Goal: Transaction & Acquisition: Obtain resource

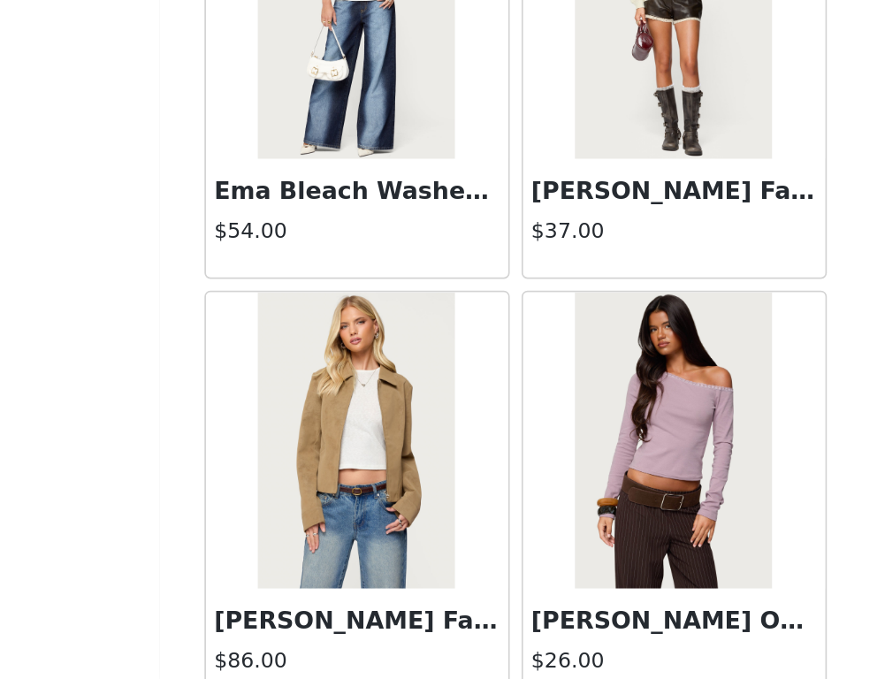
scroll to position [49656, 0]
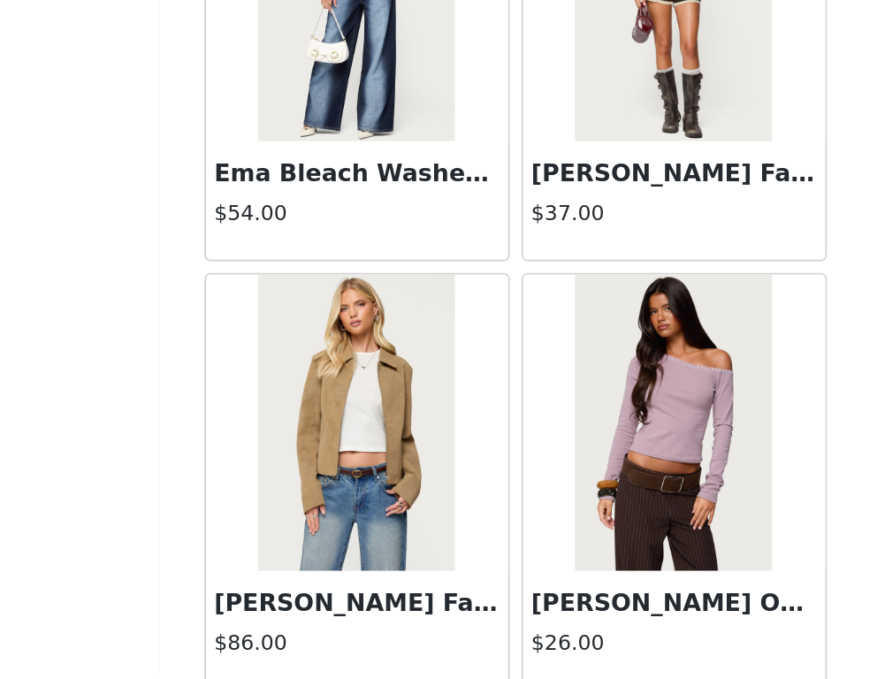
click at [370, 509] on img at bounding box center [348, 526] width 118 height 177
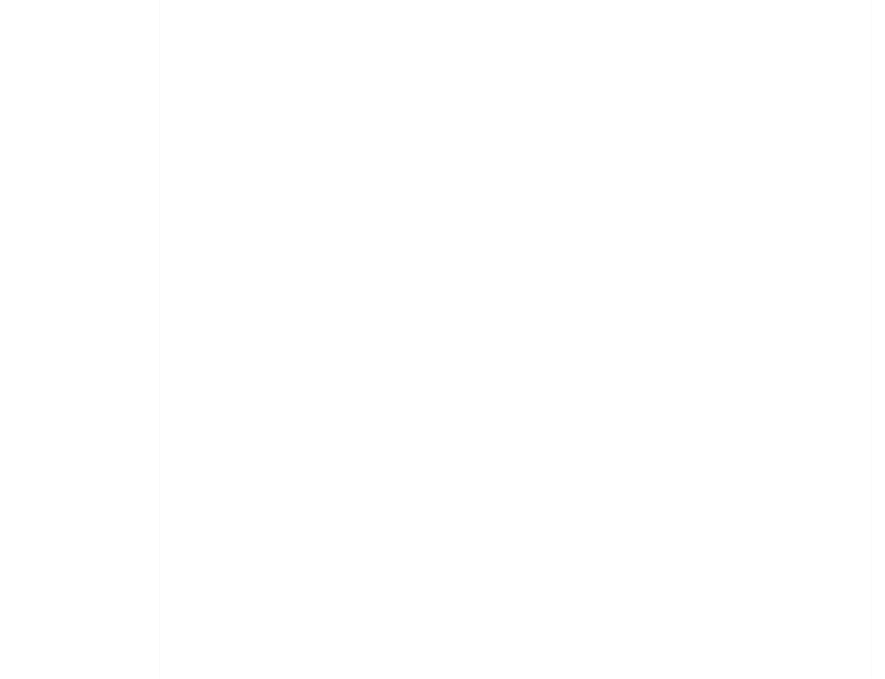
scroll to position [0, 0]
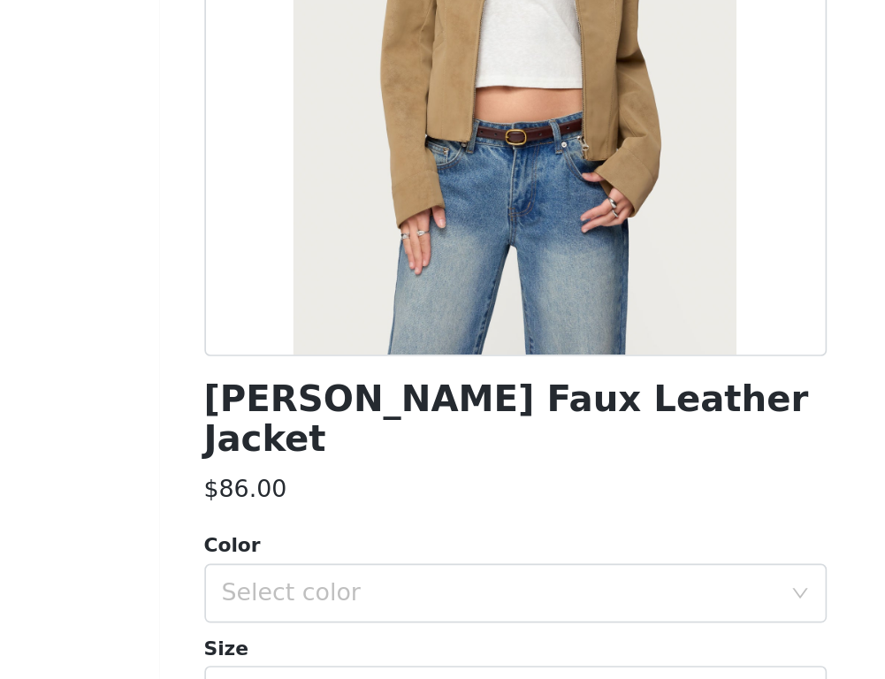
click at [355, 591] on div "Color" at bounding box center [442, 600] width 371 height 18
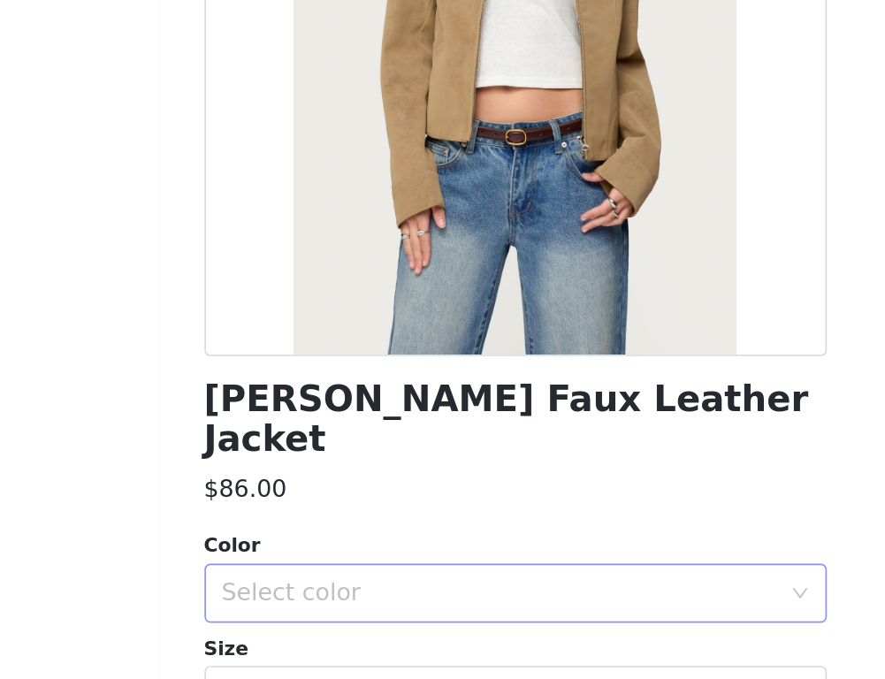
click at [356, 611] on div "Select color" at bounding box center [437, 628] width 339 height 34
click at [358, 650] on li "TAN" at bounding box center [442, 643] width 371 height 28
click at [358, 678] on div "Select size" at bounding box center [433, 689] width 331 height 18
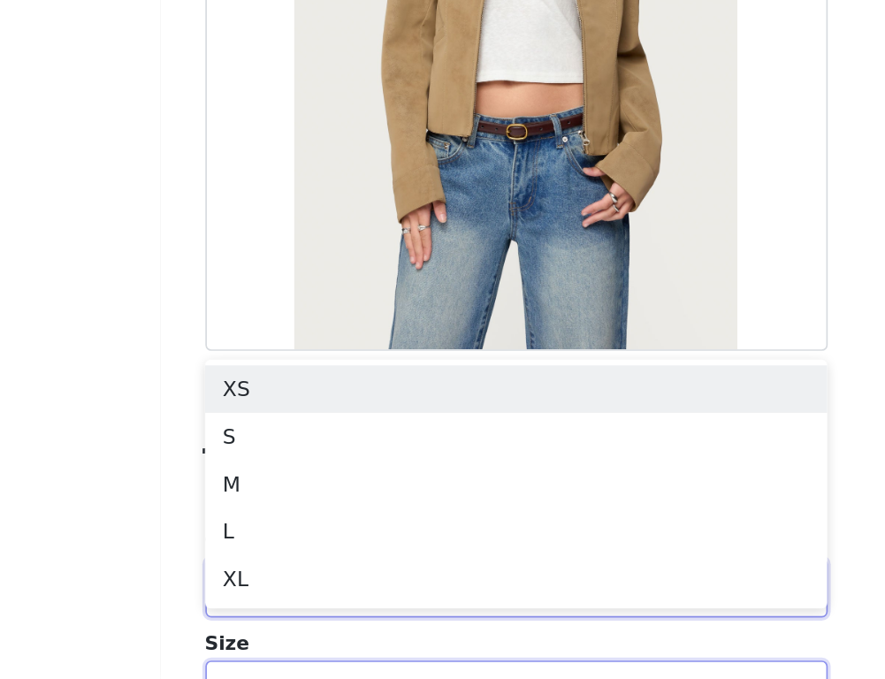
scroll to position [233, 0]
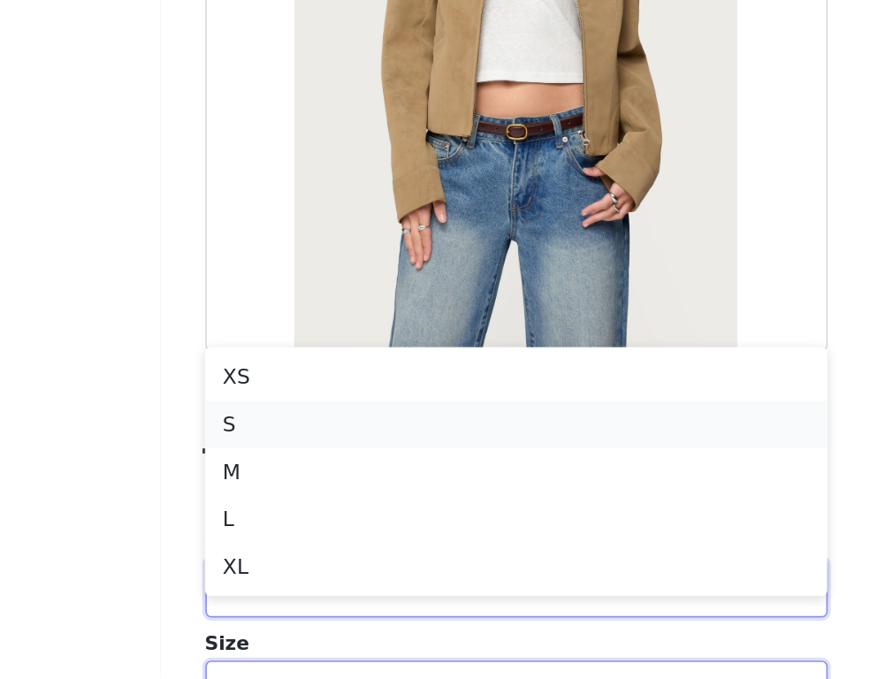
click at [326, 530] on li "S" at bounding box center [442, 527] width 371 height 28
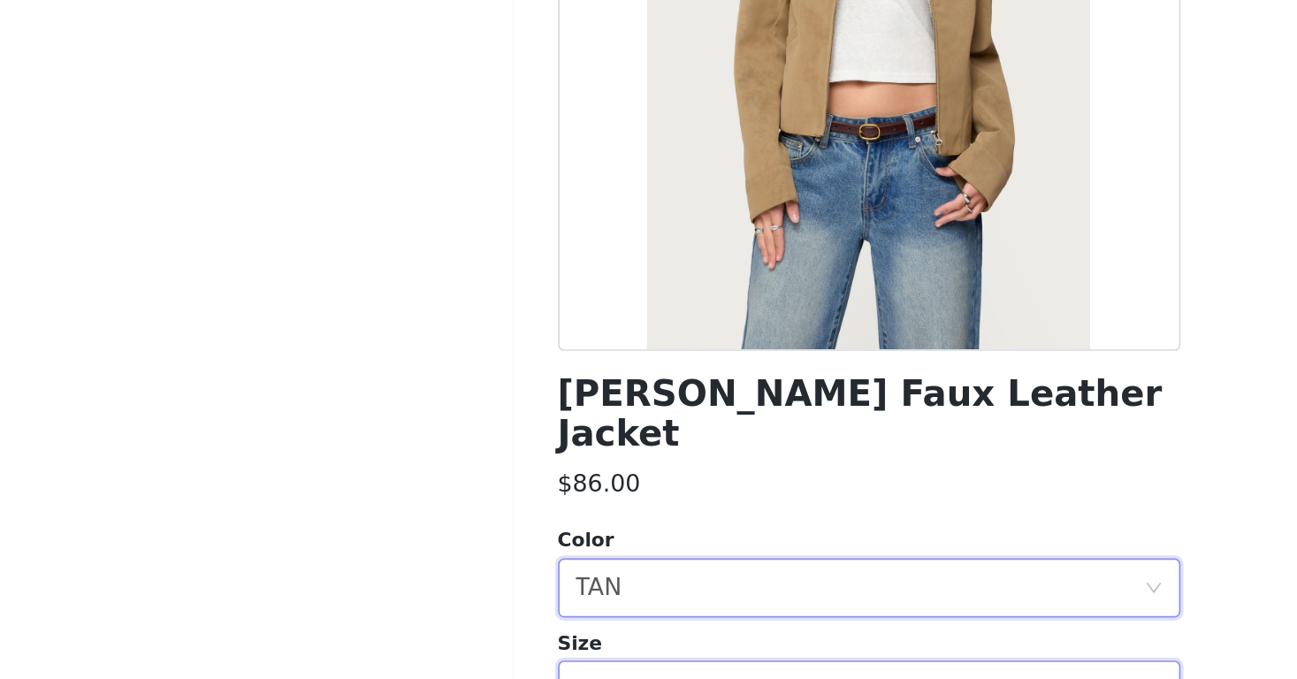
scroll to position [163, 0]
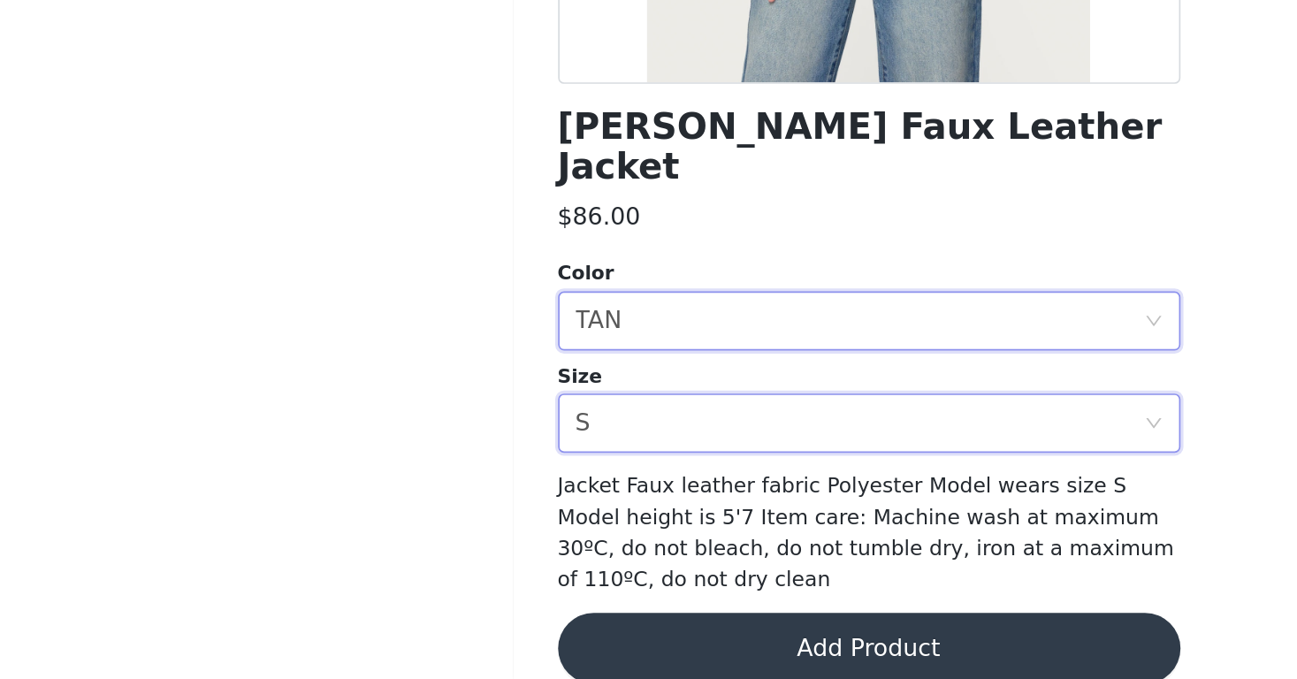
click at [664, 639] on button "Add Product" at bounding box center [648, 660] width 371 height 42
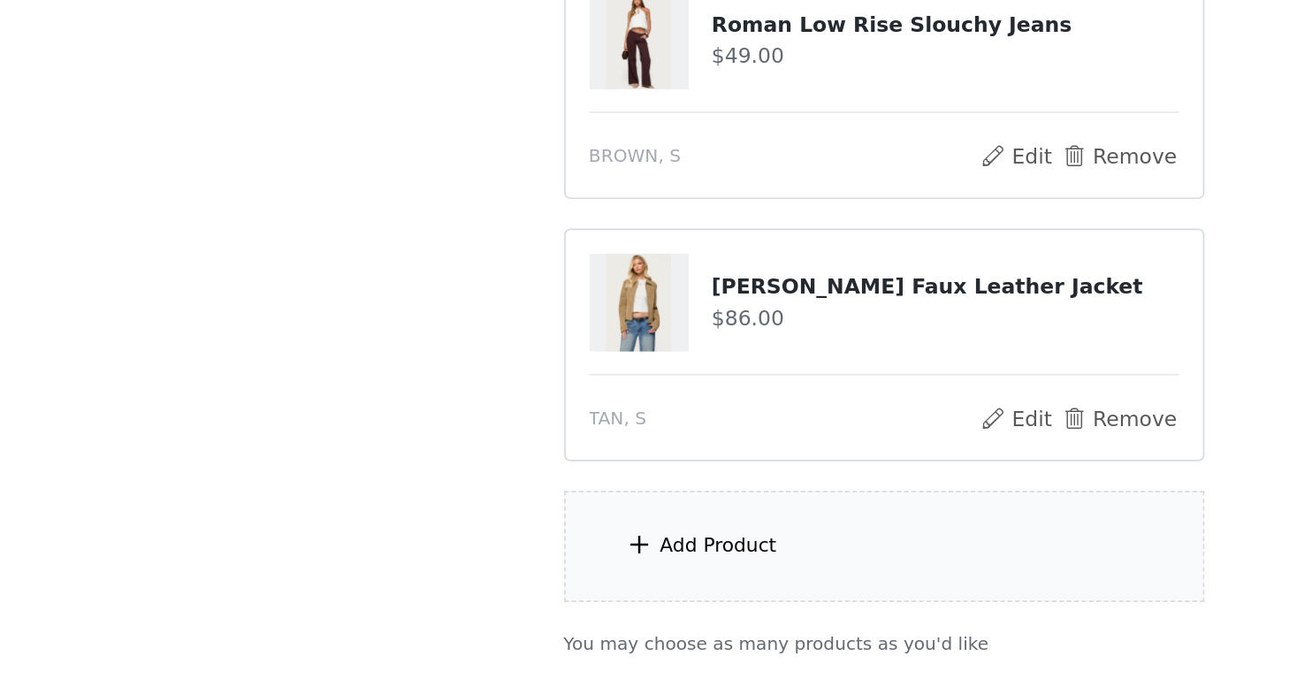
scroll to position [0, 0]
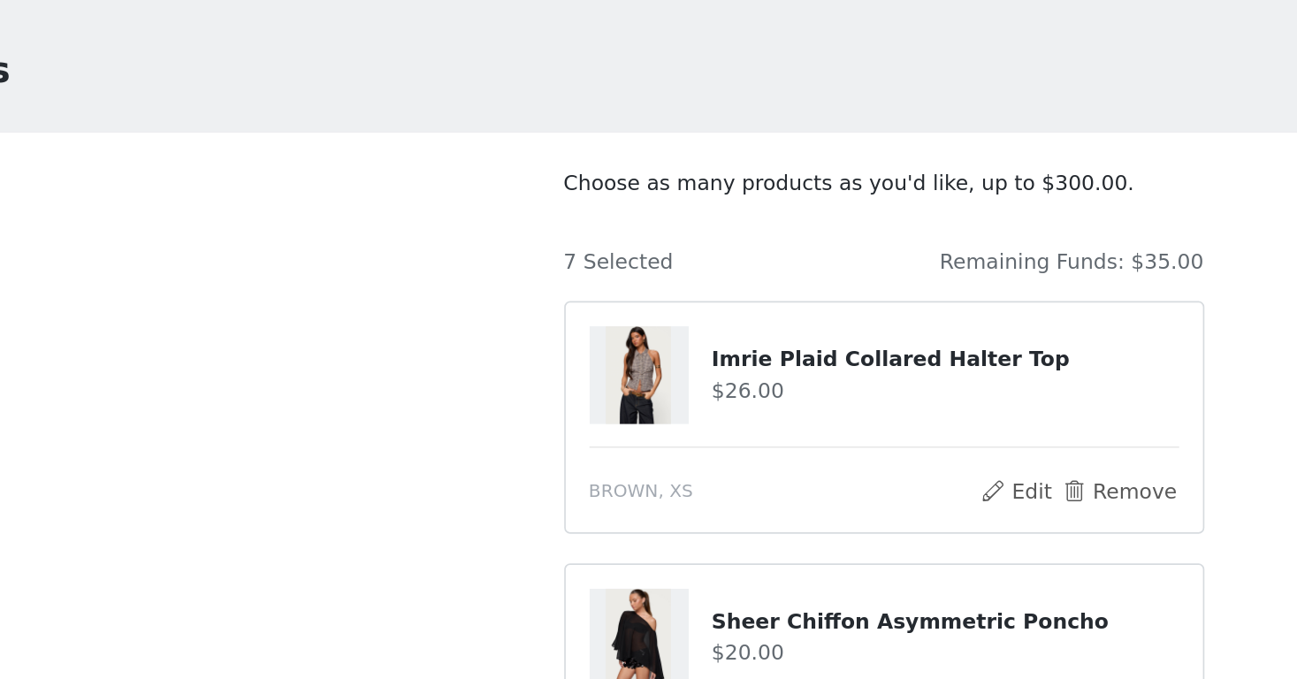
click at [493, 289] on img at bounding box center [502, 288] width 39 height 58
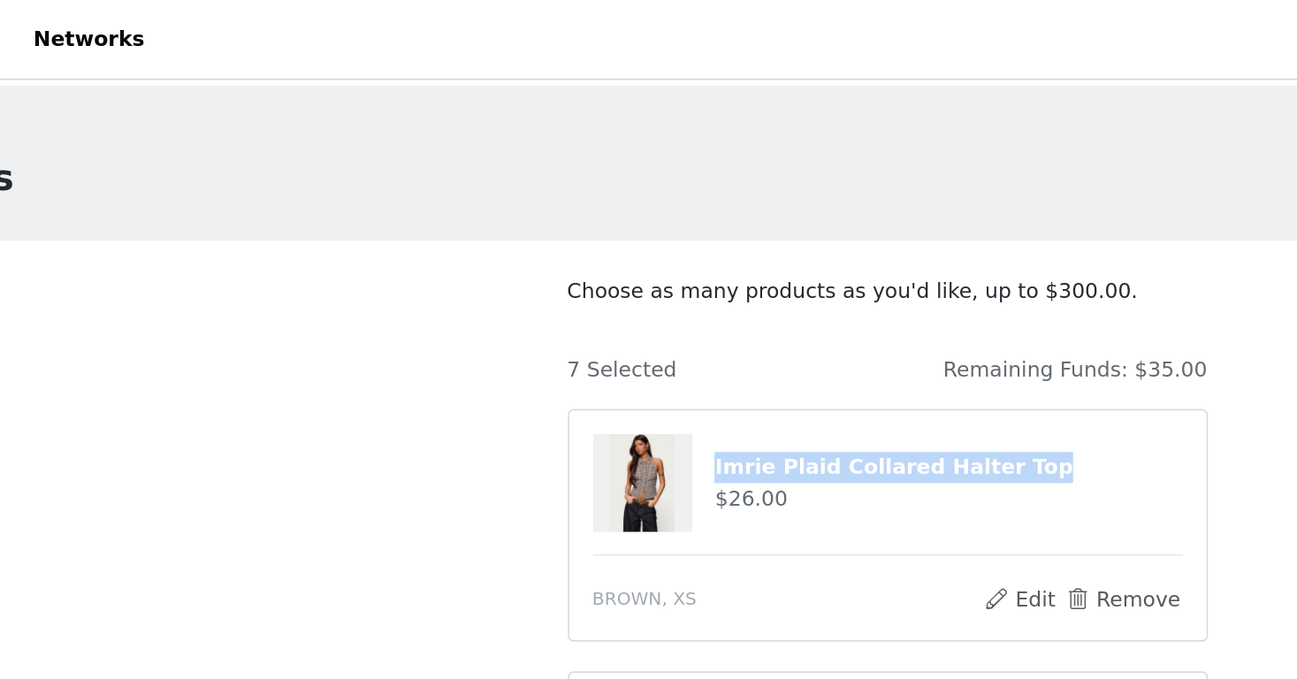
drag, startPoint x: 734, startPoint y: 277, endPoint x: 540, endPoint y: 274, distance: 193.7
click at [540, 274] on div "Imrie Plaid Collared Halter Top $26.00" at bounding box center [649, 288] width 352 height 58
click at [547, 276] on h4 "Imrie Plaid Collared Halter Top" at bounding box center [685, 279] width 279 height 19
drag, startPoint x: 748, startPoint y: 279, endPoint x: 545, endPoint y: 282, distance: 203.4
click at [546, 282] on h4 "Imrie Plaid Collared Halter Top" at bounding box center [685, 279] width 279 height 19
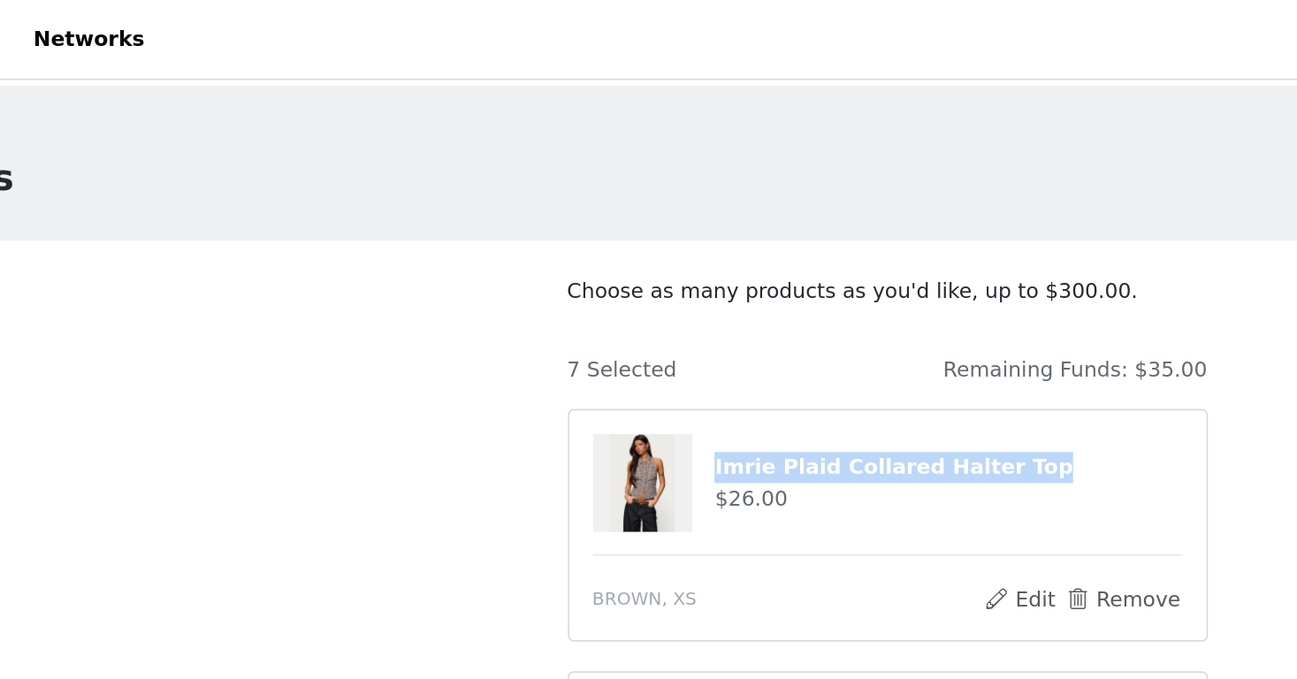
drag, startPoint x: 751, startPoint y: 278, endPoint x: 515, endPoint y: 273, distance: 236.1
click at [515, 273] on div "Imrie Plaid Collared Halter Top $26.00" at bounding box center [649, 288] width 352 height 58
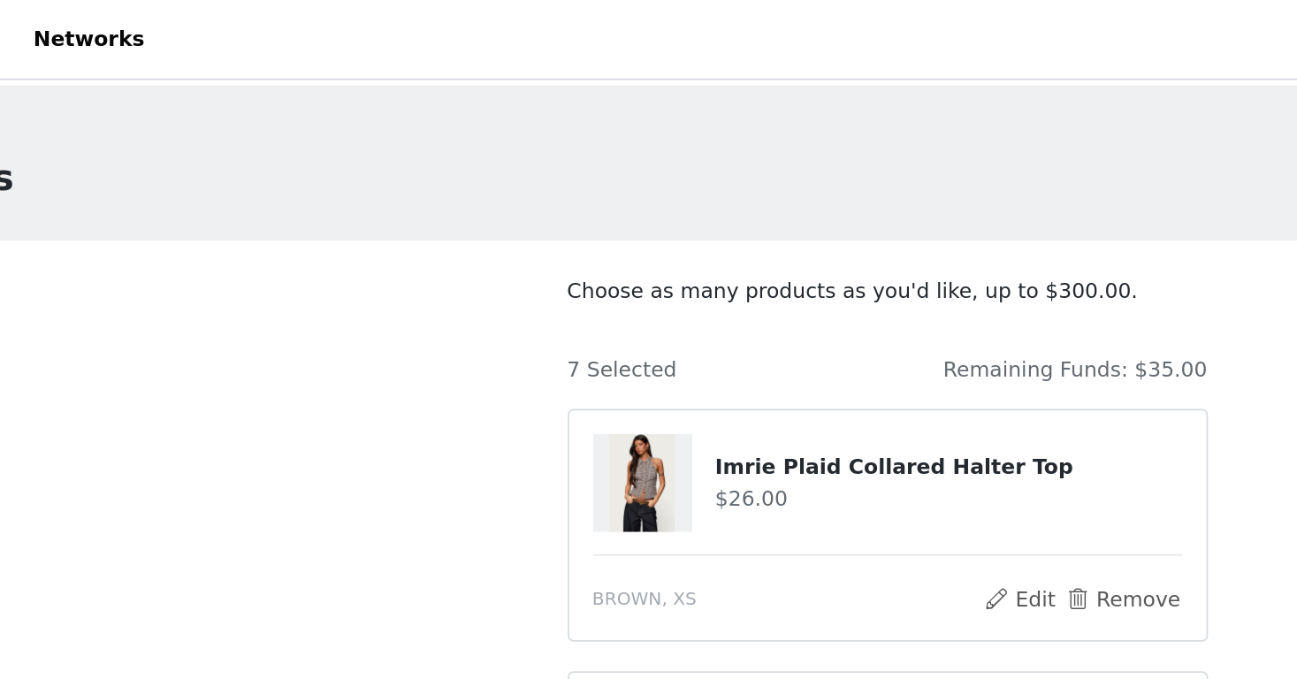
click at [562, 282] on h4 "Imrie Plaid Collared Halter Top" at bounding box center [685, 279] width 279 height 19
drag, startPoint x: 545, startPoint y: 279, endPoint x: 701, endPoint y: 281, distance: 156.5
click at [701, 281] on div "Imrie Plaid Collared Halter Top $26.00" at bounding box center [649, 288] width 352 height 58
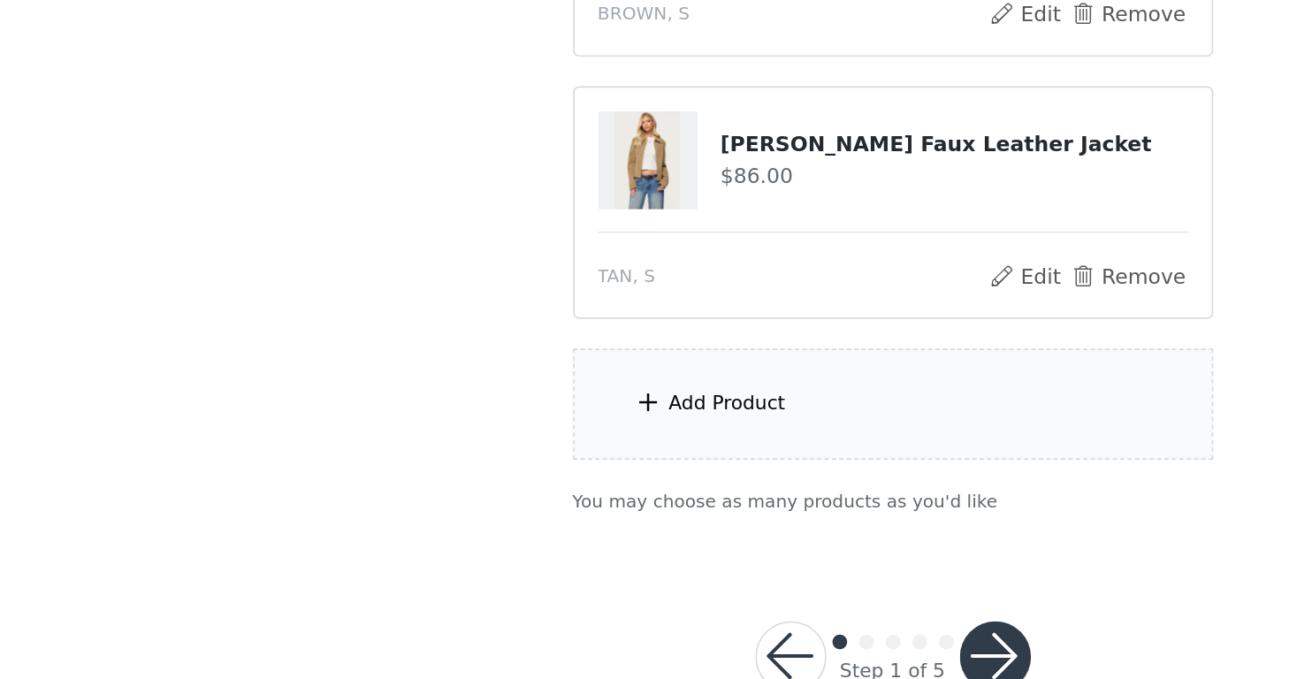
scroll to position [908, 0]
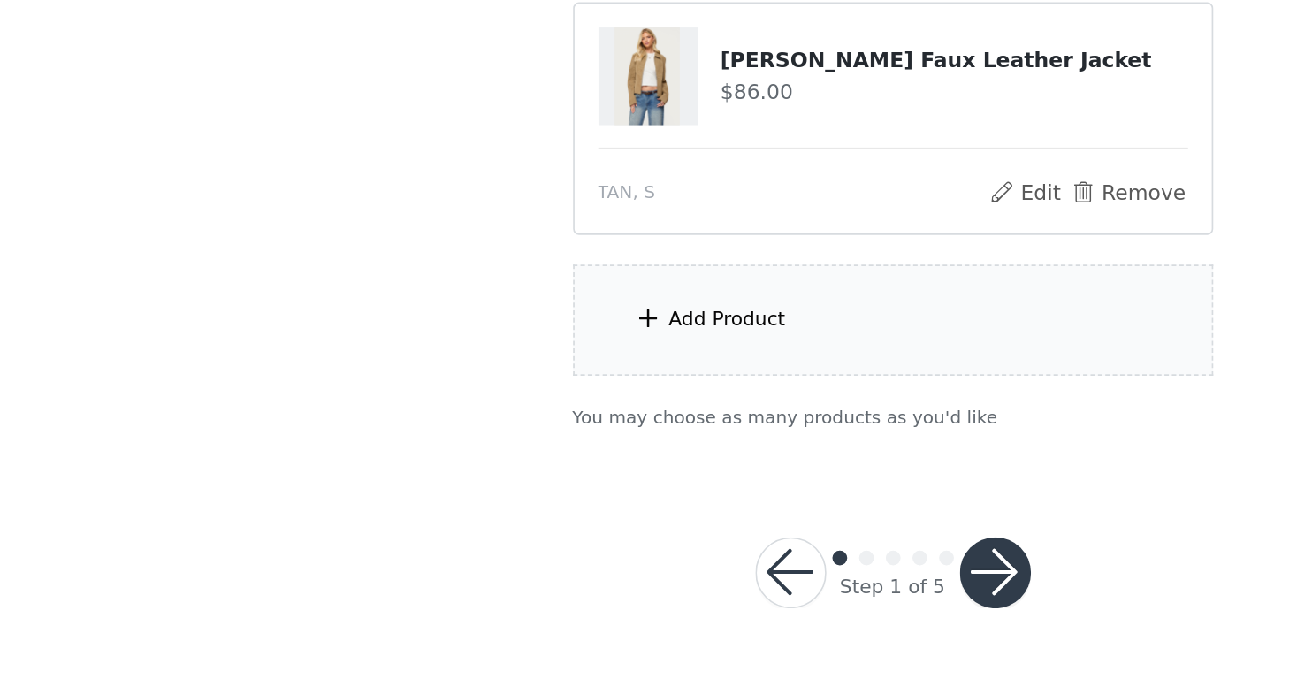
click at [511, 479] on div "Add Product" at bounding box center [649, 465] width 382 height 66
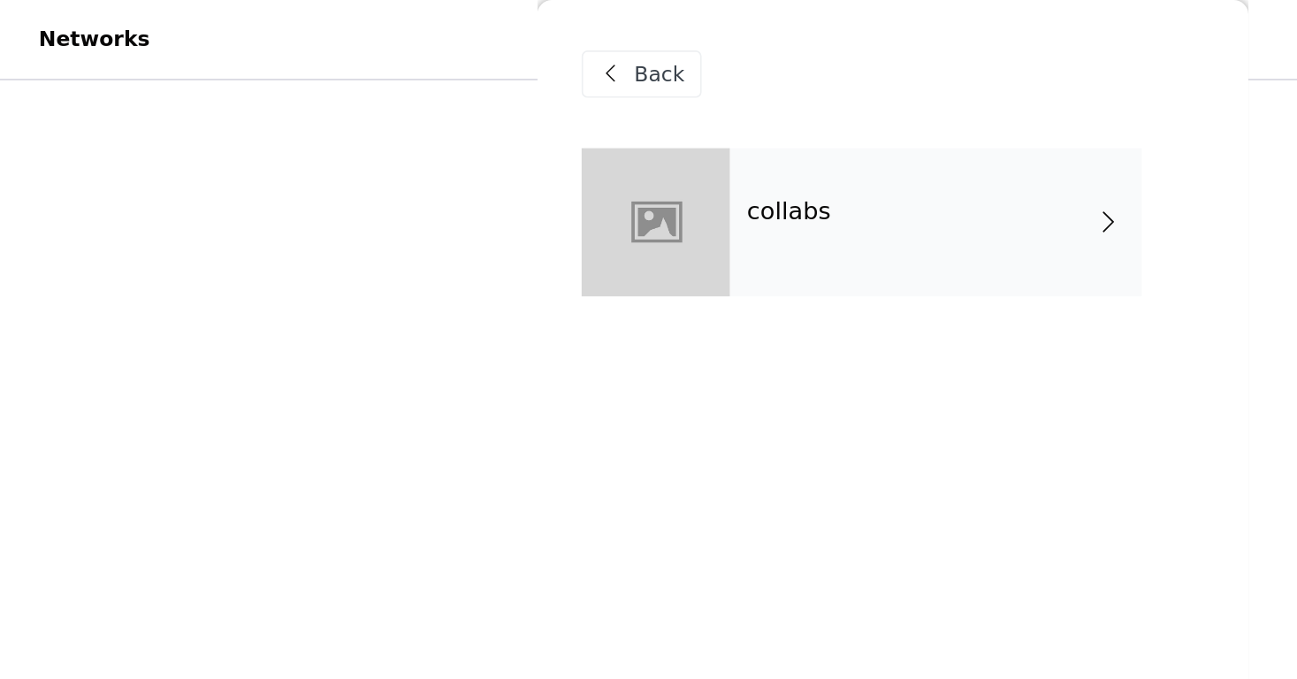
scroll to position [365, 0]
click at [825, 77] on div "Back" at bounding box center [648, 44] width 371 height 88
click at [775, 122] on span at bounding box center [778, 132] width 18 height 21
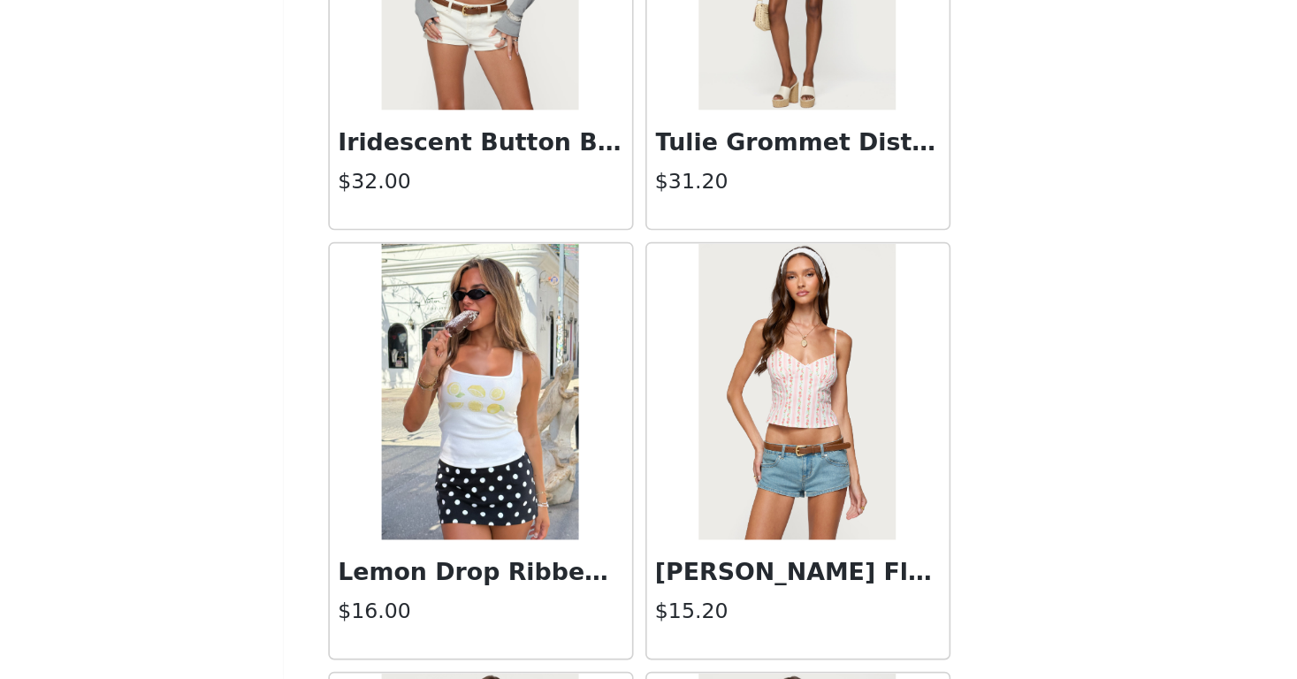
scroll to position [908, 0]
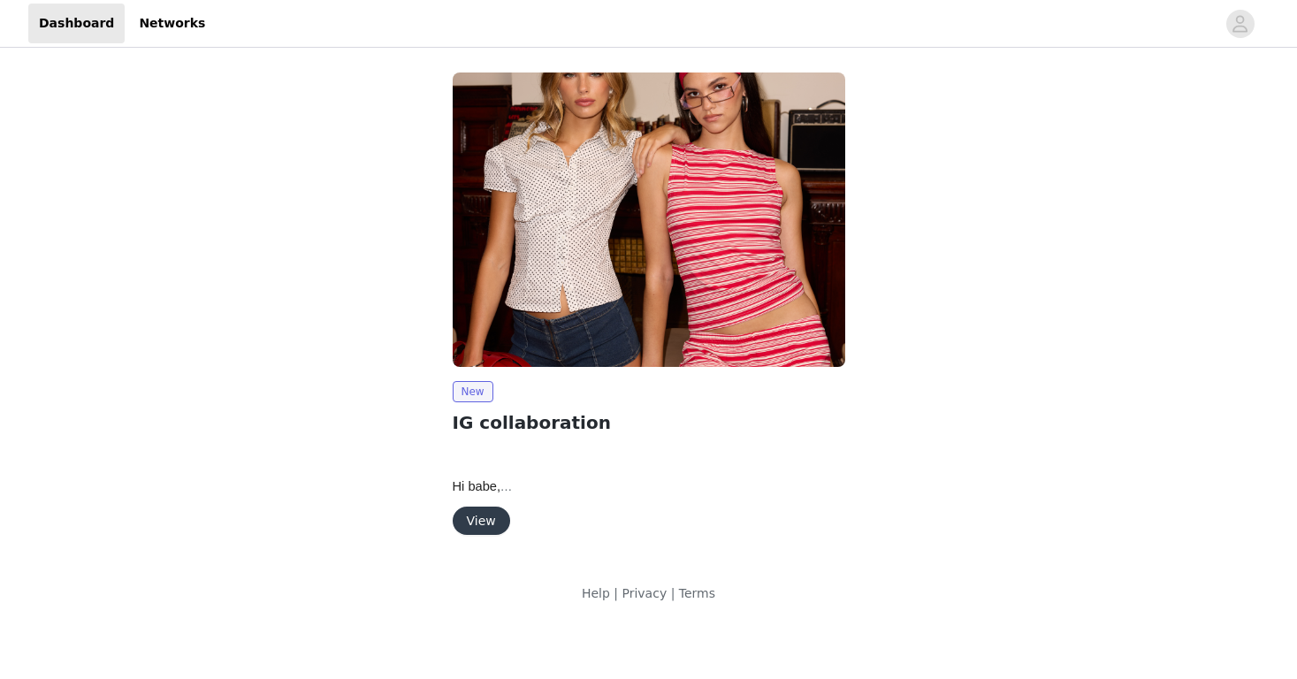
click at [489, 517] on button "View" at bounding box center [481, 521] width 57 height 28
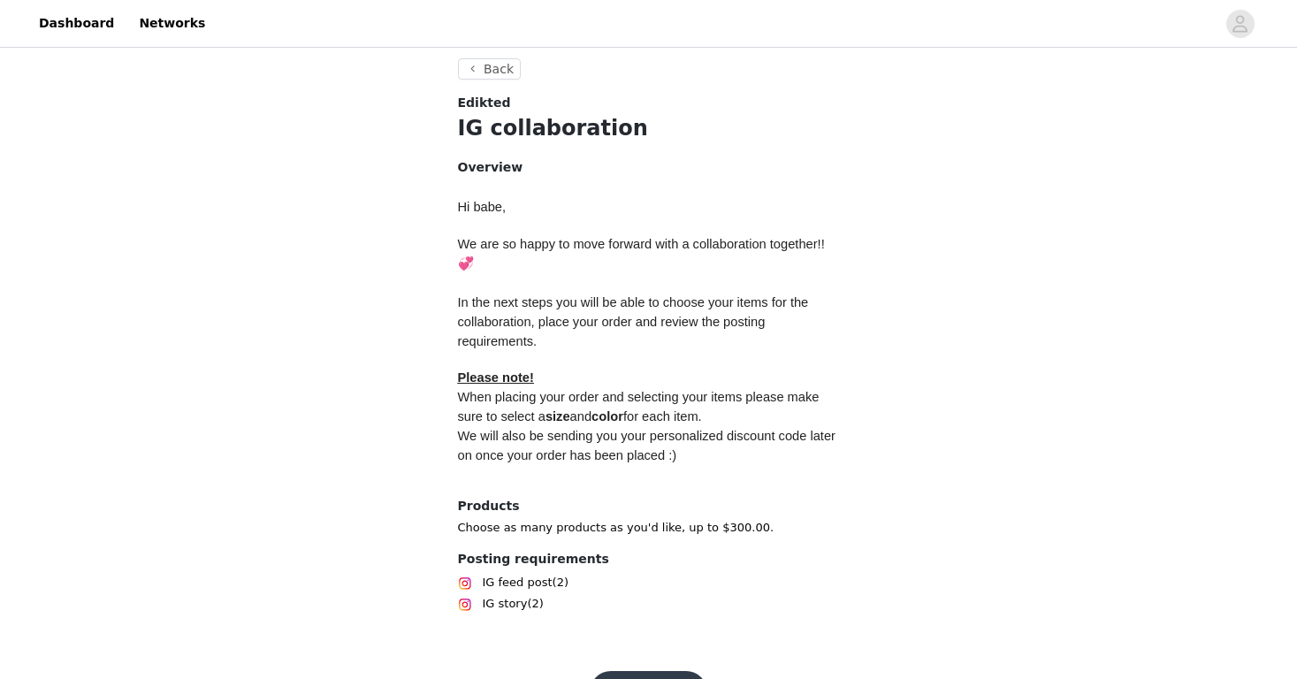
scroll to position [699, 0]
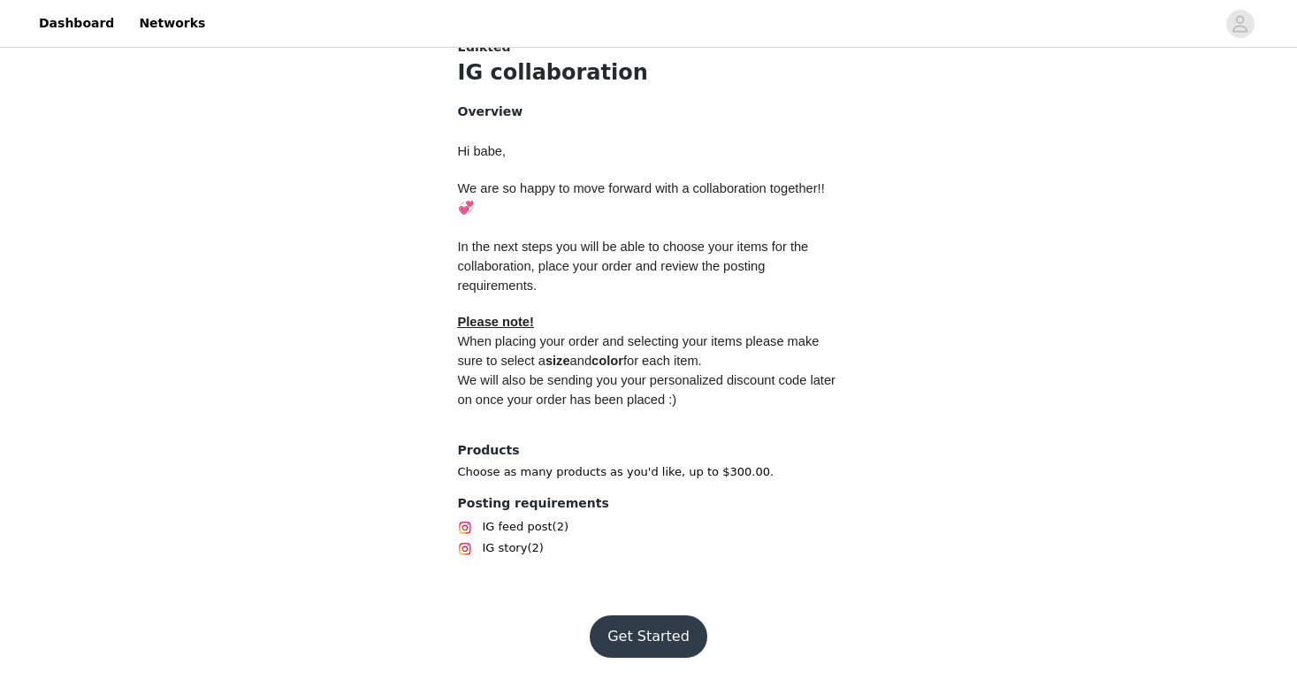
click at [628, 630] on button "Get Started" at bounding box center [649, 636] width 118 height 42
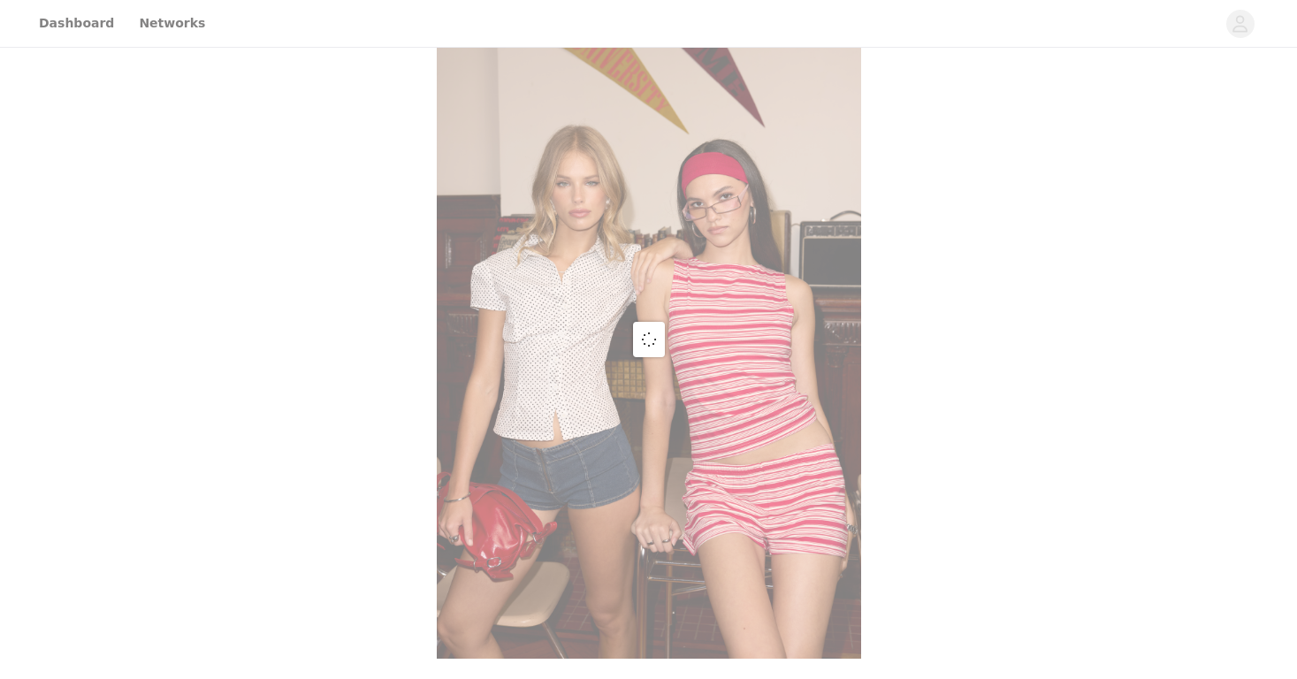
scroll to position [699, 0]
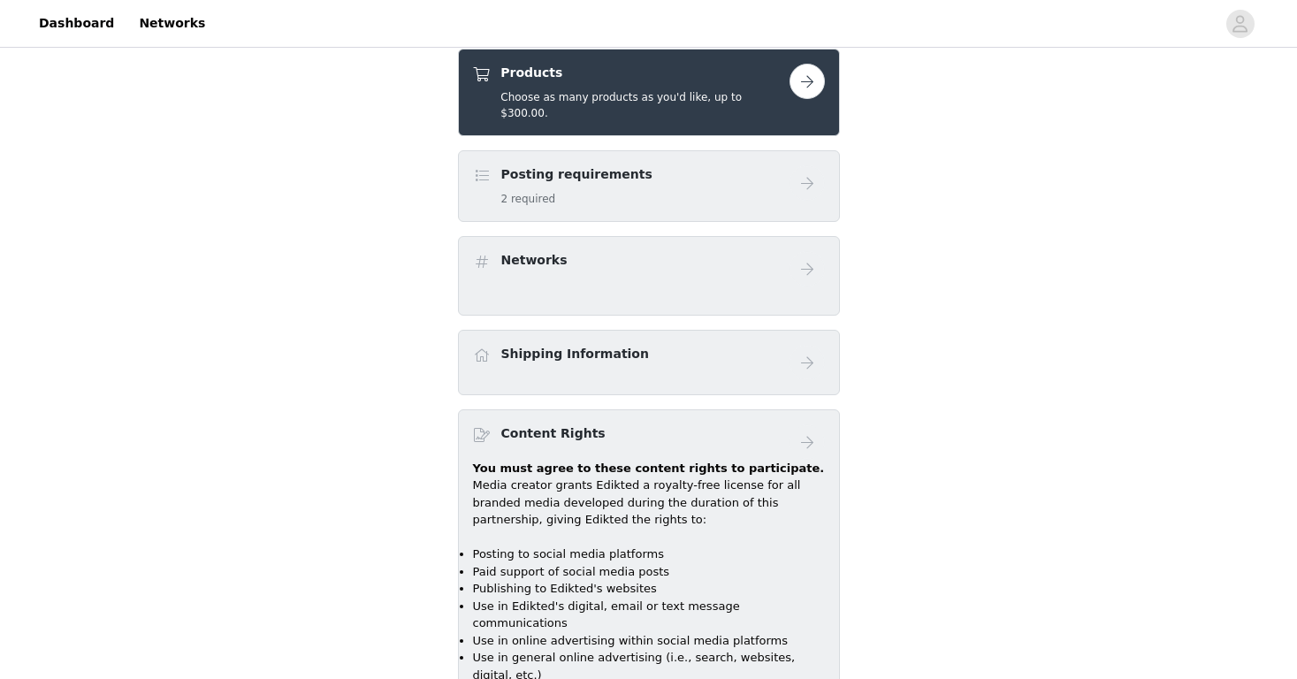
click at [647, 107] on div "Products Choose as many products as you'd like, up to $300.00." at bounding box center [649, 93] width 382 height 88
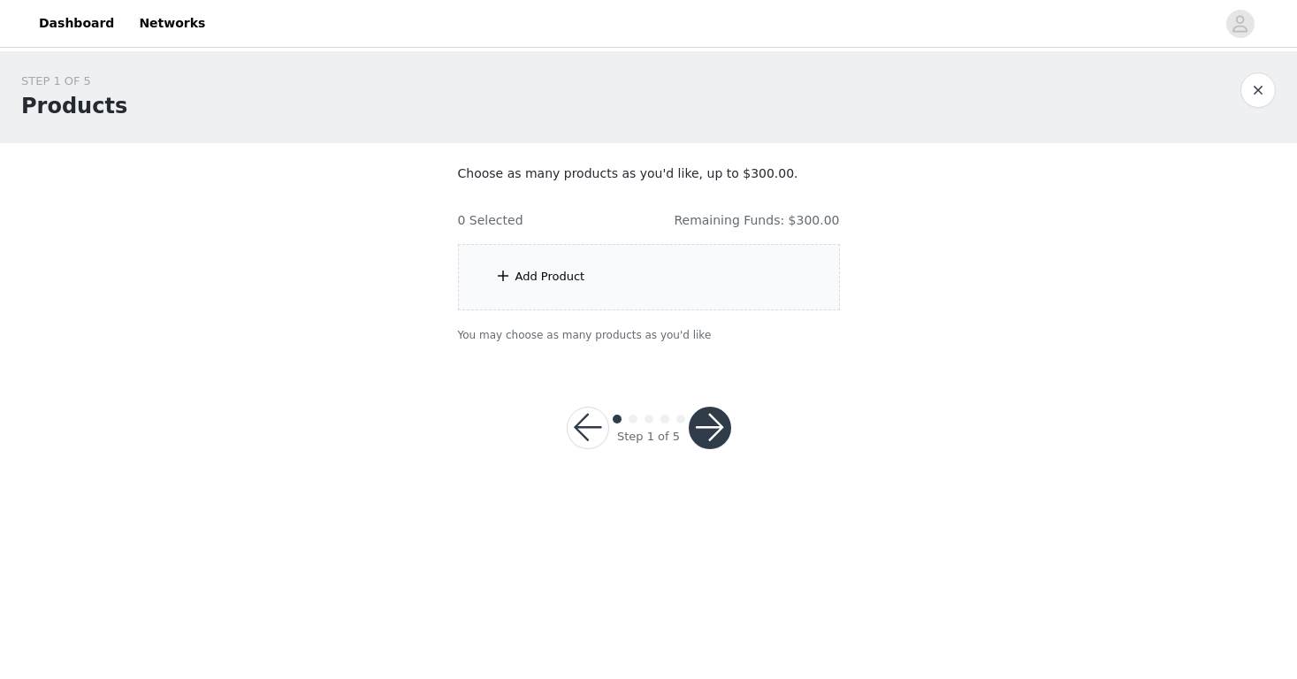
click at [643, 295] on div "Add Product" at bounding box center [649, 277] width 382 height 66
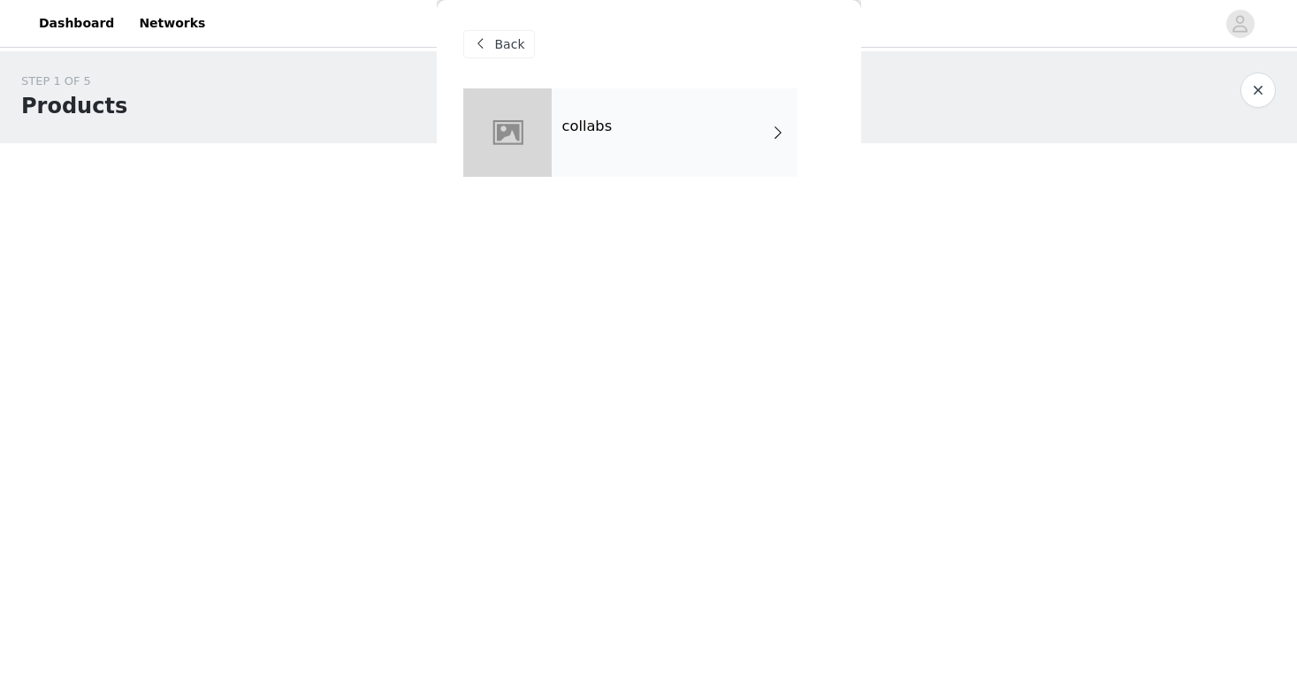
click at [582, 153] on div "collabs" at bounding box center [675, 132] width 246 height 88
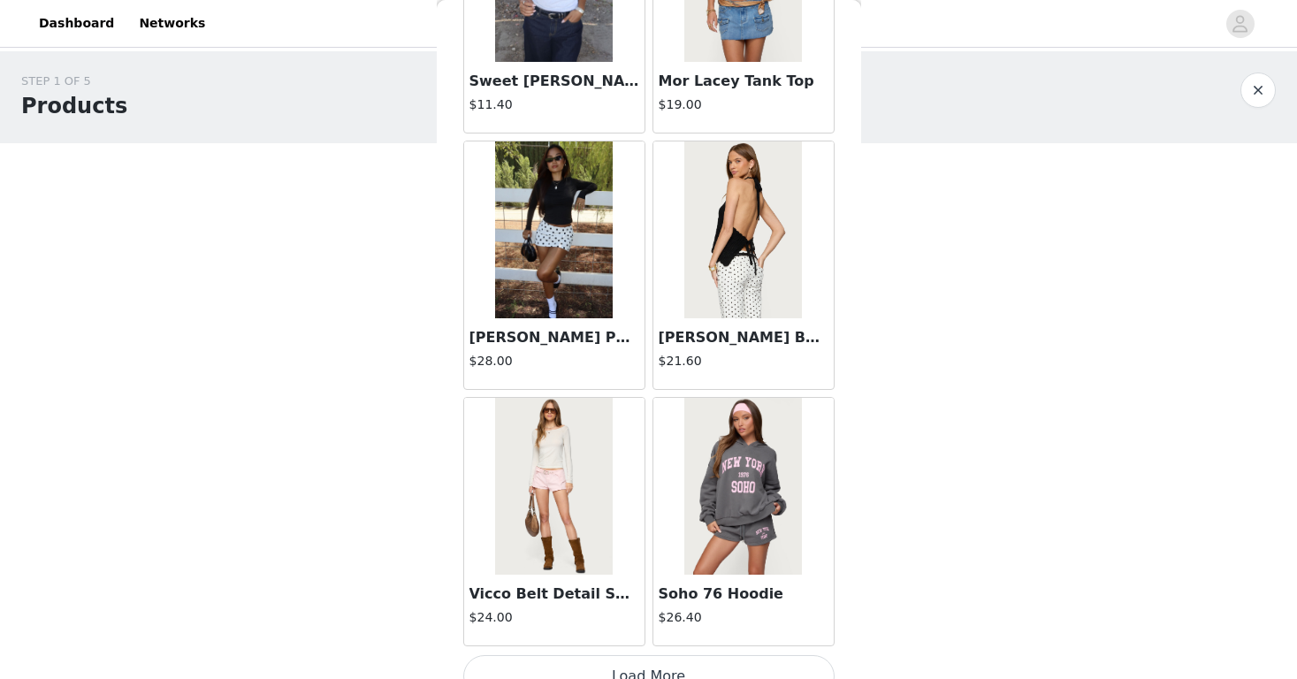
scroll to position [2027, 0]
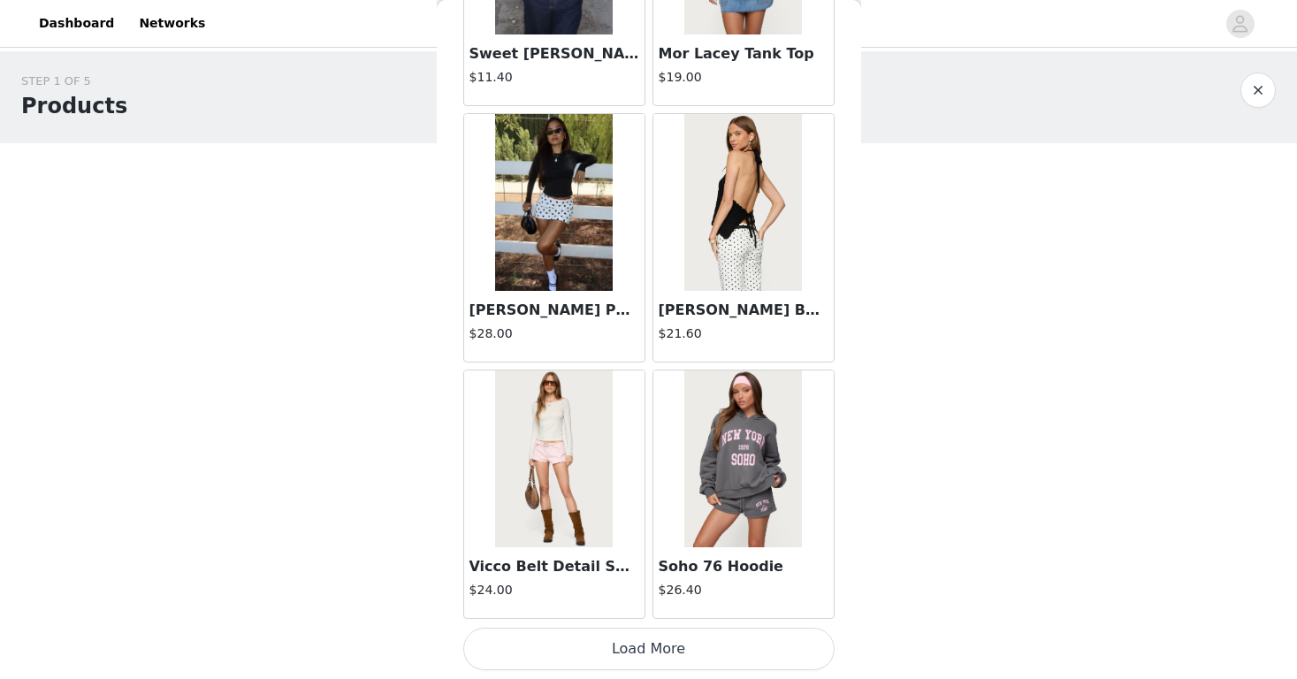
click at [608, 640] on button "Load More" at bounding box center [648, 649] width 371 height 42
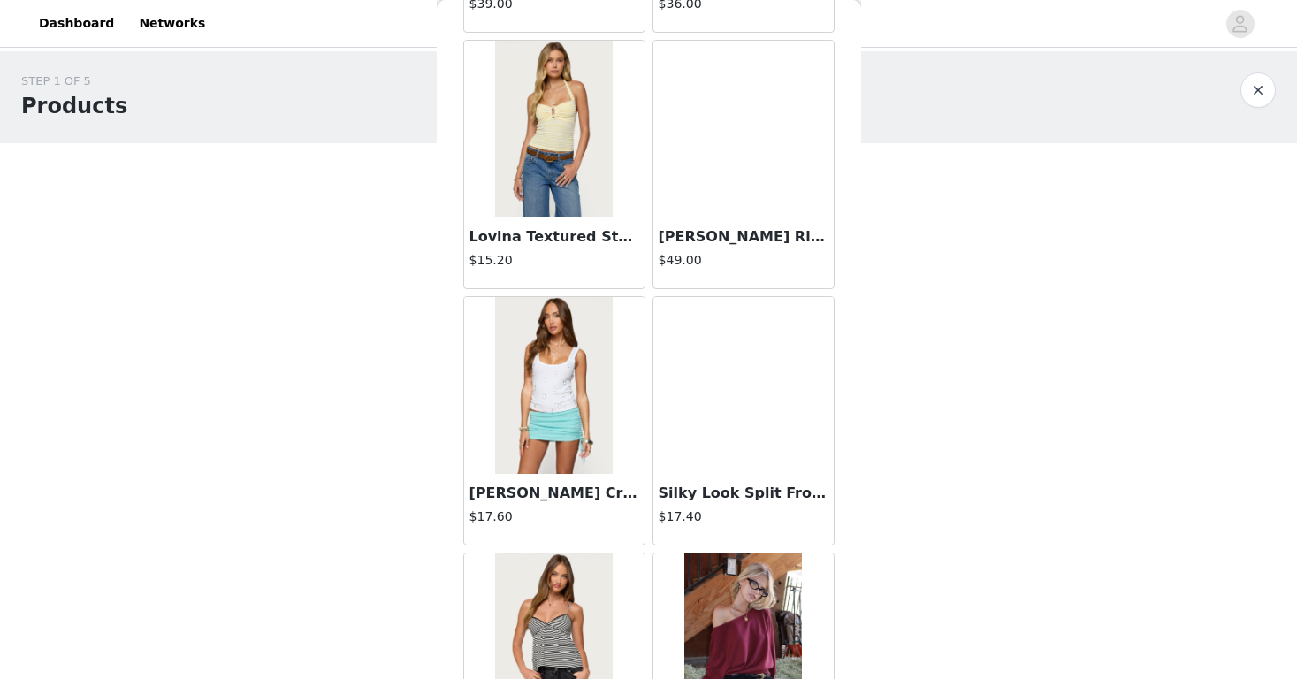
scroll to position [3384, 0]
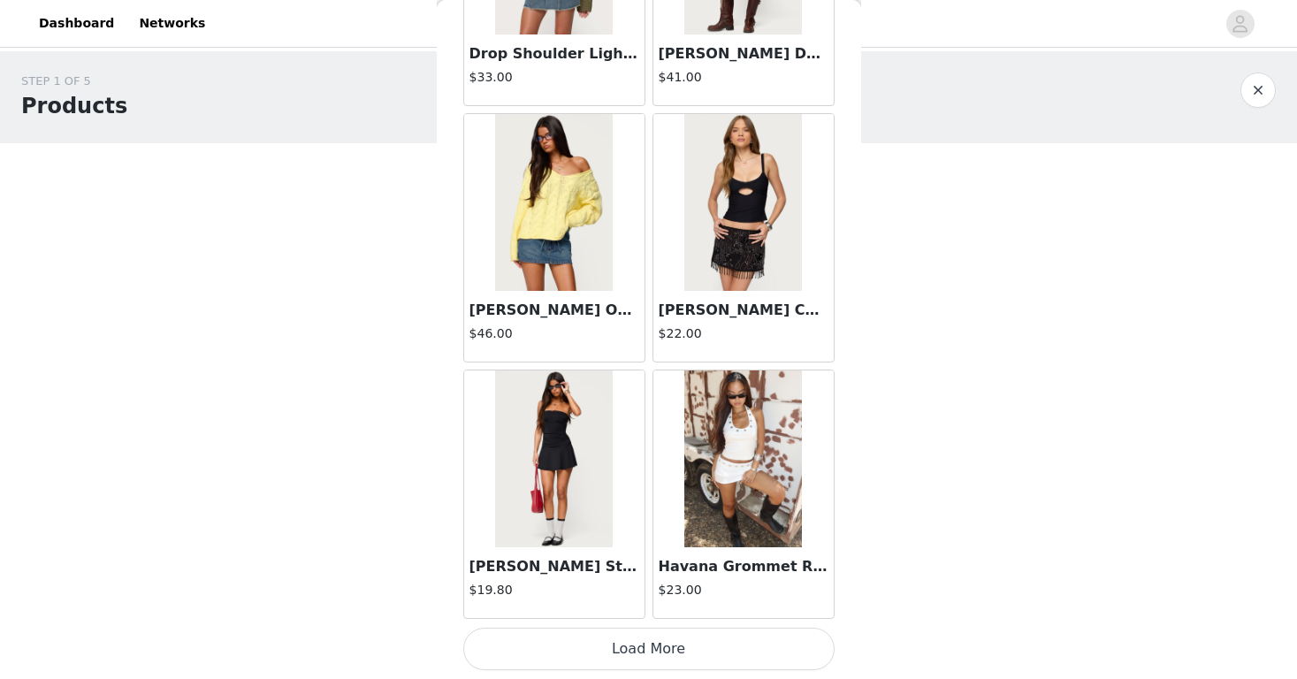
click at [610, 644] on button "Load More" at bounding box center [648, 649] width 371 height 42
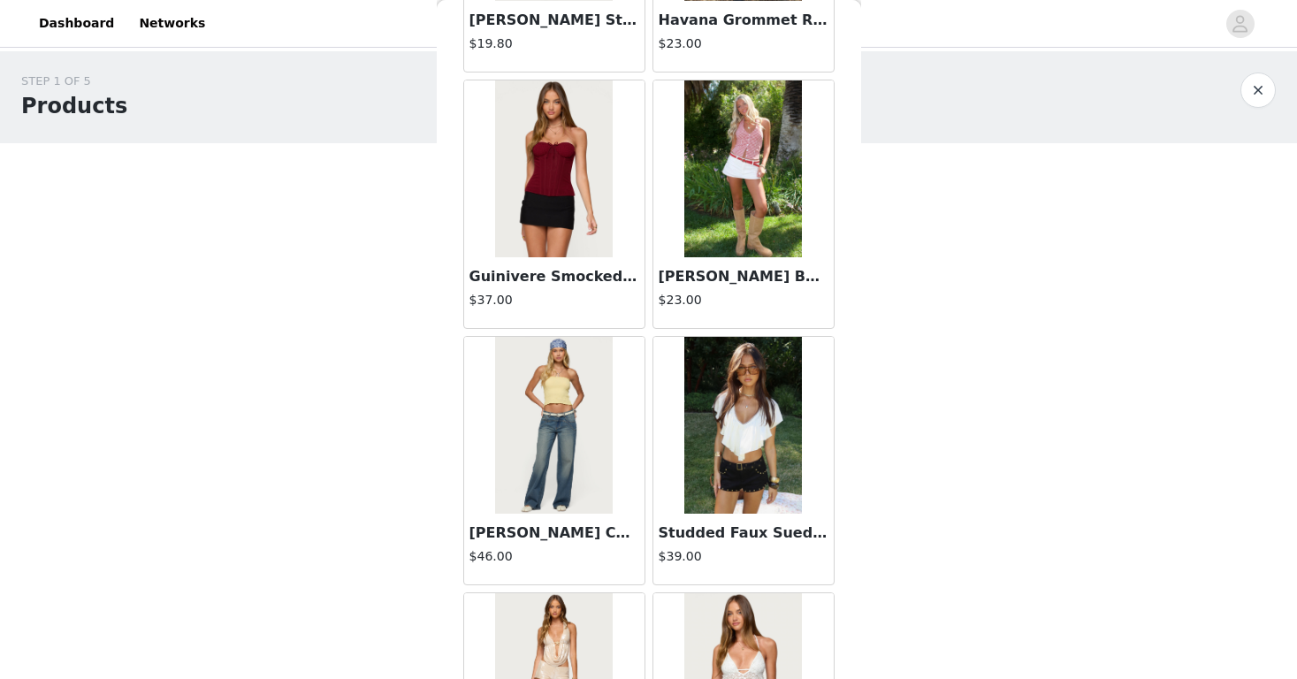
scroll to position [5141, 0]
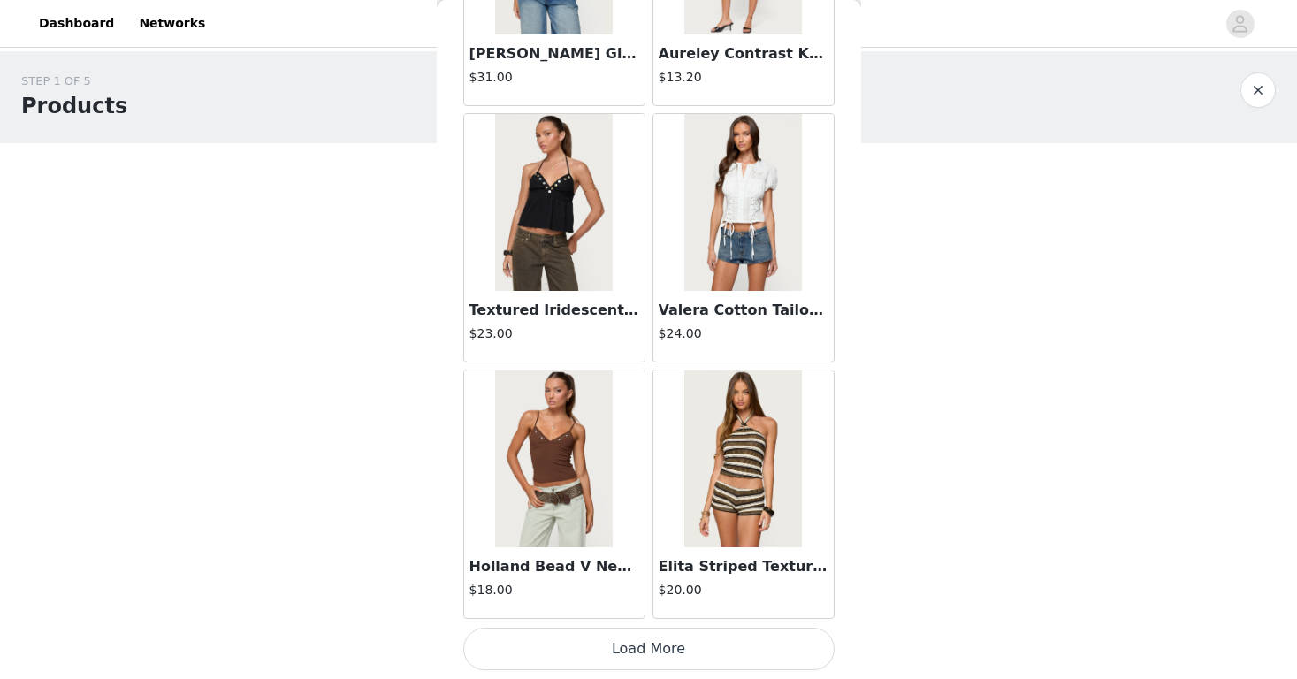
click at [610, 644] on button "Load More" at bounding box center [648, 649] width 371 height 42
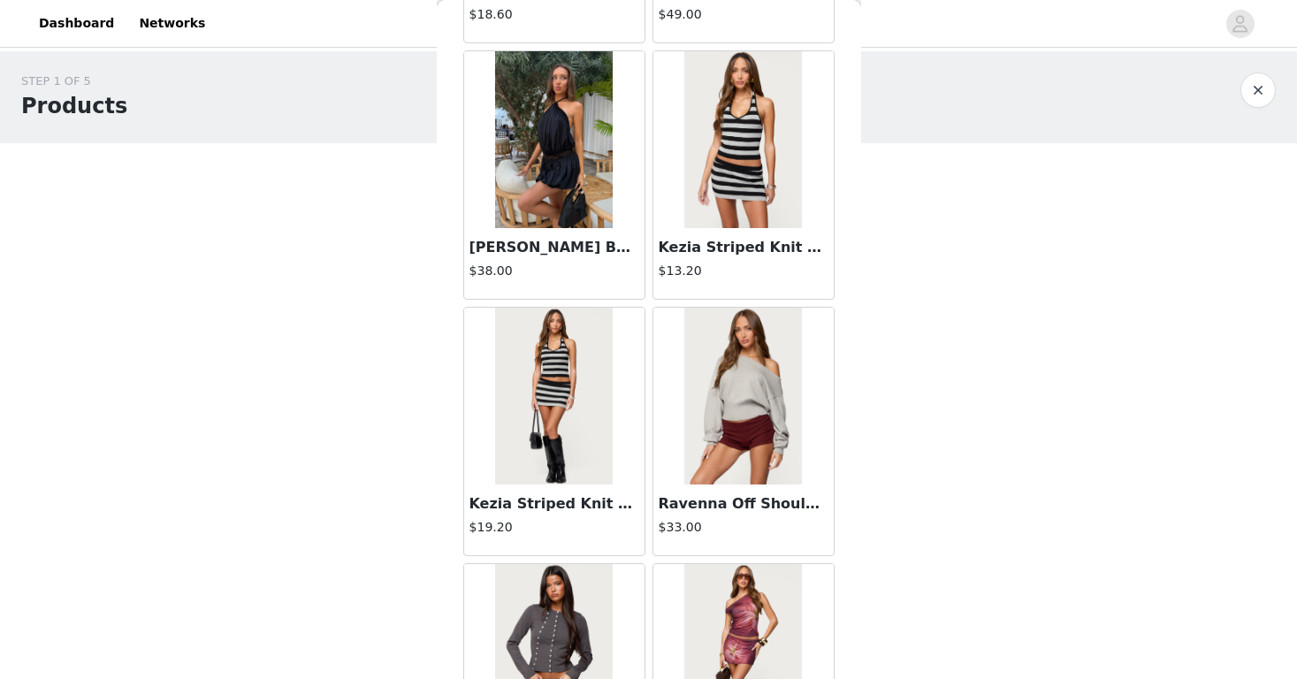
scroll to position [9720, 0]
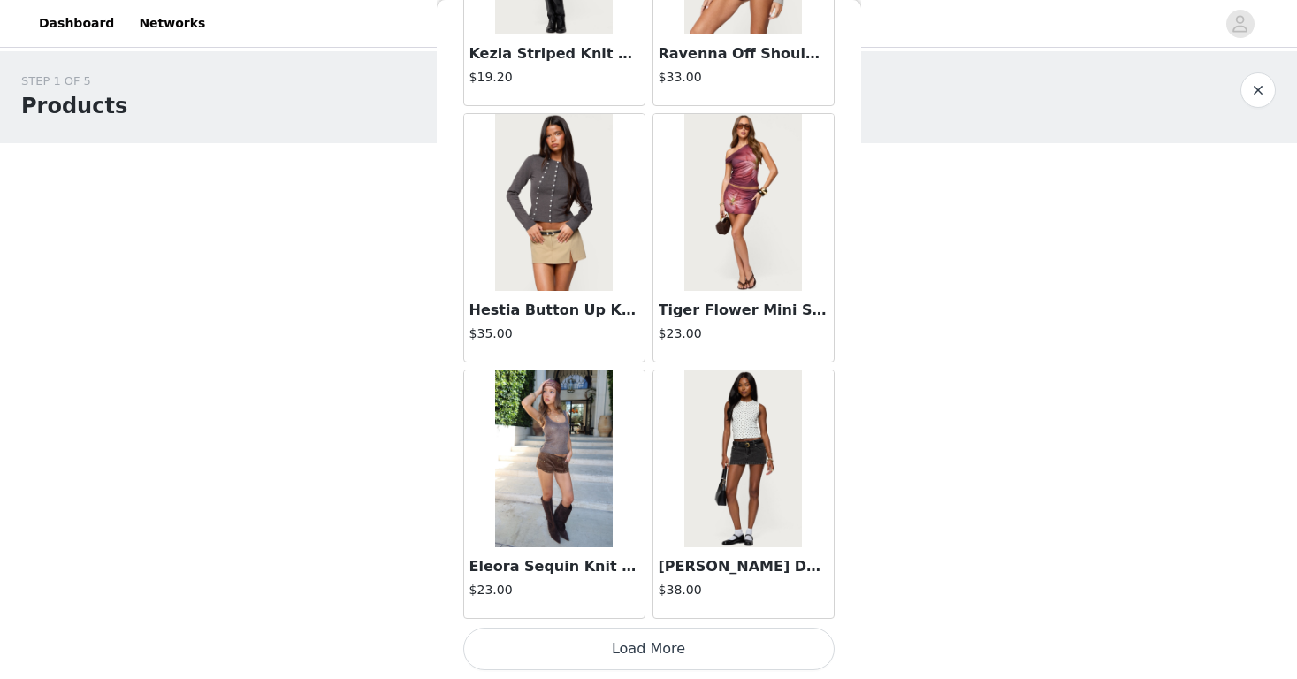
click at [607, 657] on button "Load More" at bounding box center [648, 649] width 371 height 42
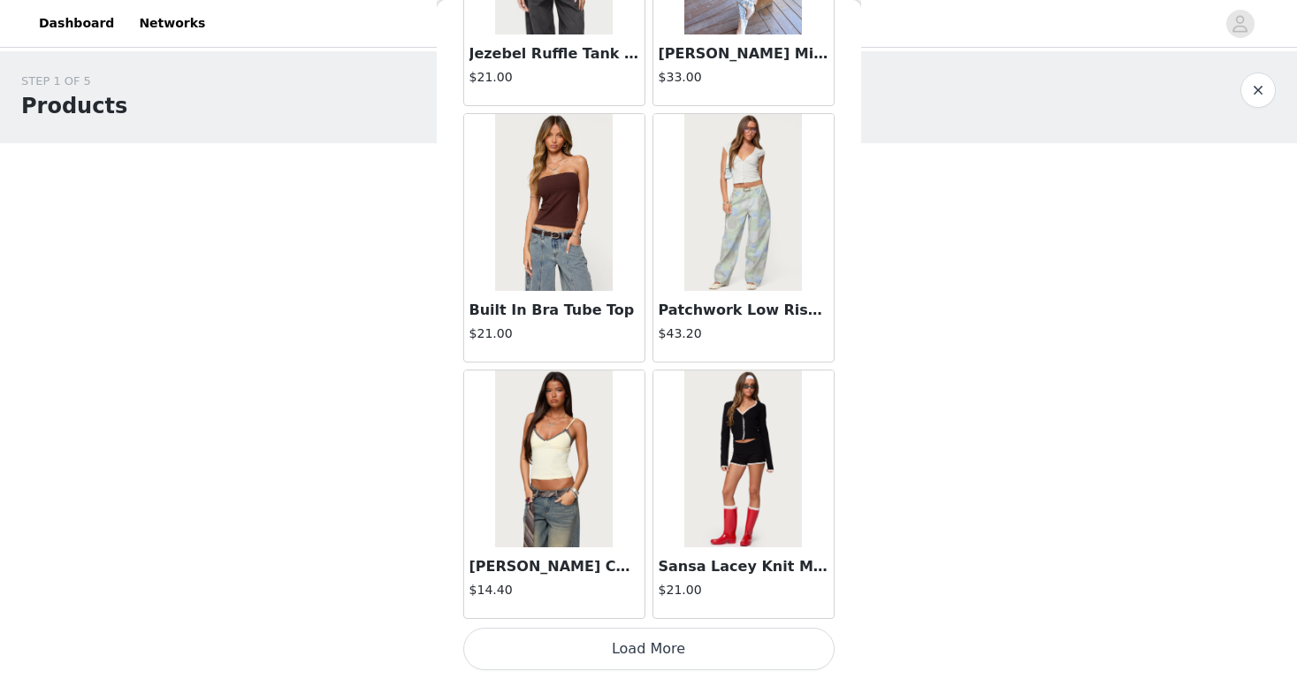
click at [608, 665] on button "Load More" at bounding box center [648, 649] width 371 height 42
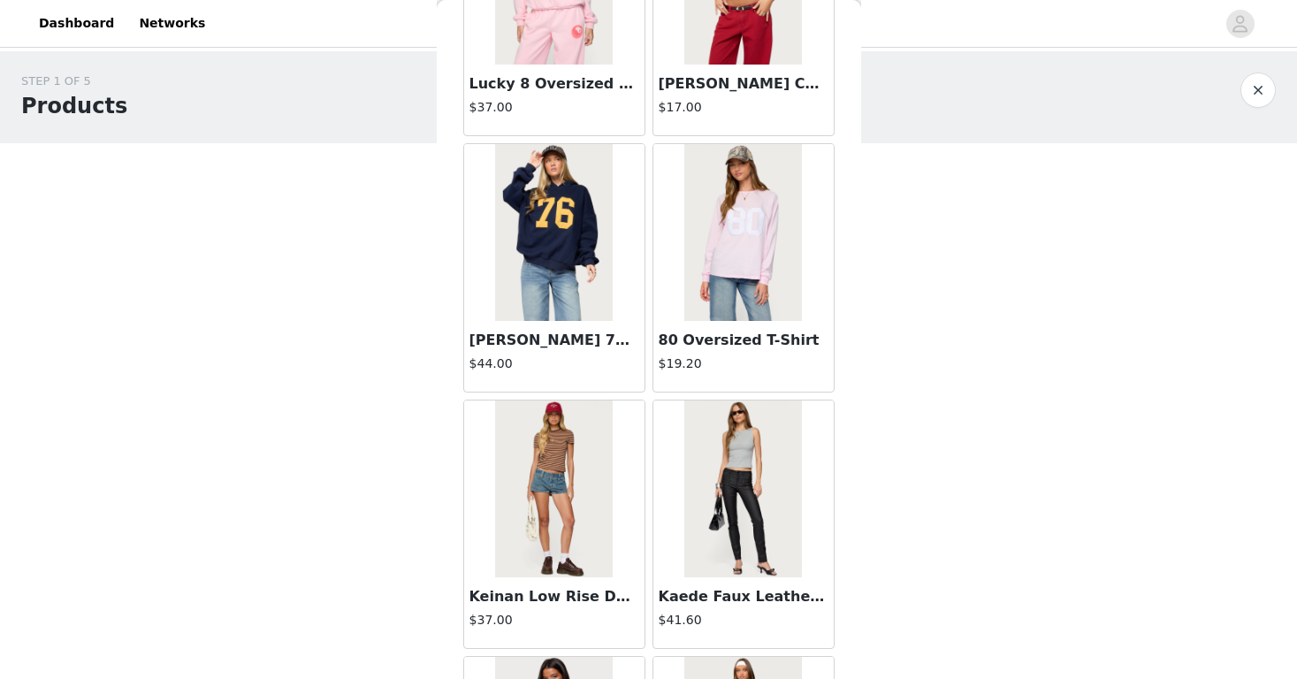
scroll to position [14056, 0]
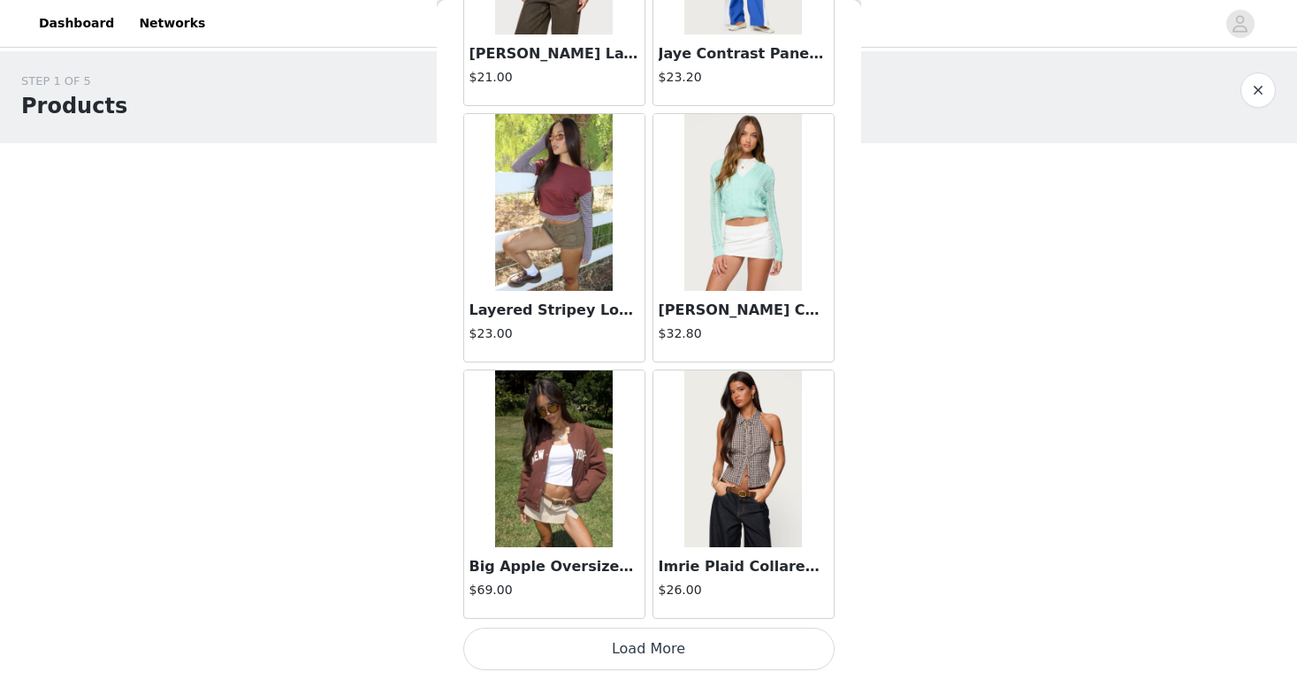
click at [608, 665] on button "Load More" at bounding box center [648, 649] width 371 height 42
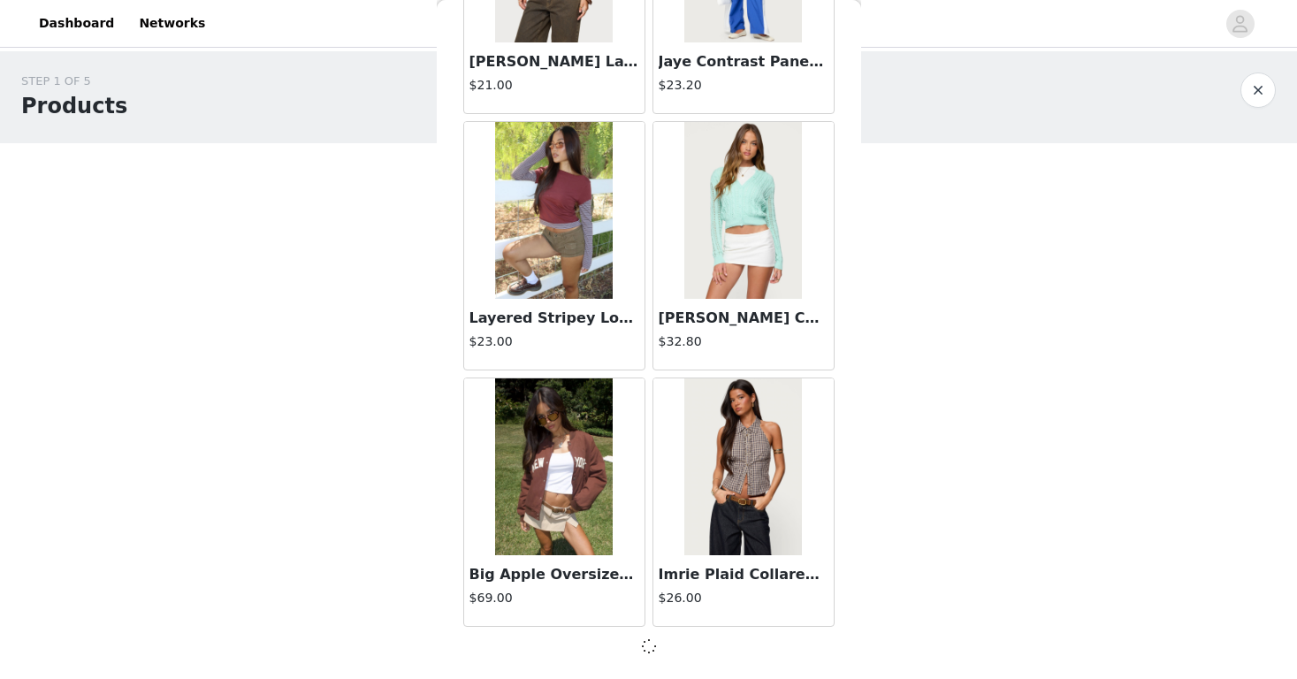
click at [831, 465] on div at bounding box center [743, 466] width 180 height 177
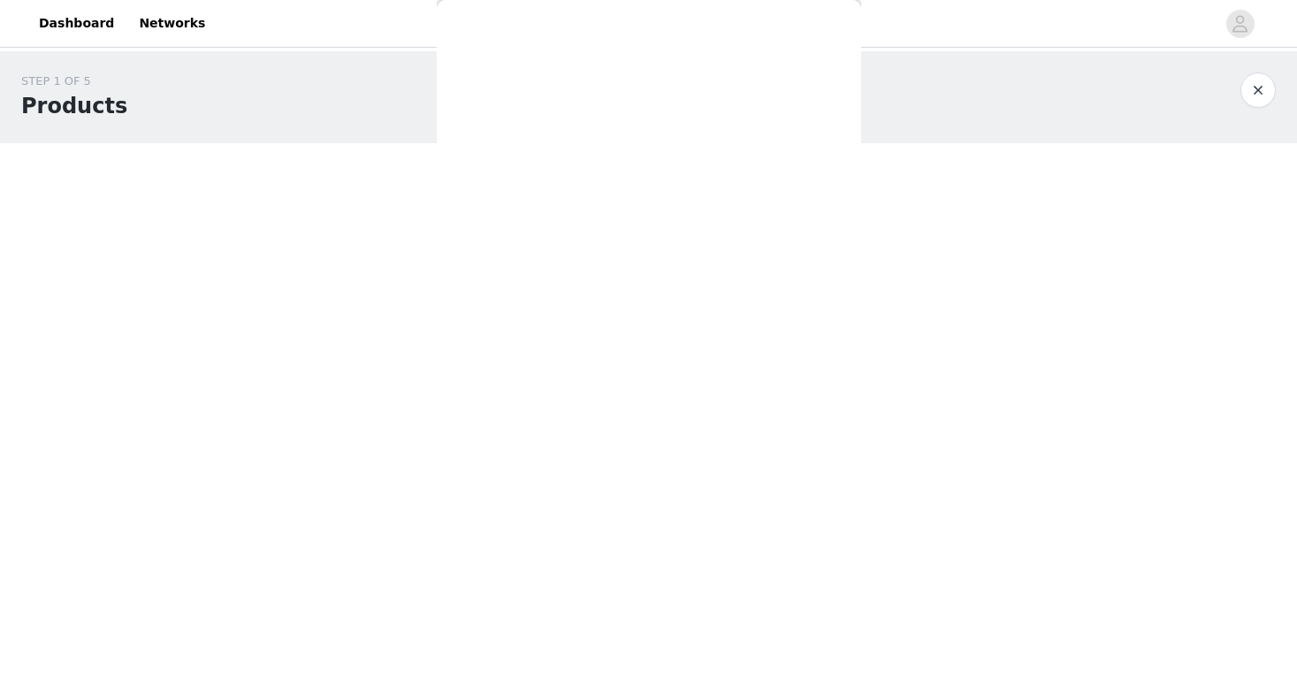
scroll to position [0, 0]
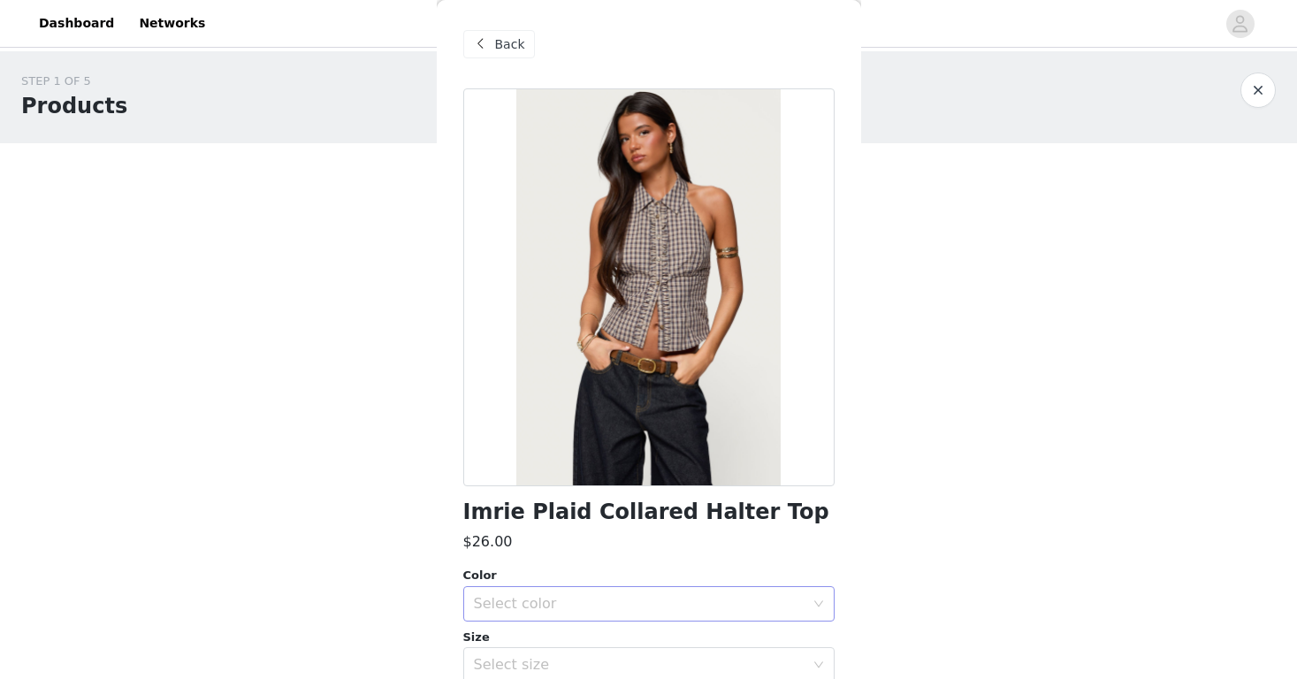
click at [525, 600] on div "Select color" at bounding box center [639, 604] width 331 height 18
click at [532, 644] on li "BROWN" at bounding box center [648, 643] width 371 height 28
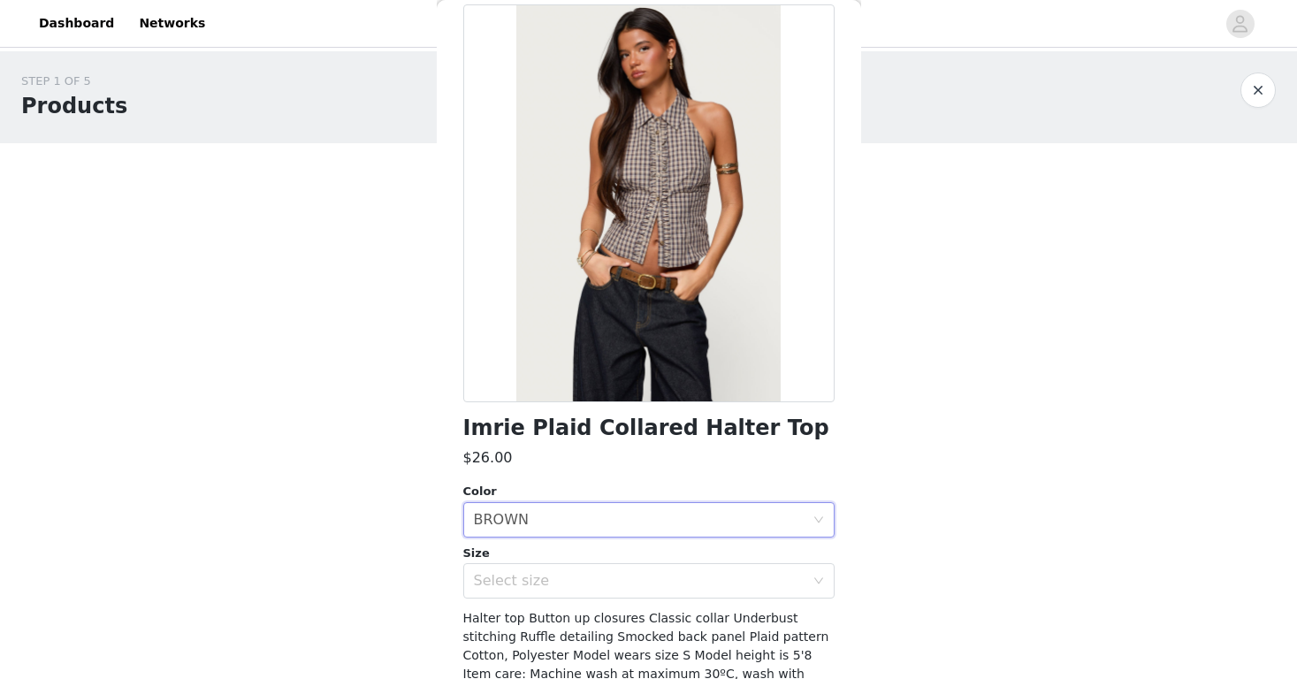
scroll to position [87, 0]
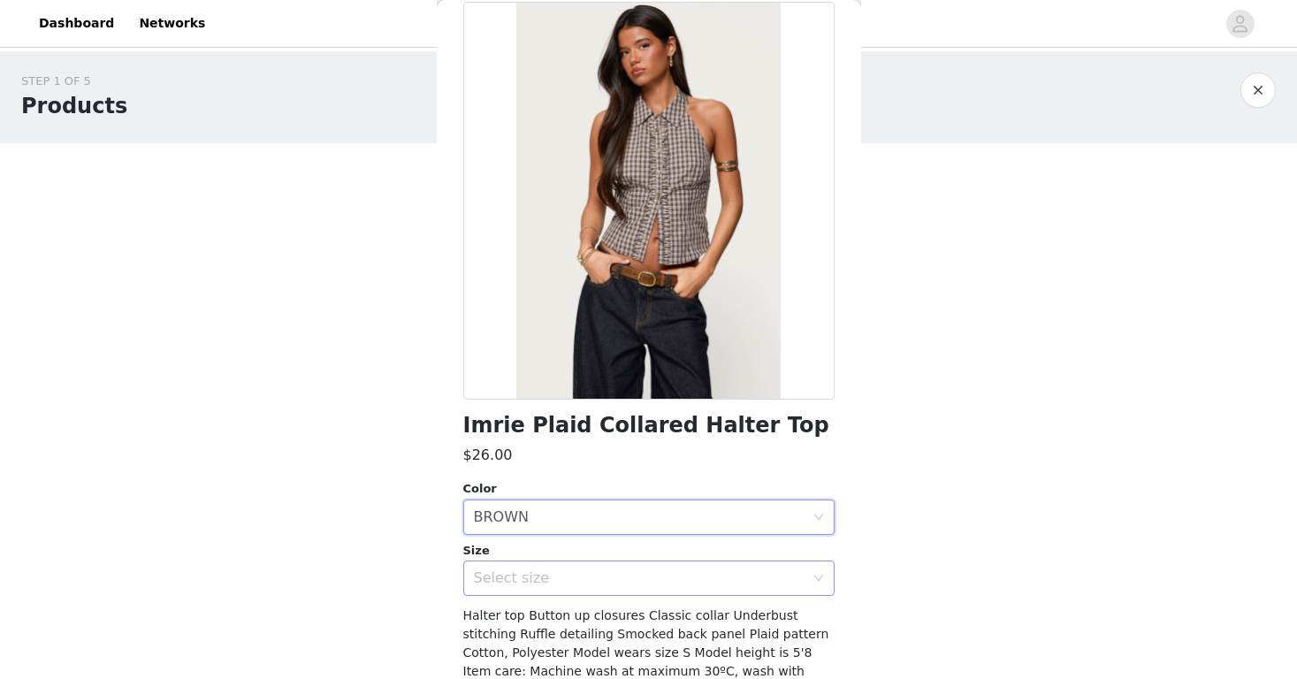
click at [544, 564] on div "Select size" at bounding box center [643, 578] width 339 height 34
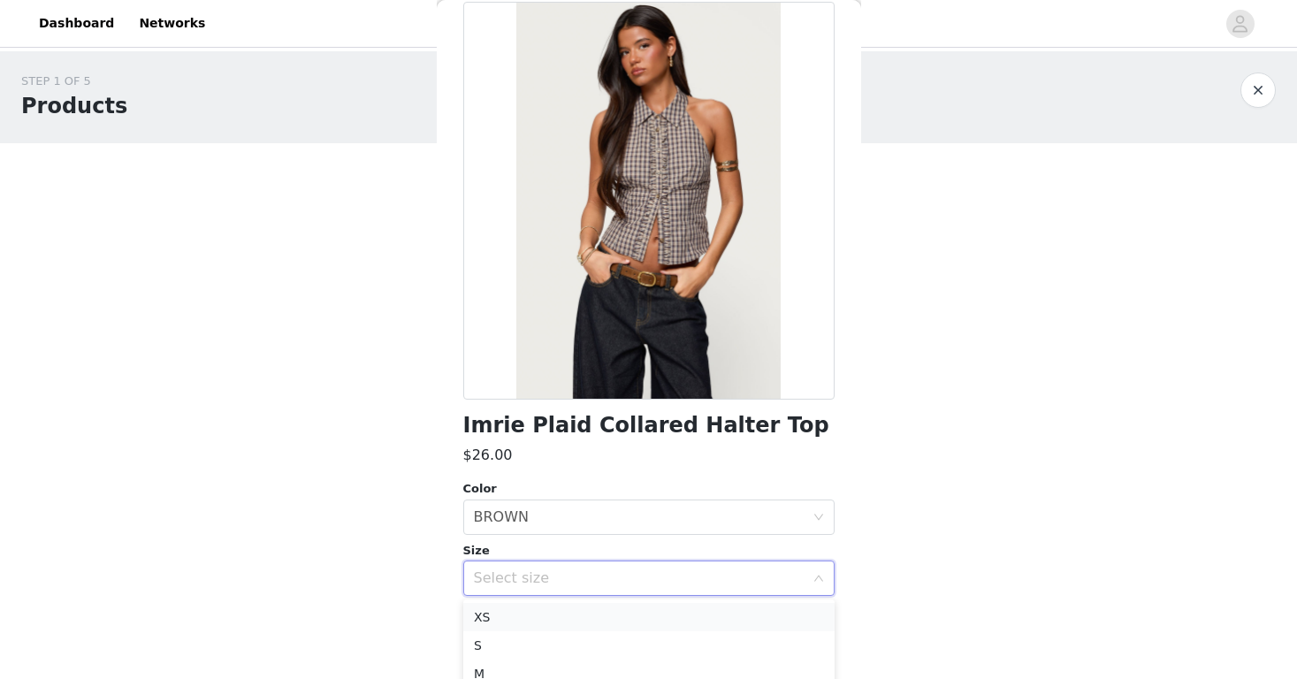
drag, startPoint x: 536, startPoint y: 640, endPoint x: 531, endPoint y: 606, distance: 34.8
click at [531, 606] on ul "XS S M L XL" at bounding box center [648, 674] width 371 height 149
click at [529, 614] on li "XS" at bounding box center [648, 617] width 371 height 28
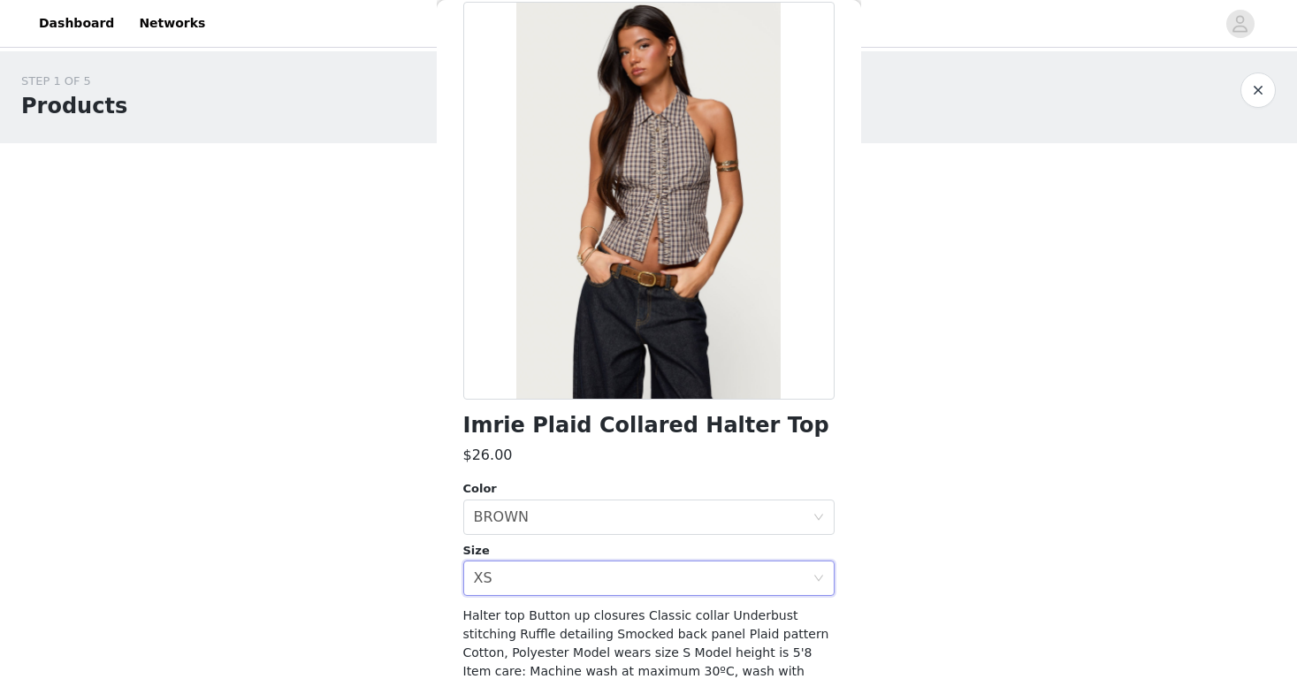
scroll to position [200, 0]
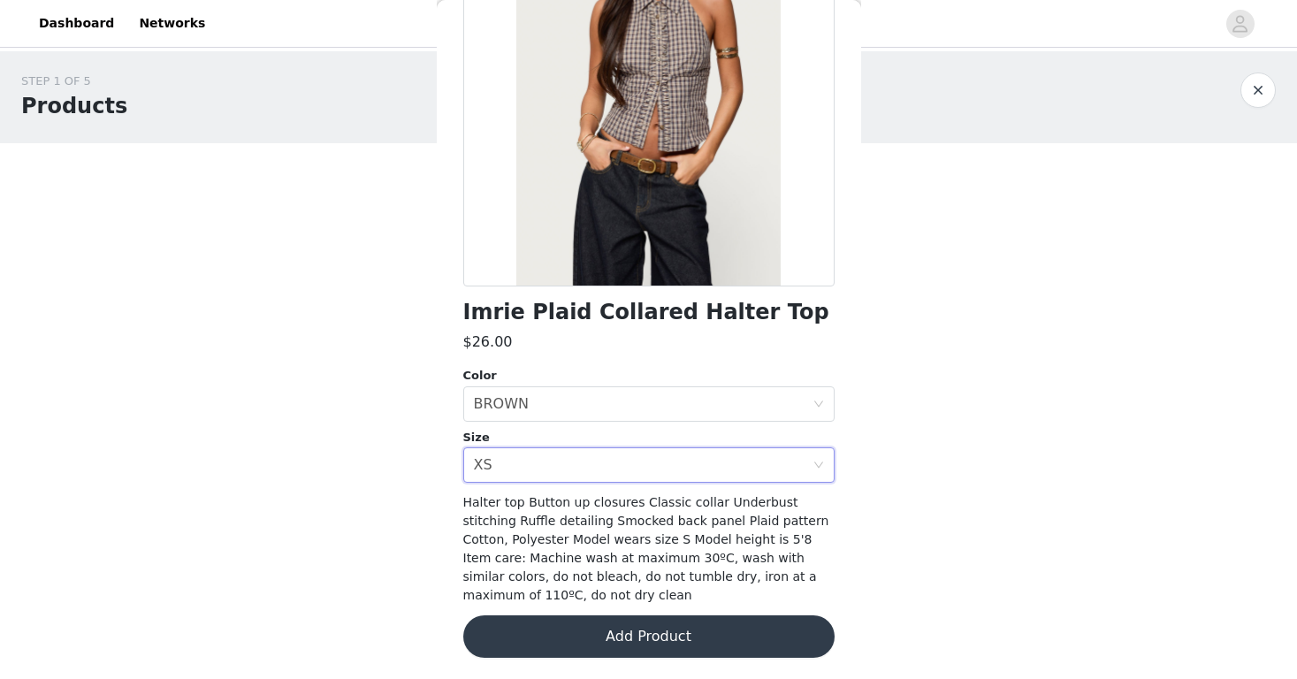
click at [577, 645] on button "Add Product" at bounding box center [648, 636] width 371 height 42
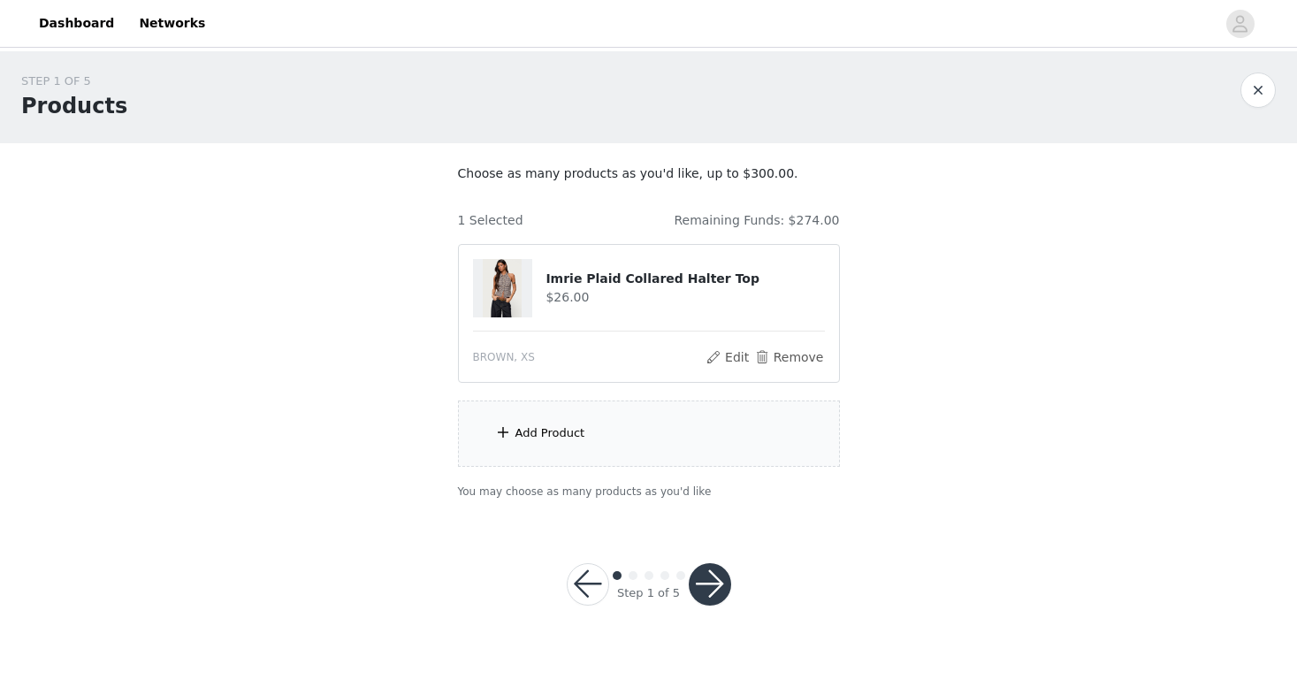
click at [531, 425] on div "Add Product" at bounding box center [551, 433] width 70 height 18
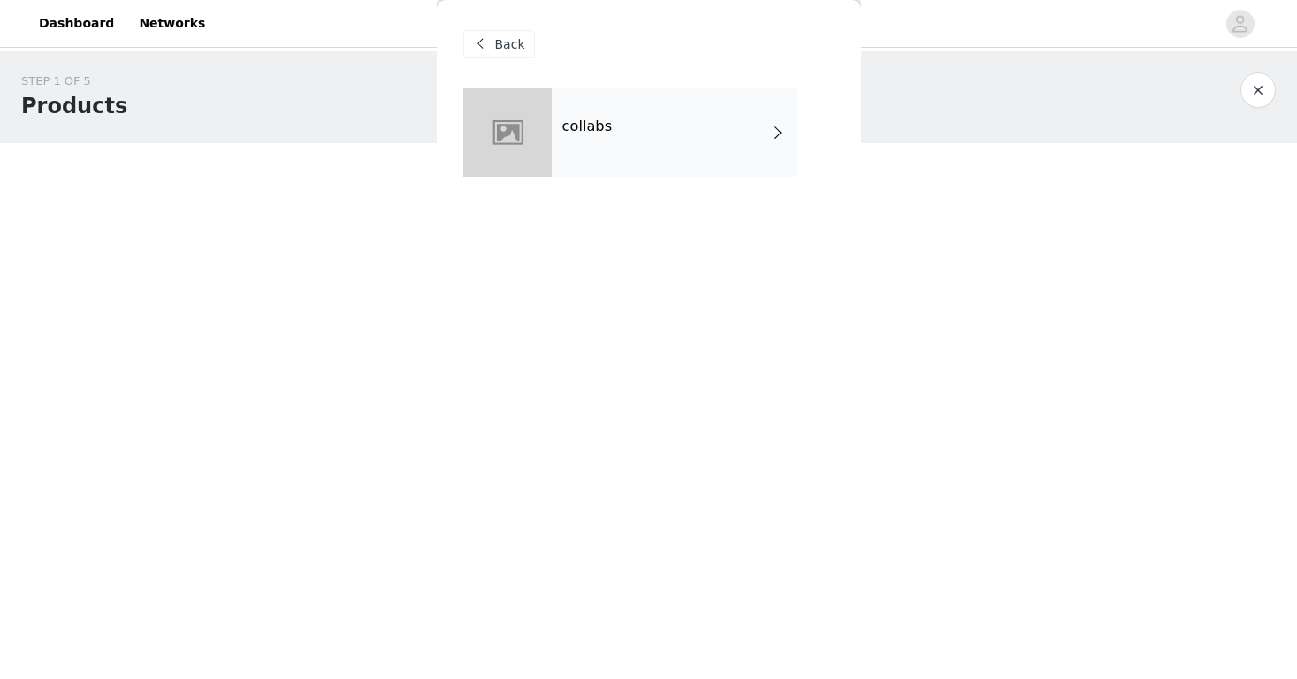
click at [592, 139] on div "collabs" at bounding box center [675, 132] width 246 height 88
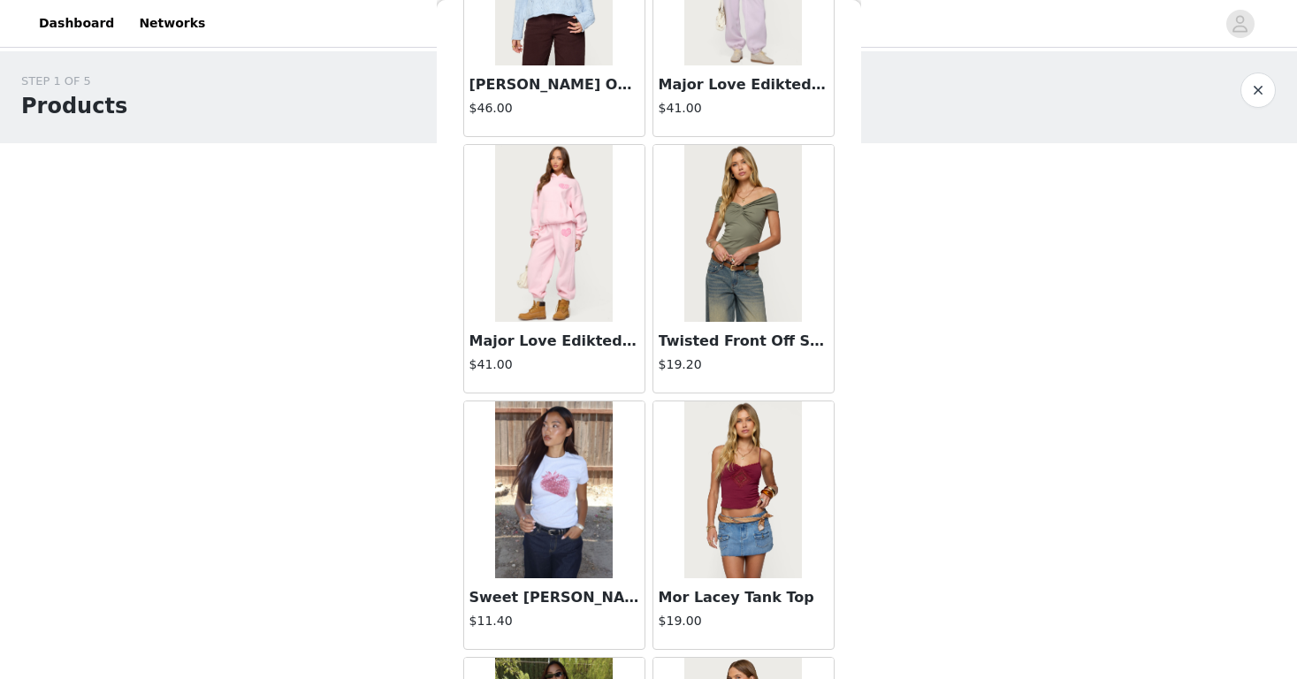
scroll to position [2027, 0]
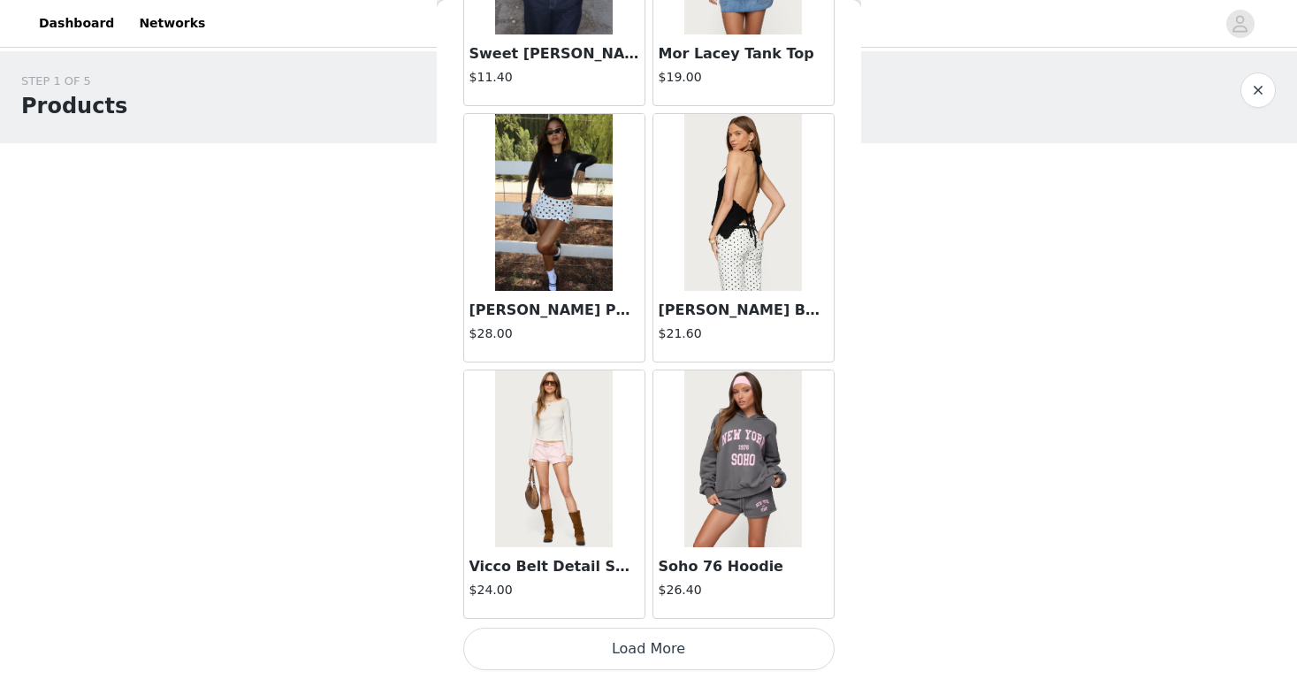
click at [581, 651] on button "Load More" at bounding box center [648, 649] width 371 height 42
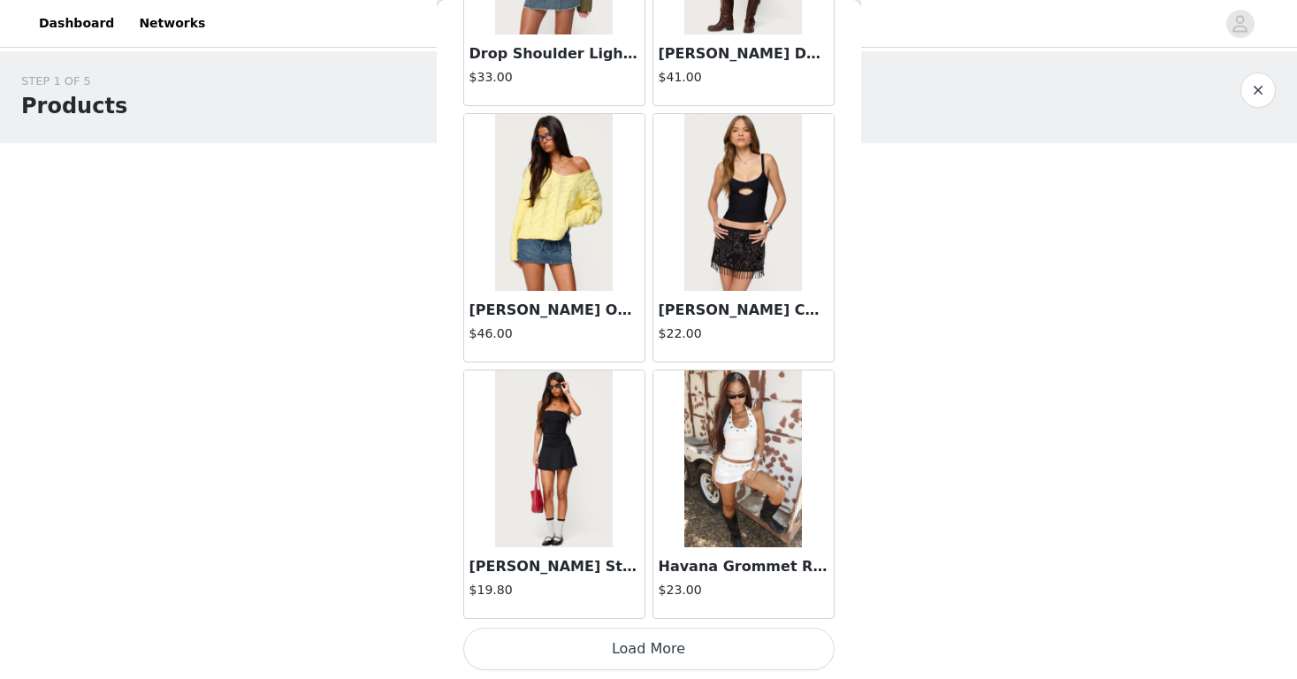
click at [598, 660] on button "Load More" at bounding box center [648, 649] width 371 height 42
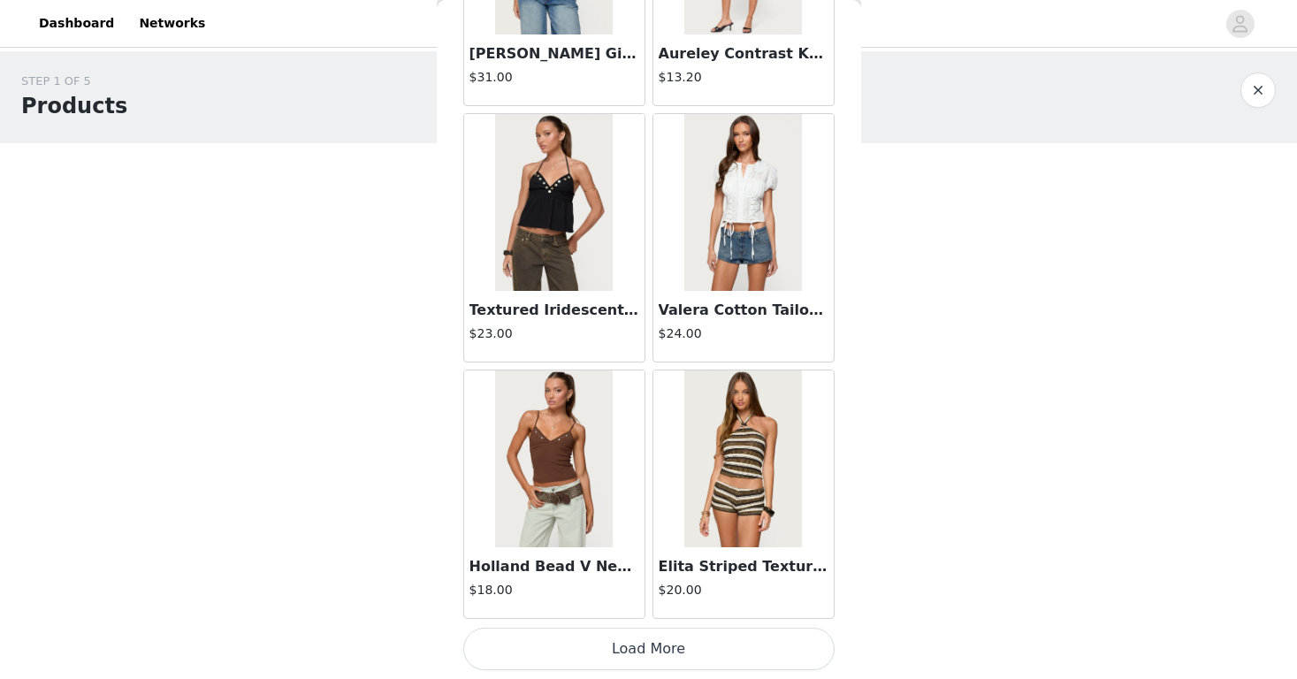
click at [602, 646] on button "Load More" at bounding box center [648, 649] width 371 height 42
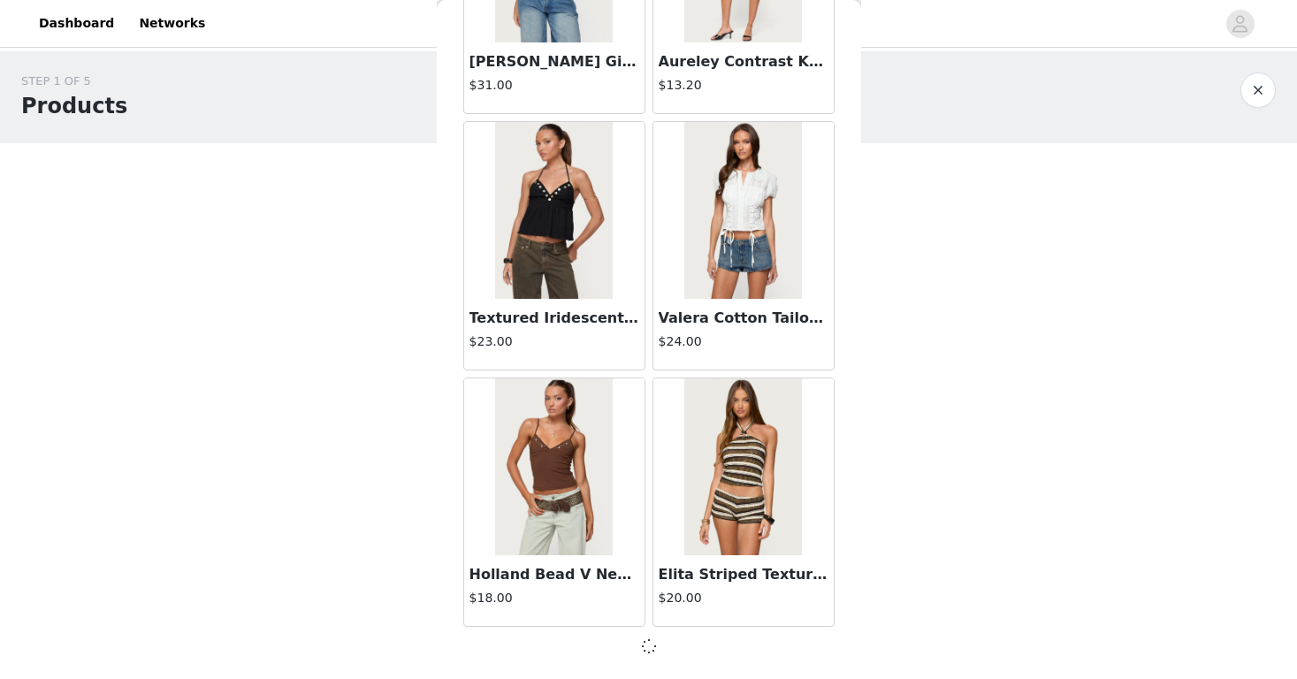
scroll to position [7155, 0]
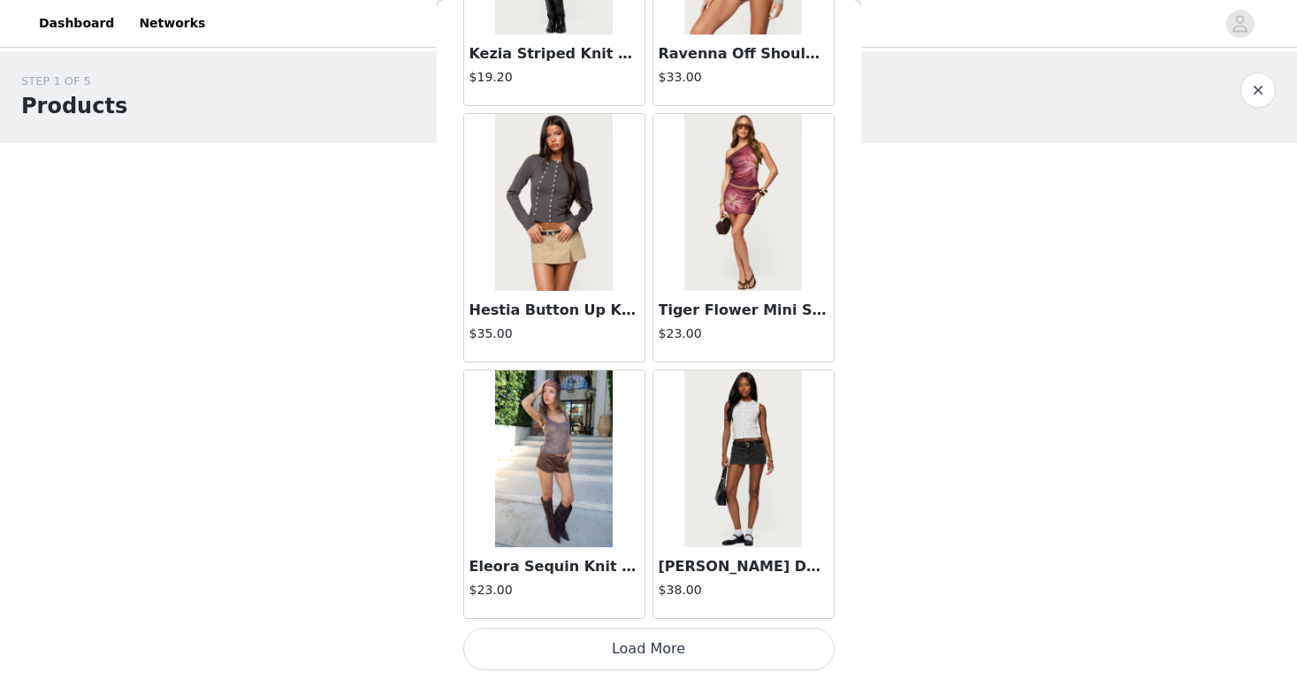
click at [602, 646] on button "Load More" at bounding box center [648, 649] width 371 height 42
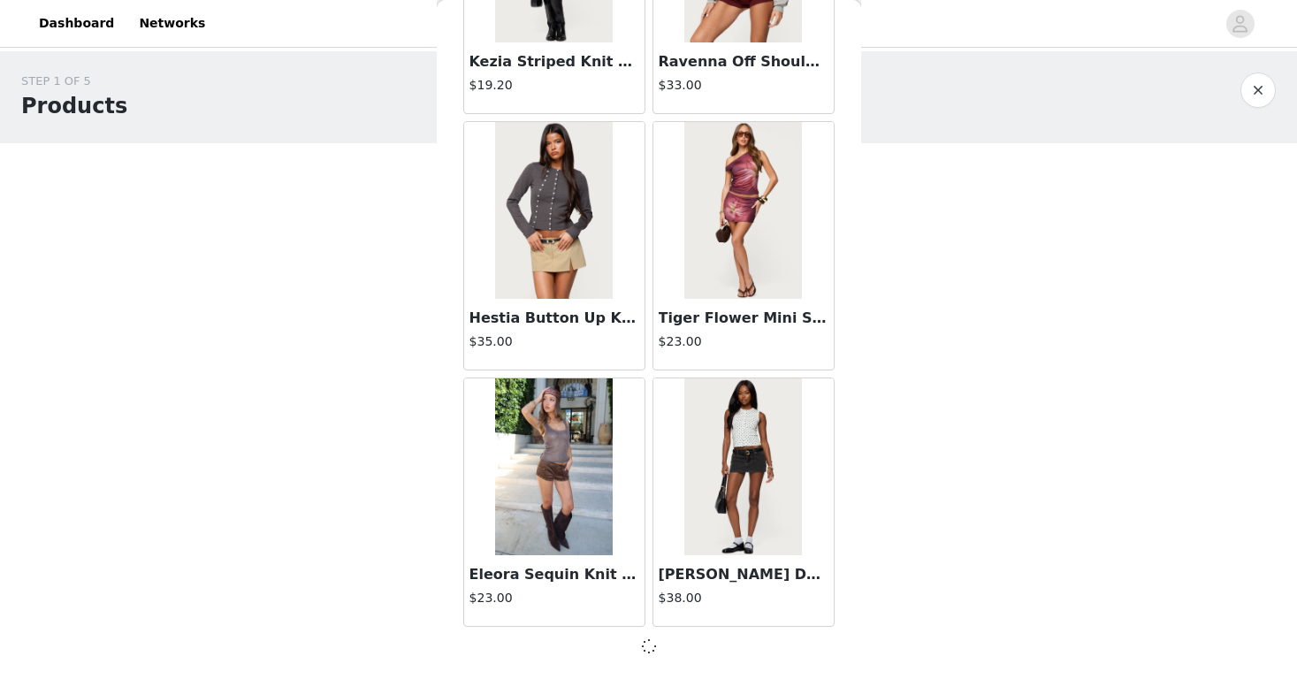
scroll to position [9720, 0]
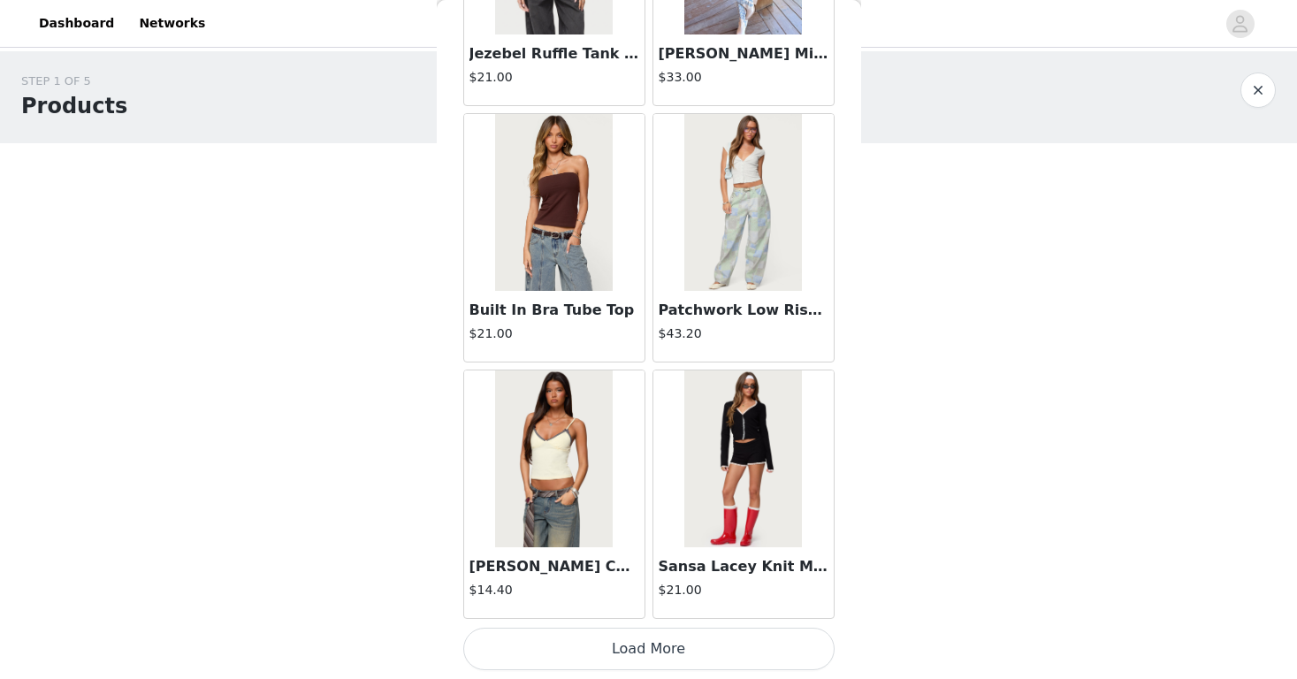
click at [602, 646] on button "Load More" at bounding box center [648, 649] width 371 height 42
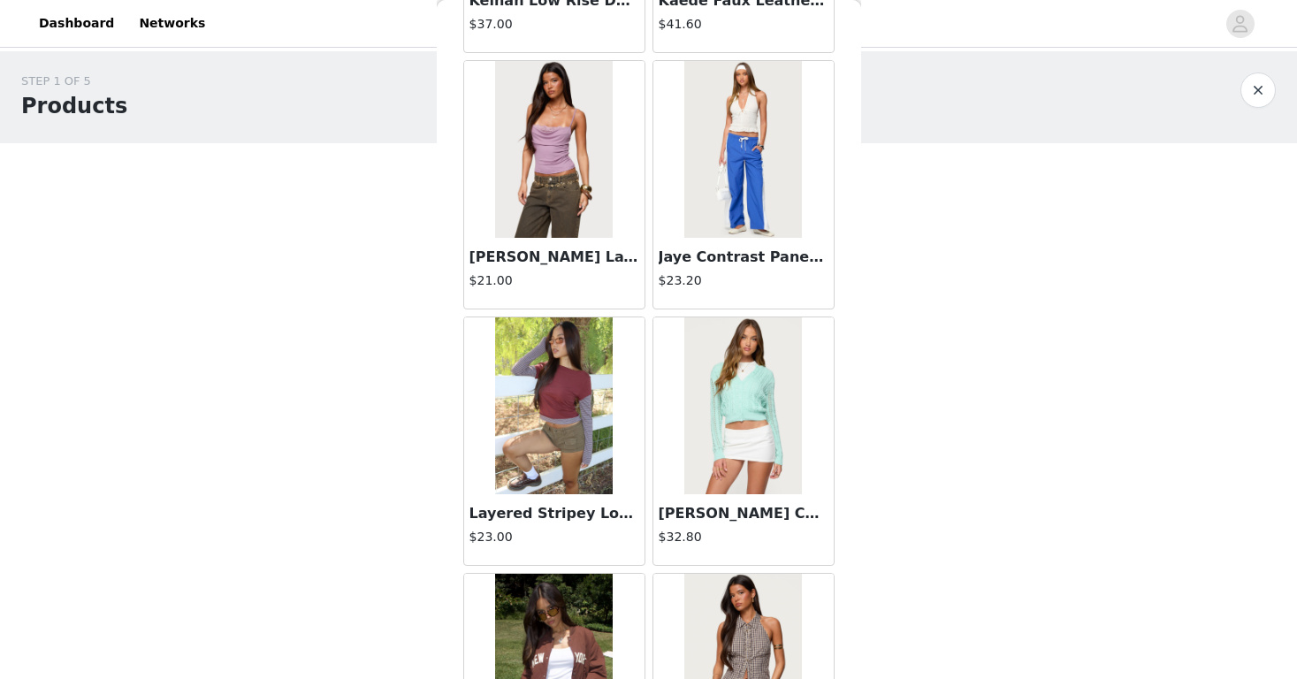
scroll to position [14848, 0]
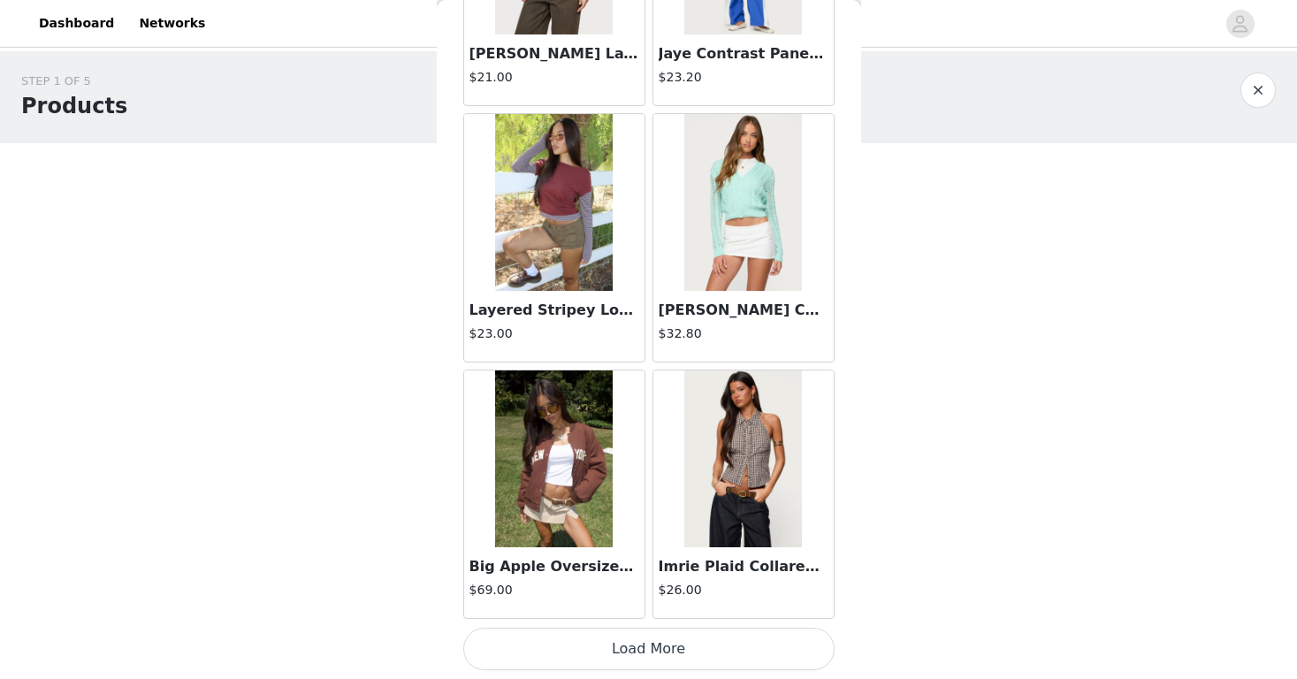
click at [603, 644] on button "Load More" at bounding box center [648, 649] width 371 height 42
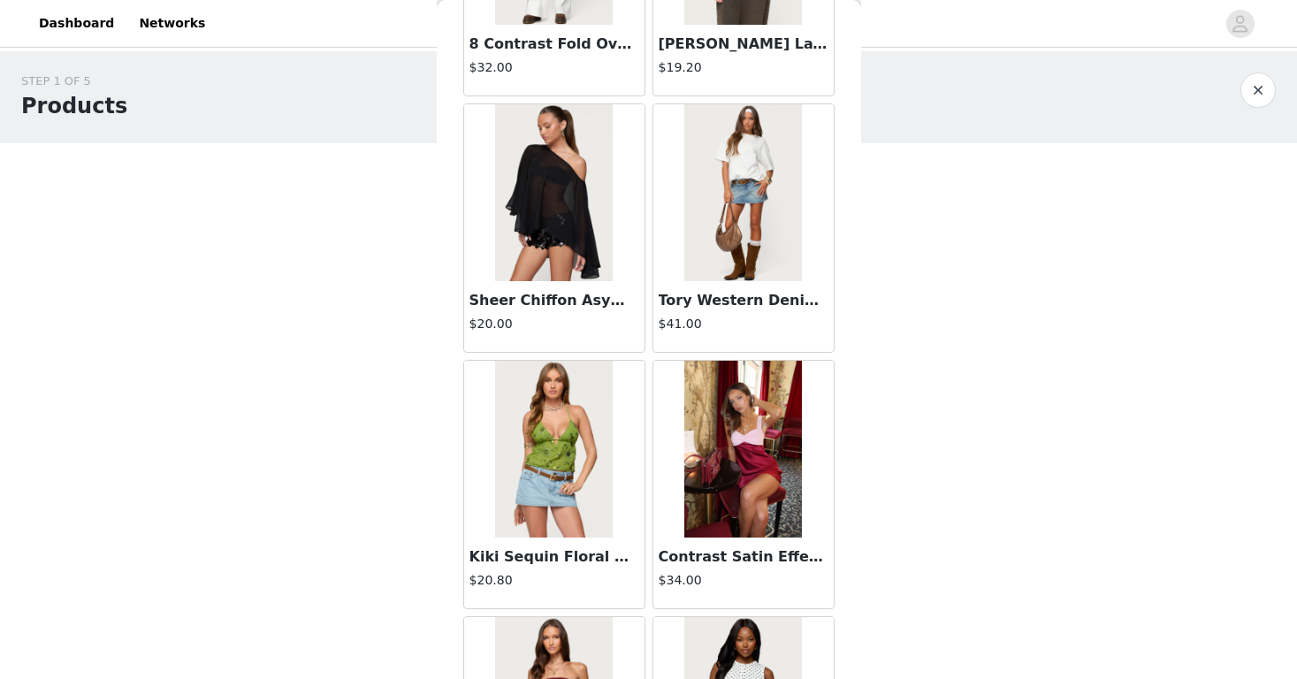
scroll to position [17413, 0]
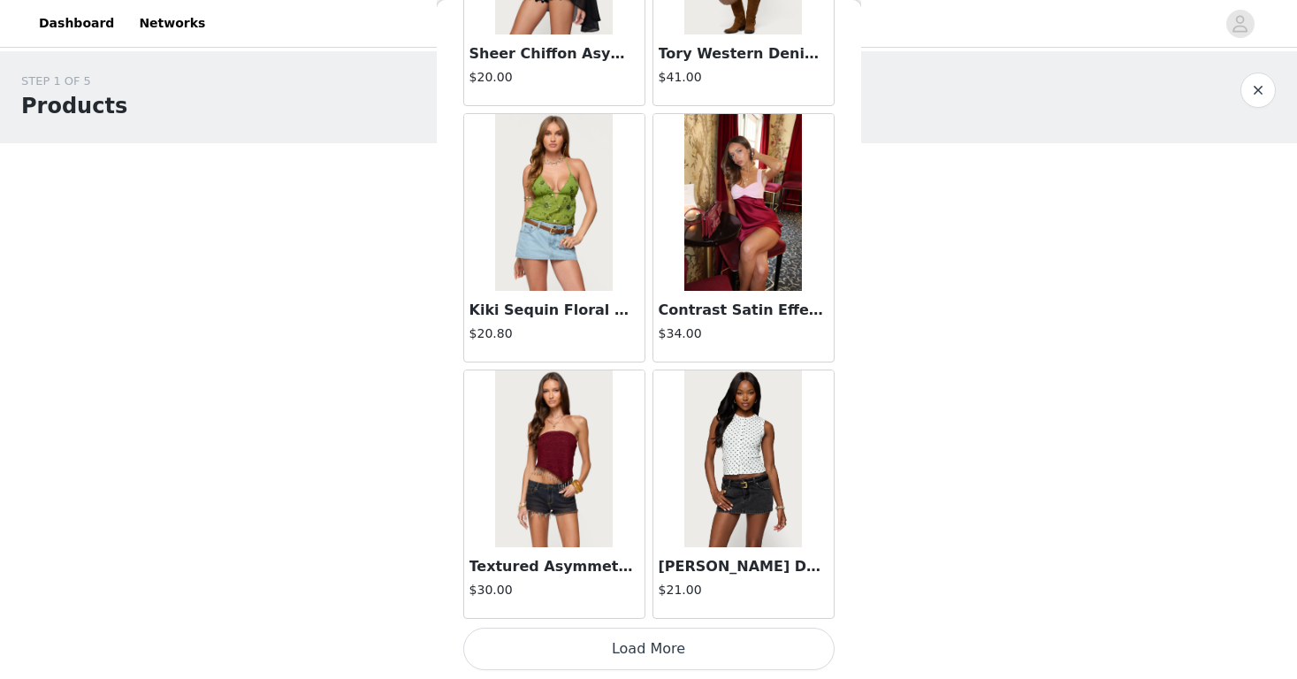
click at [517, 634] on button "Load More" at bounding box center [648, 649] width 371 height 42
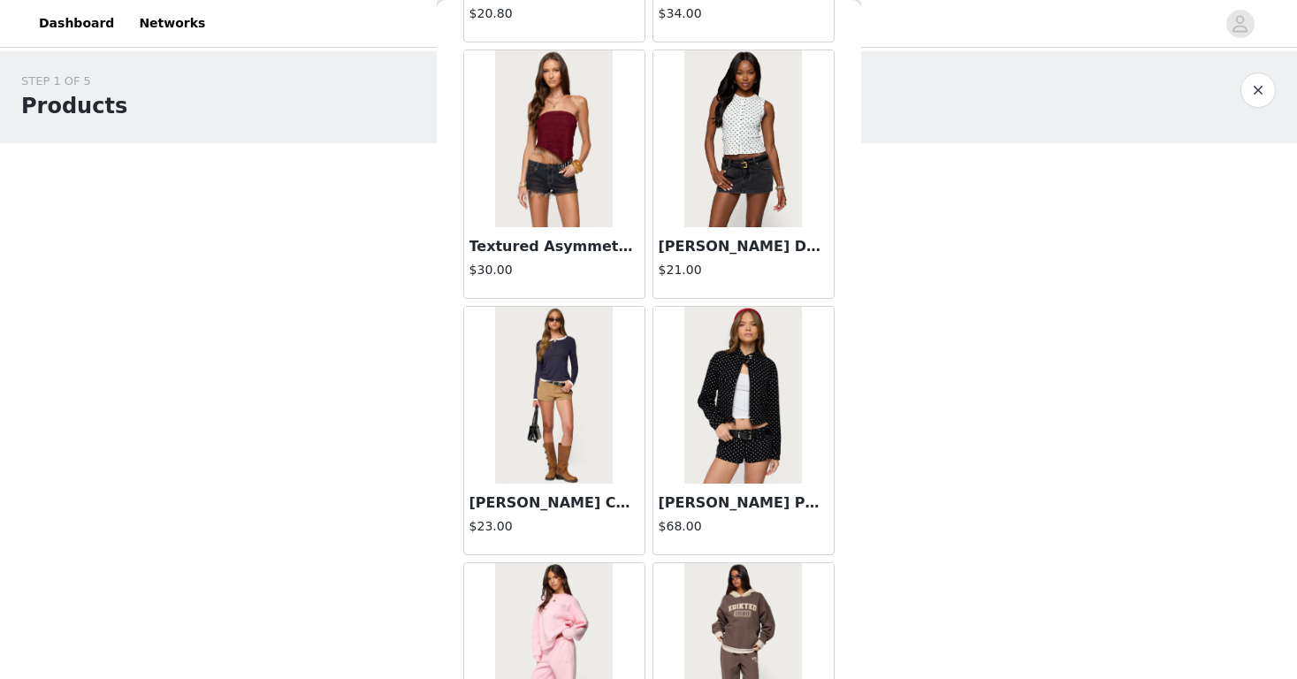
scroll to position [17725, 0]
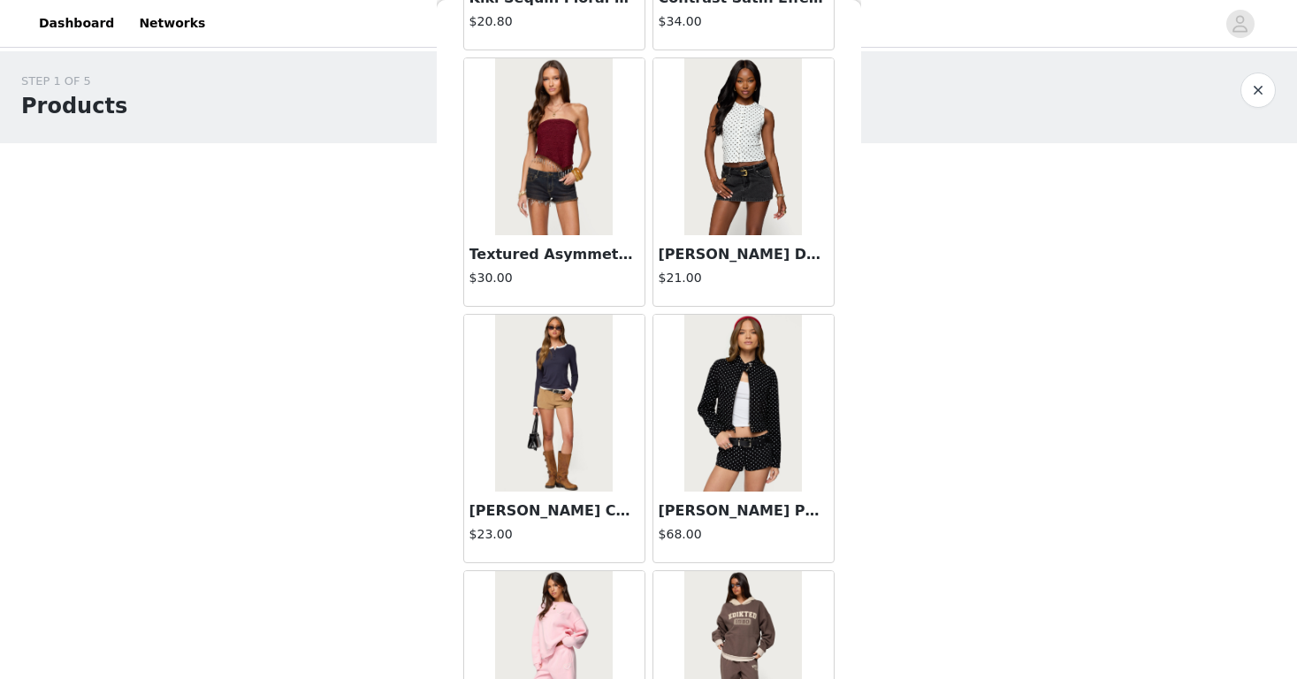
click at [573, 496] on div "Kyler Corduroy Micro Shorts $23.00" at bounding box center [554, 527] width 180 height 71
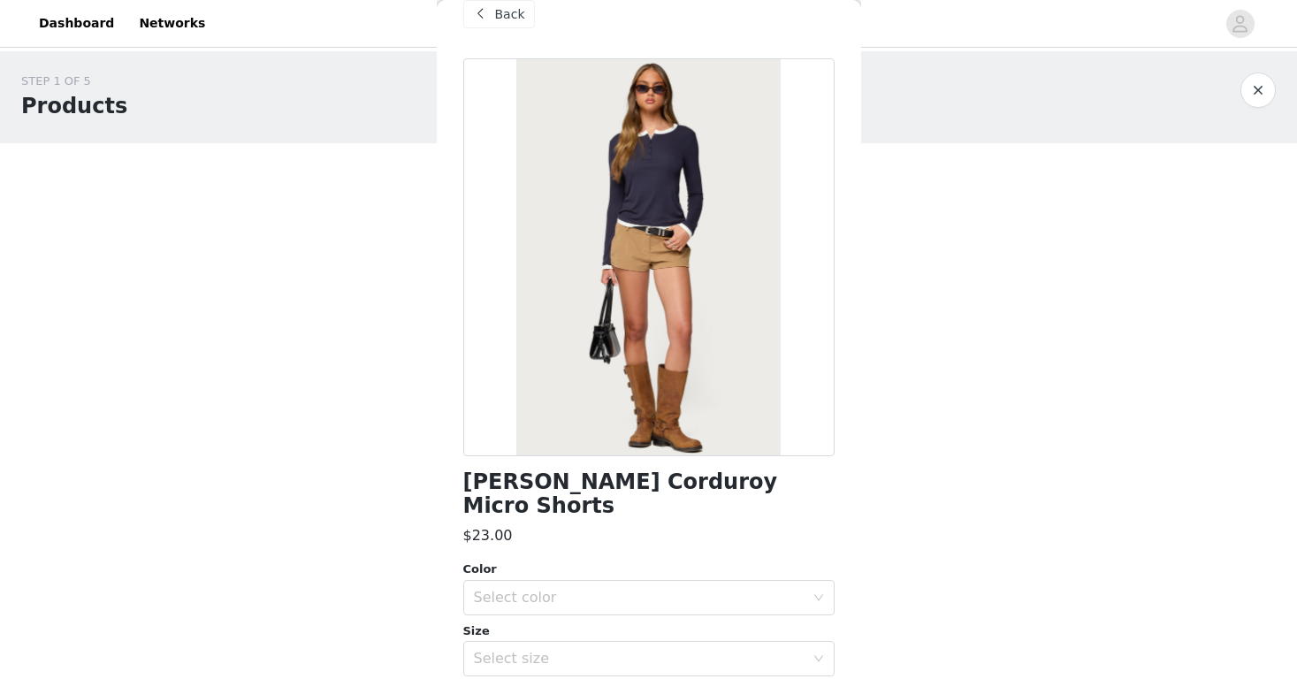
scroll to position [0, 0]
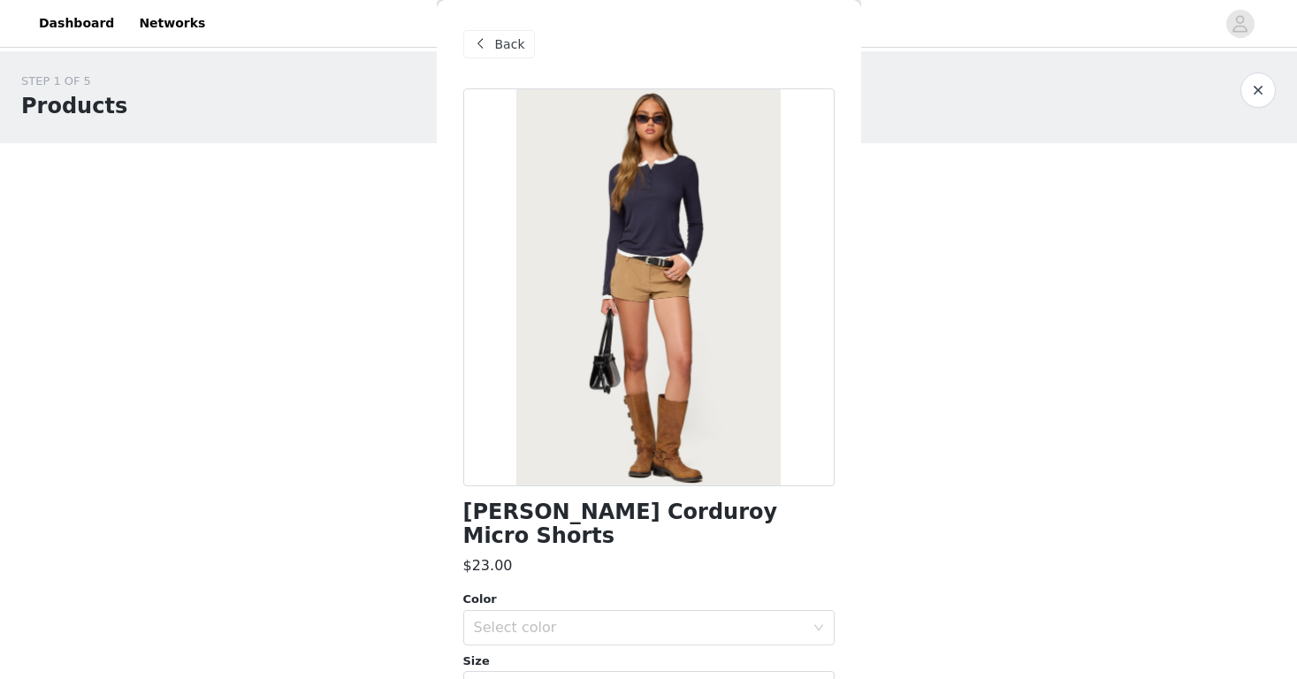
click at [489, 45] on span at bounding box center [480, 44] width 21 height 21
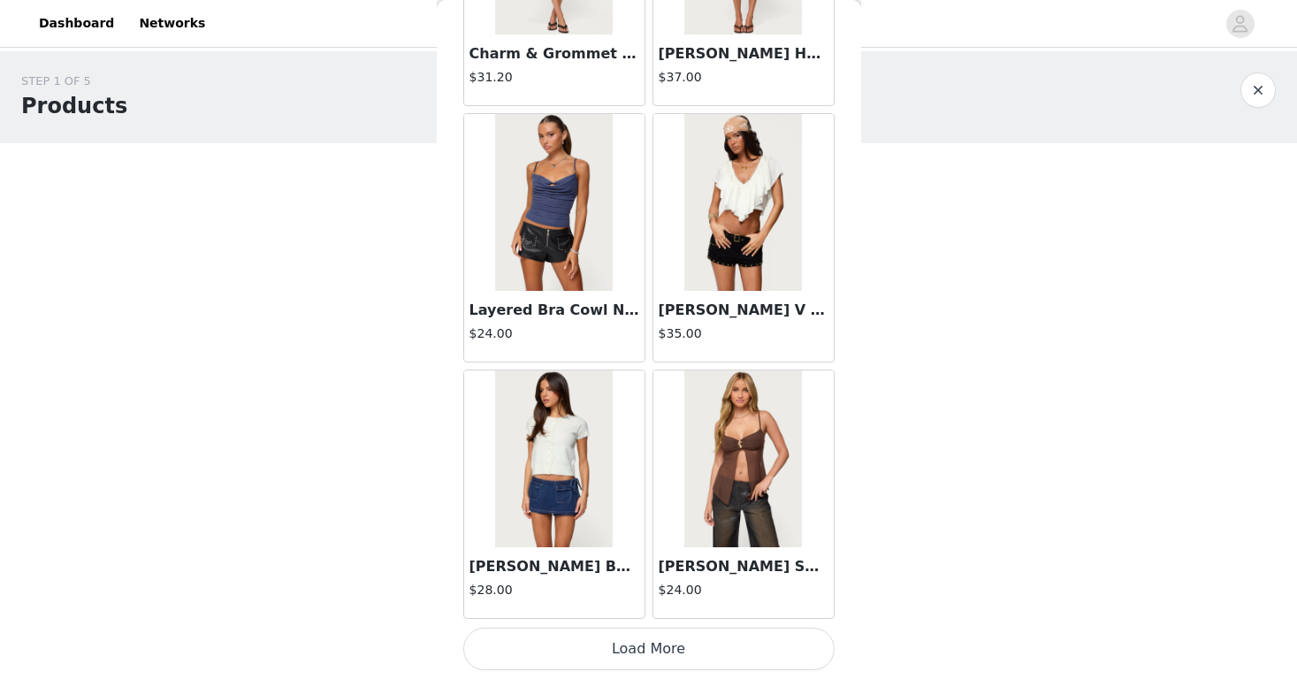
scroll to position [19966, 0]
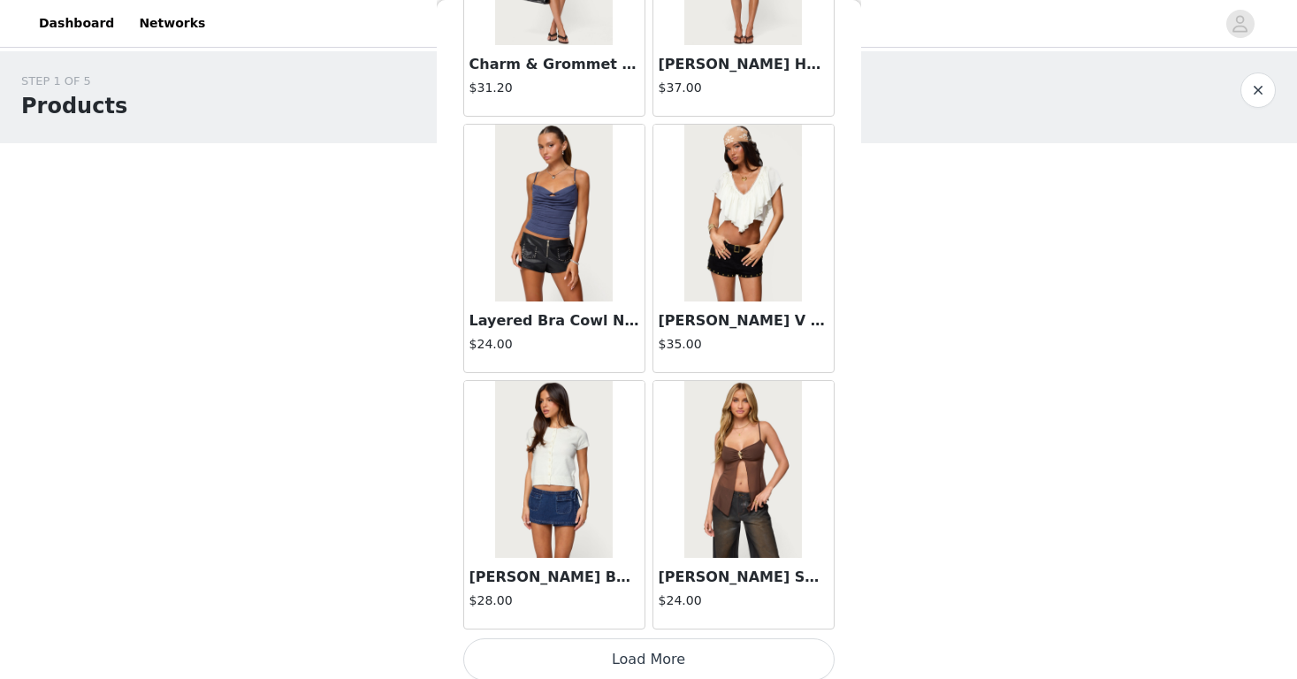
click at [498, 652] on button "Load More" at bounding box center [648, 659] width 371 height 42
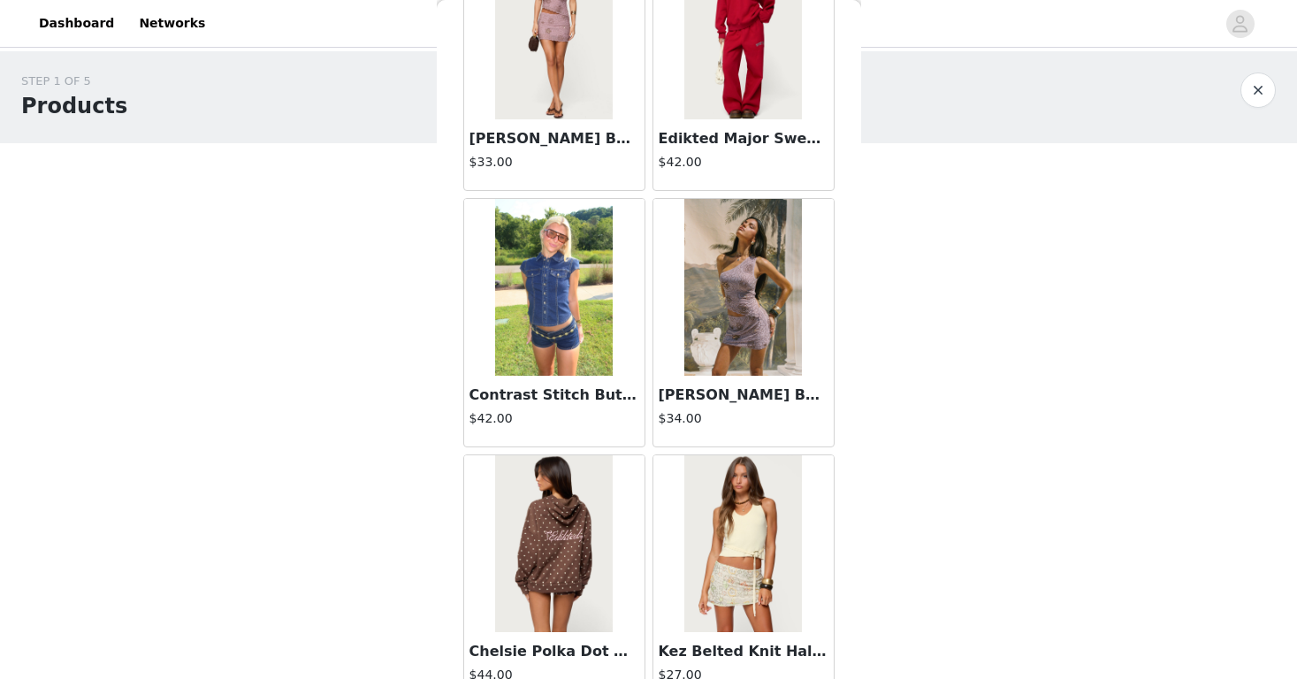
scroll to position [22541, 0]
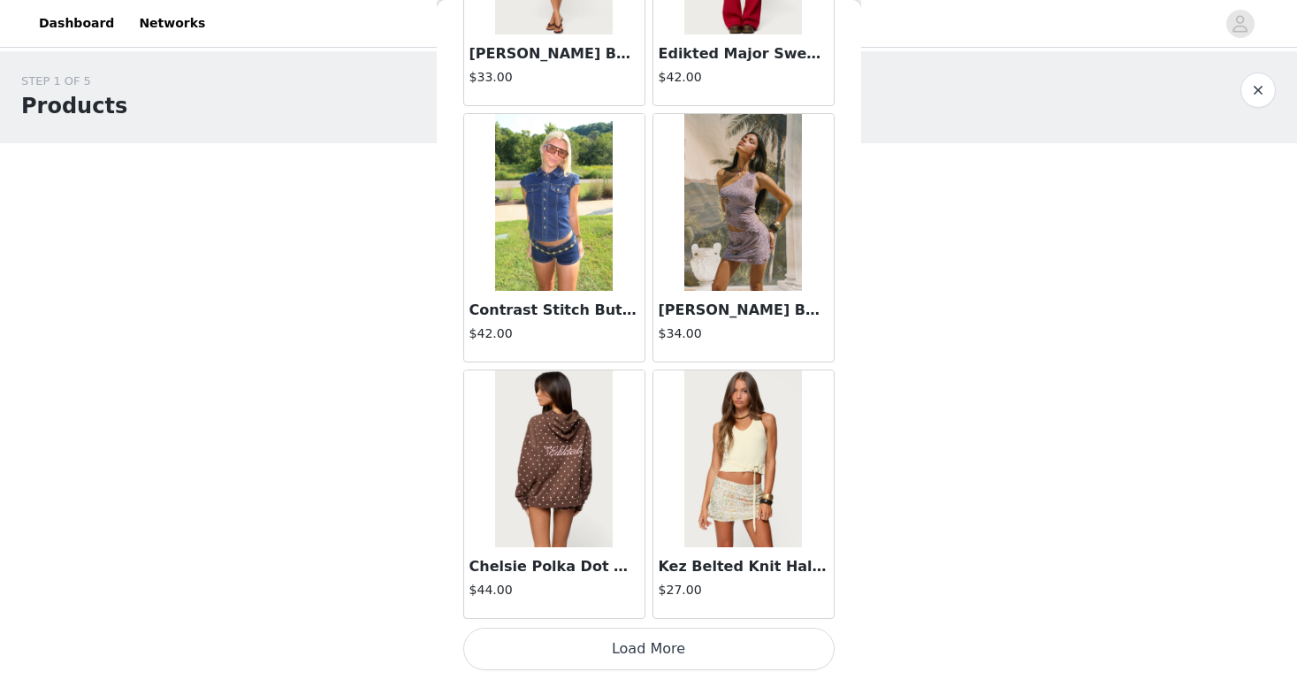
click at [516, 653] on button "Load More" at bounding box center [648, 649] width 371 height 42
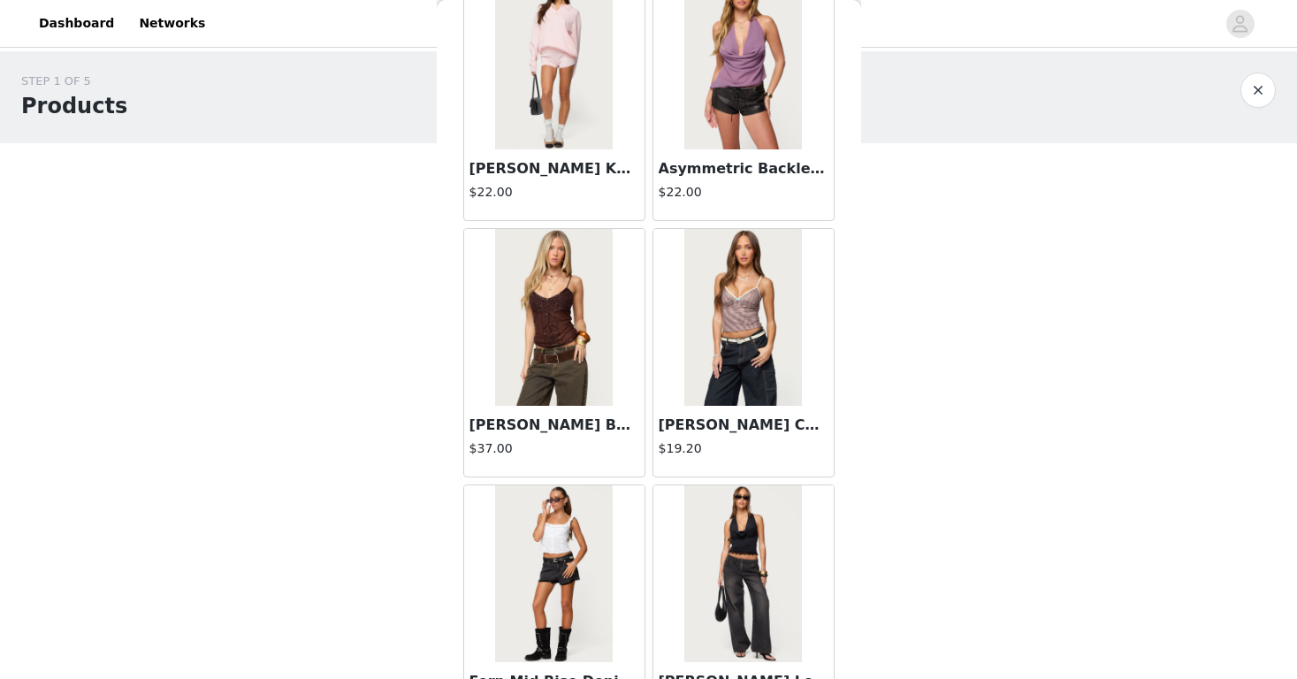
scroll to position [25106, 0]
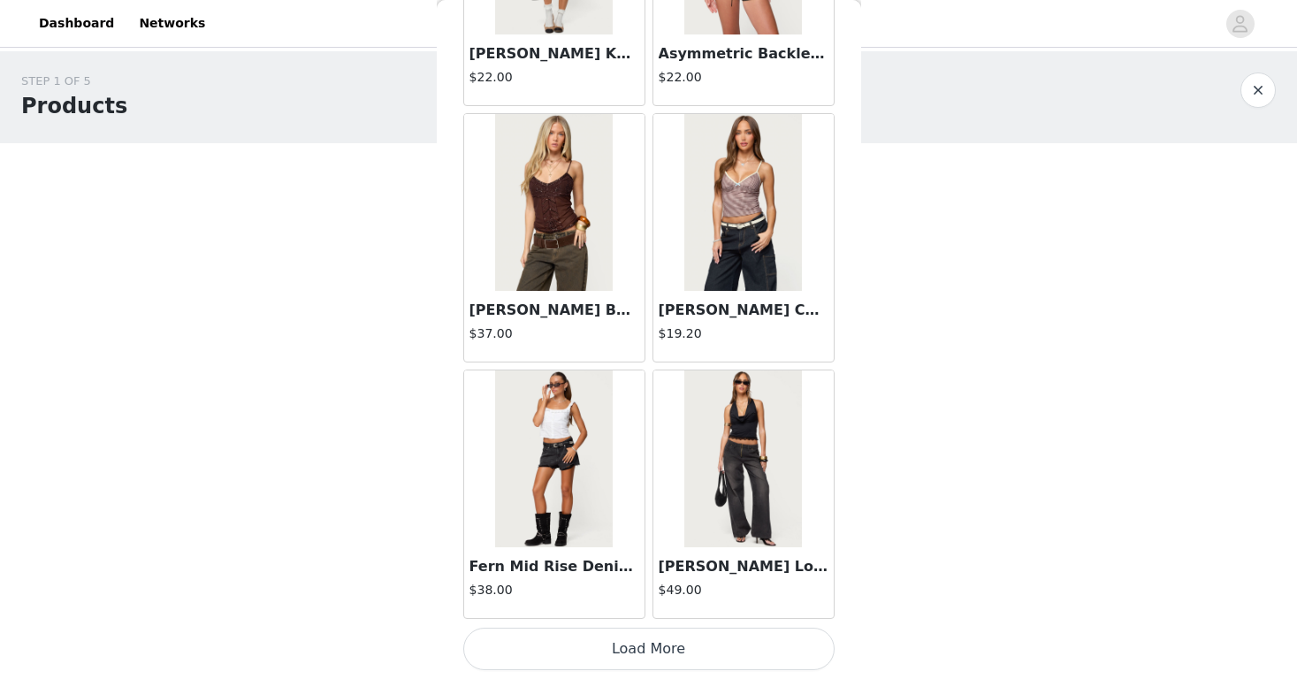
click at [549, 629] on button "Load More" at bounding box center [648, 649] width 371 height 42
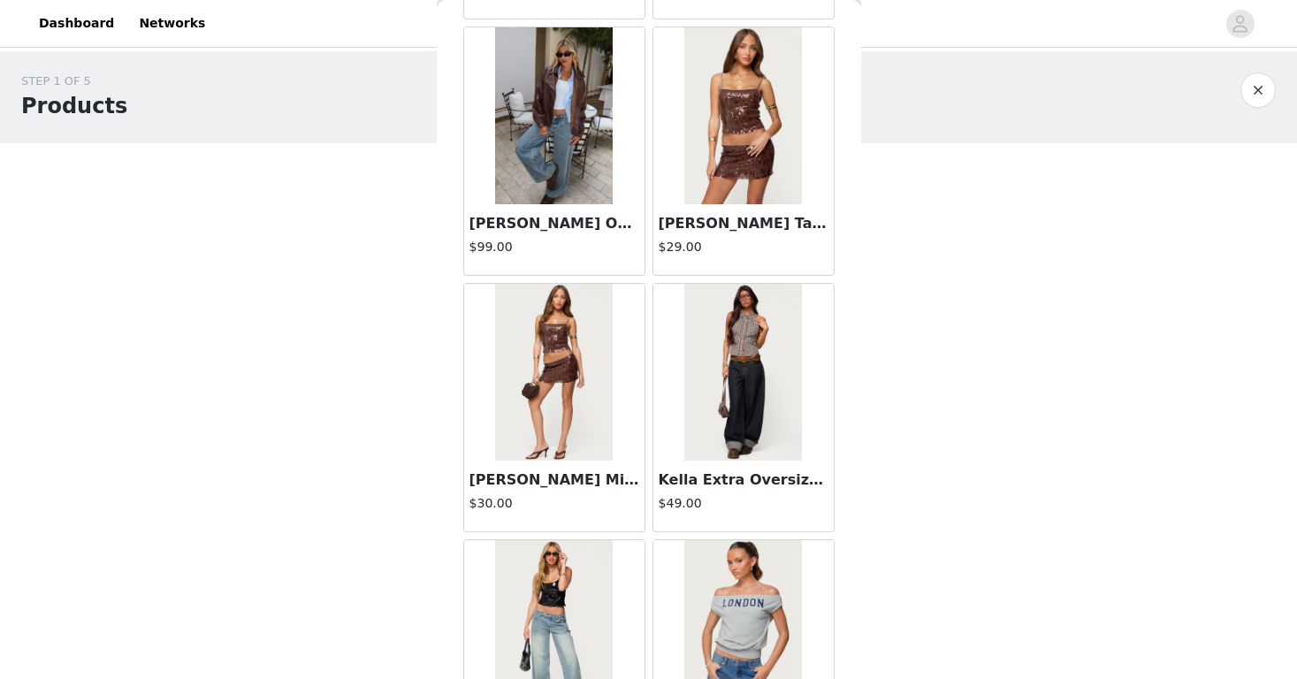
scroll to position [27670, 0]
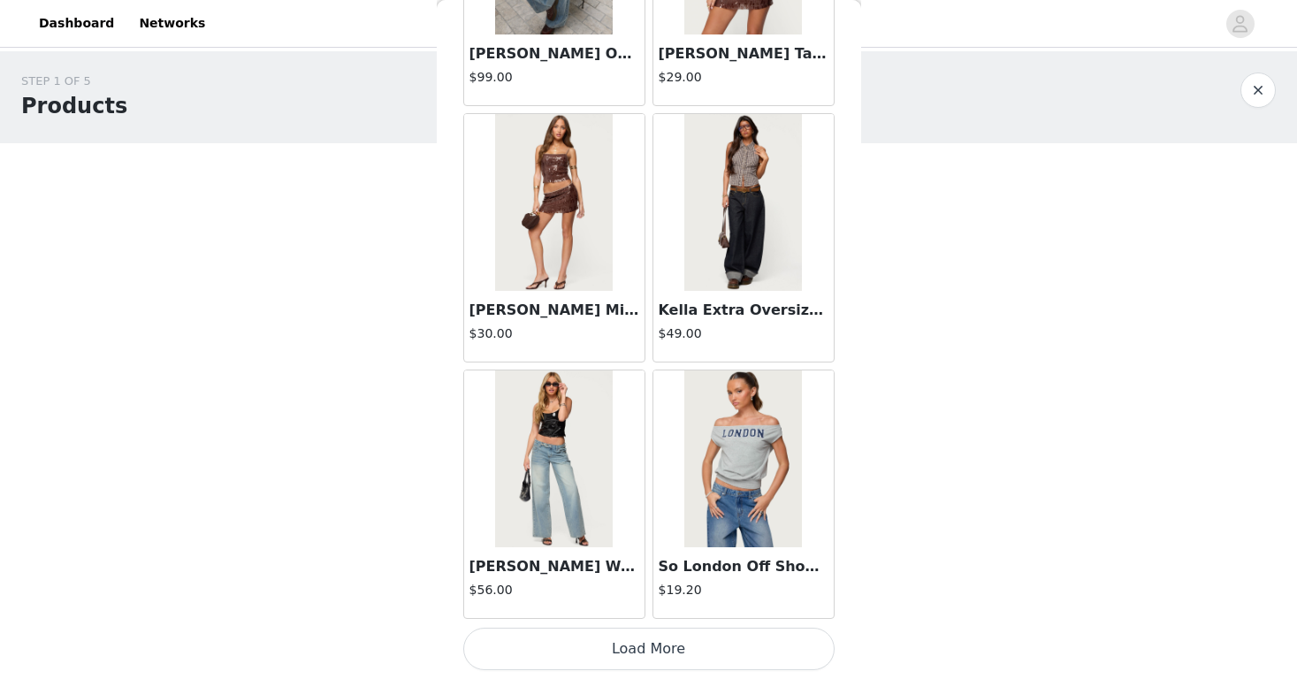
click at [493, 640] on button "Load More" at bounding box center [648, 649] width 371 height 42
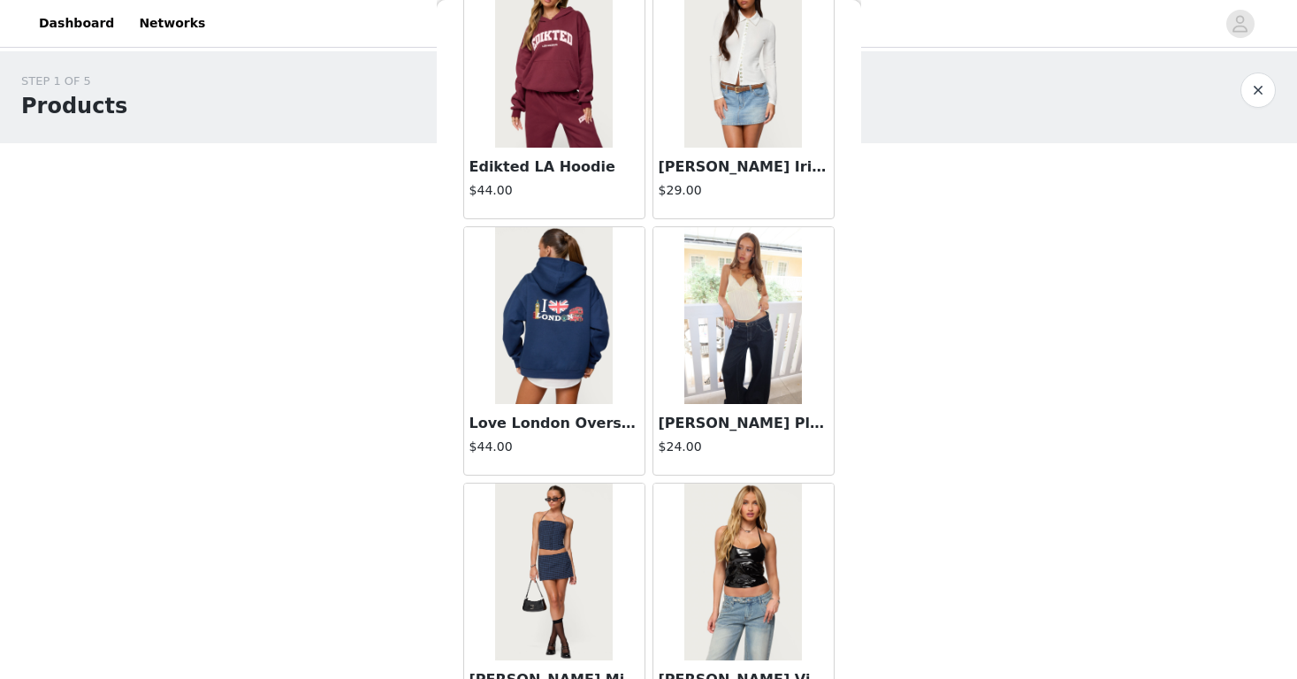
scroll to position [30234, 0]
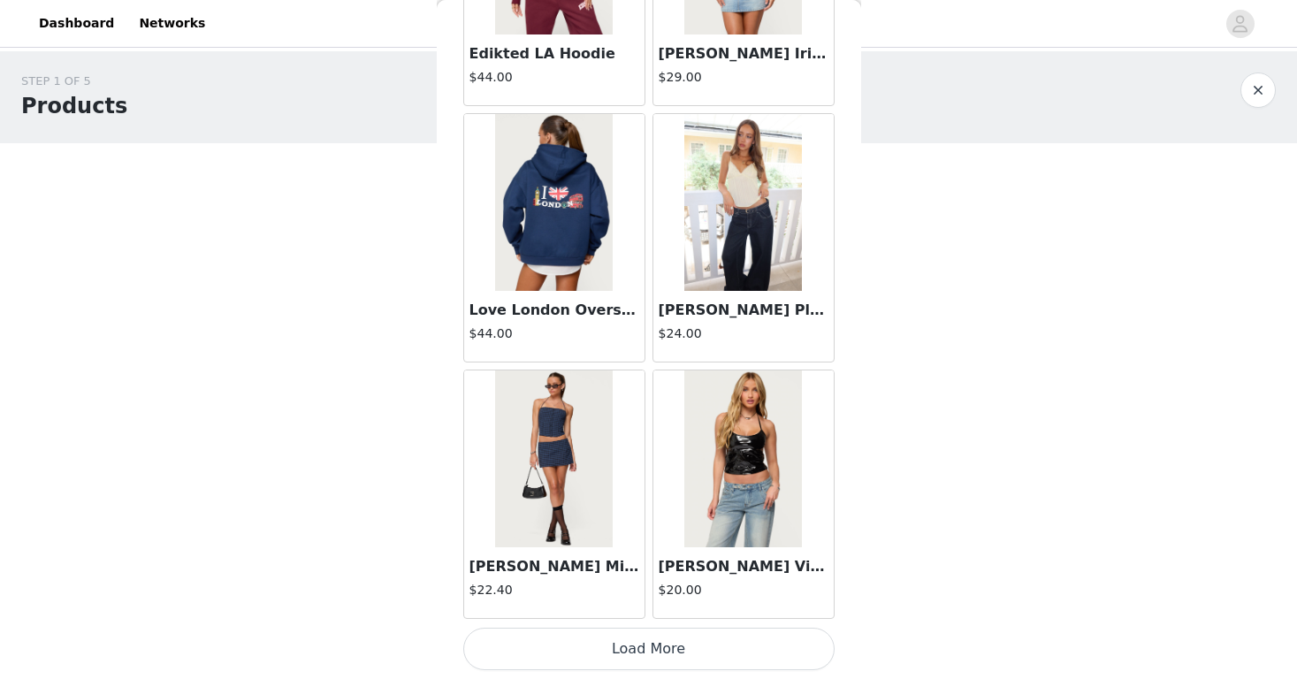
click at [539, 659] on button "Load More" at bounding box center [648, 649] width 371 height 42
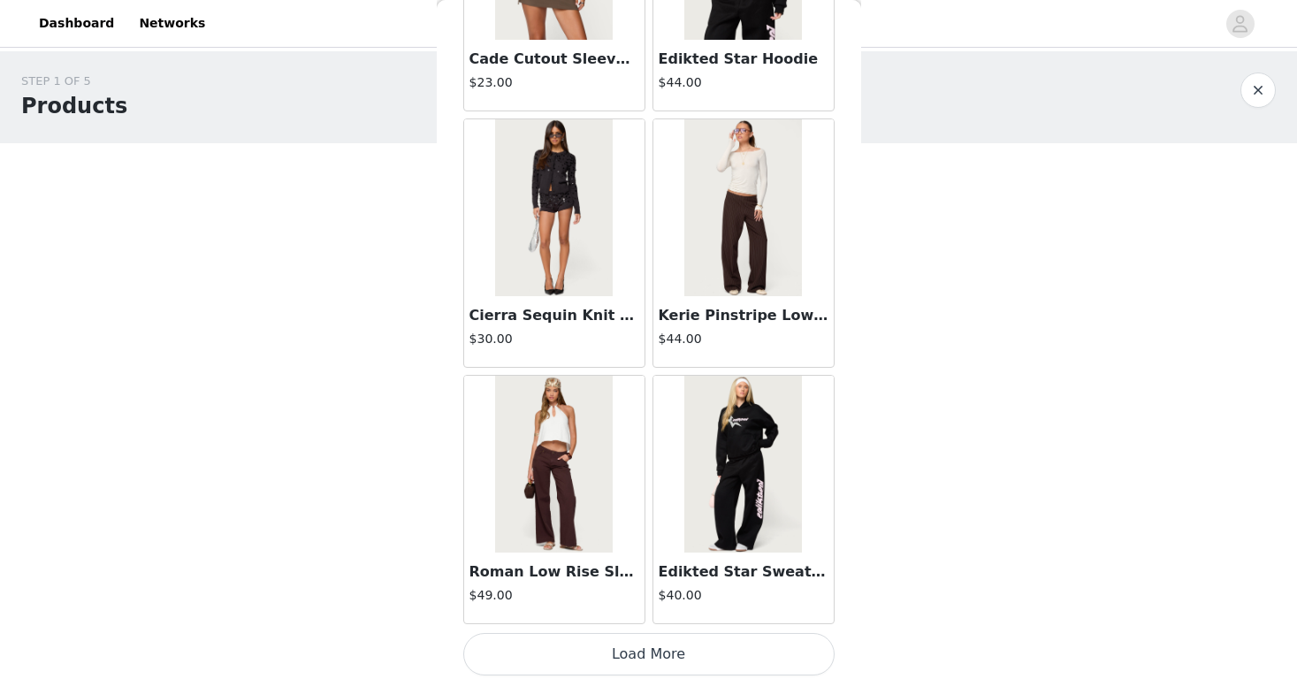
scroll to position [32799, 0]
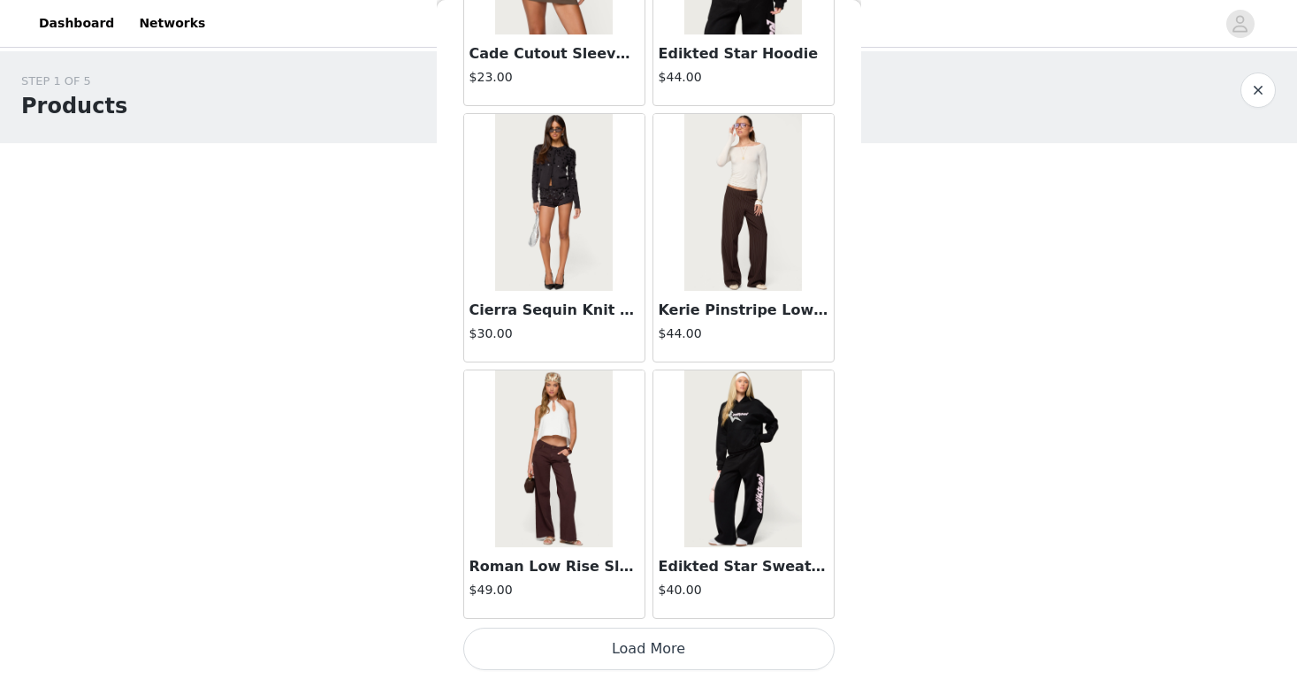
click at [576, 659] on button "Load More" at bounding box center [648, 649] width 371 height 42
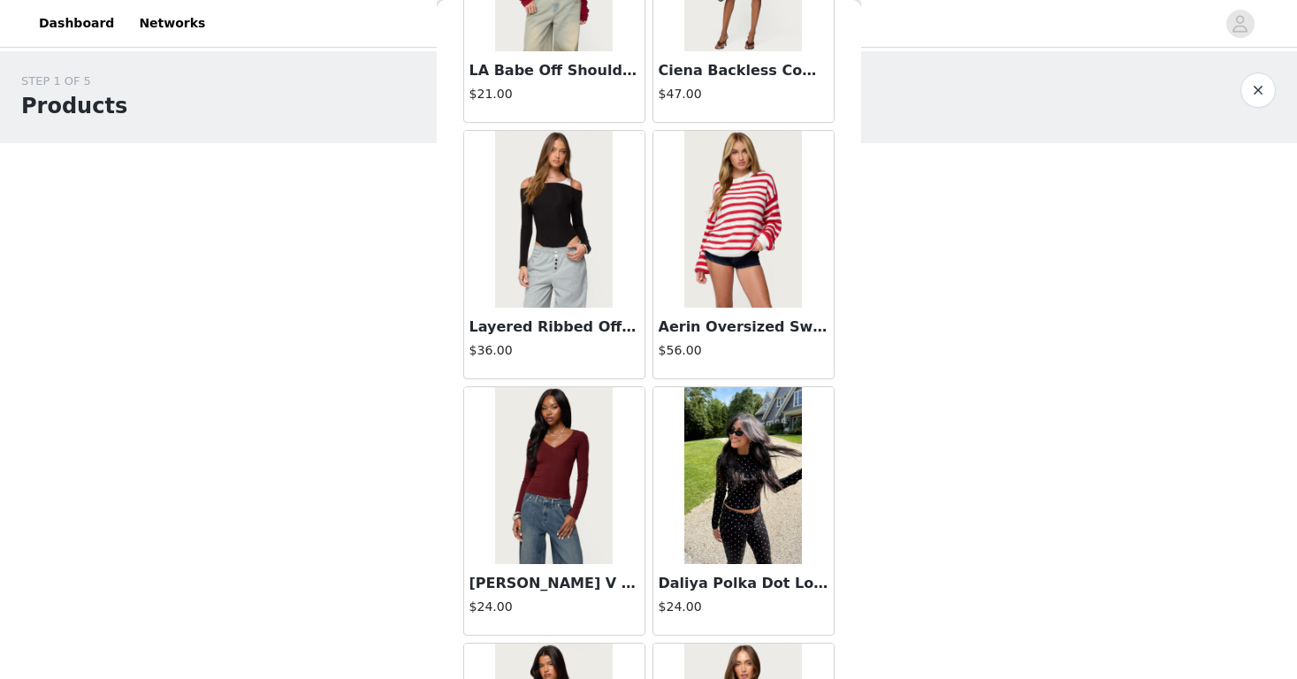
scroll to position [34839, 0]
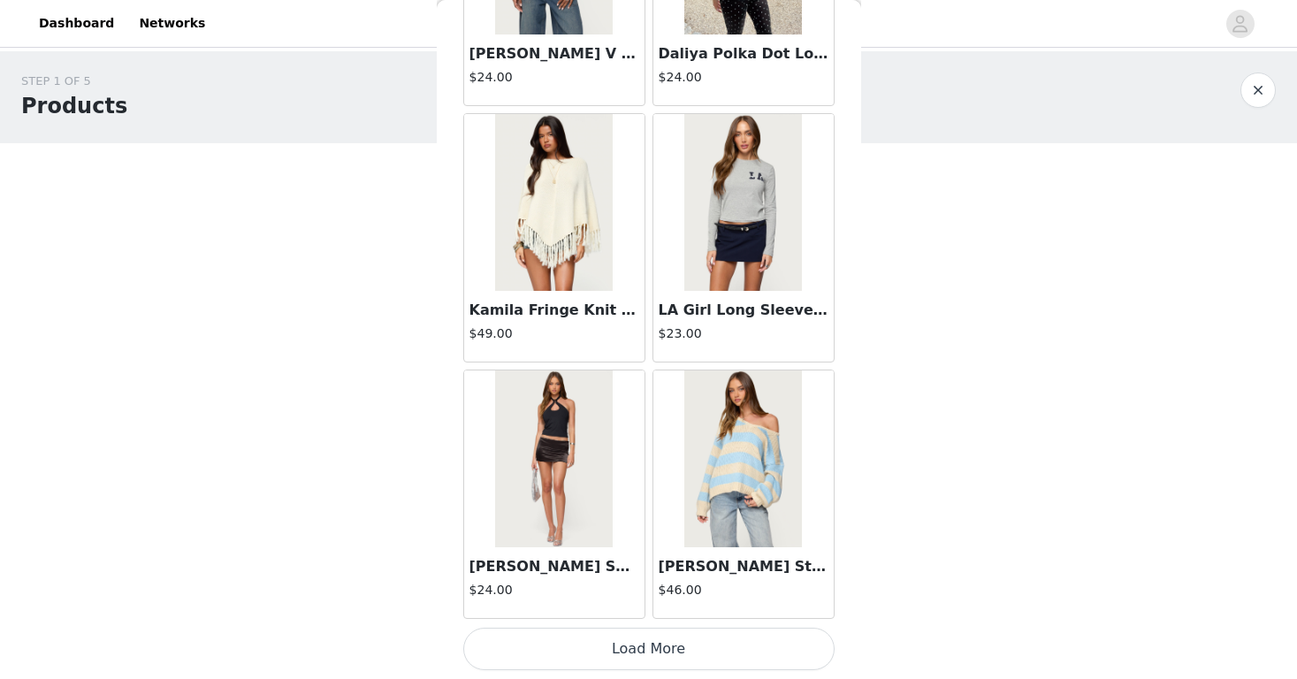
click at [569, 643] on button "Load More" at bounding box center [648, 649] width 371 height 42
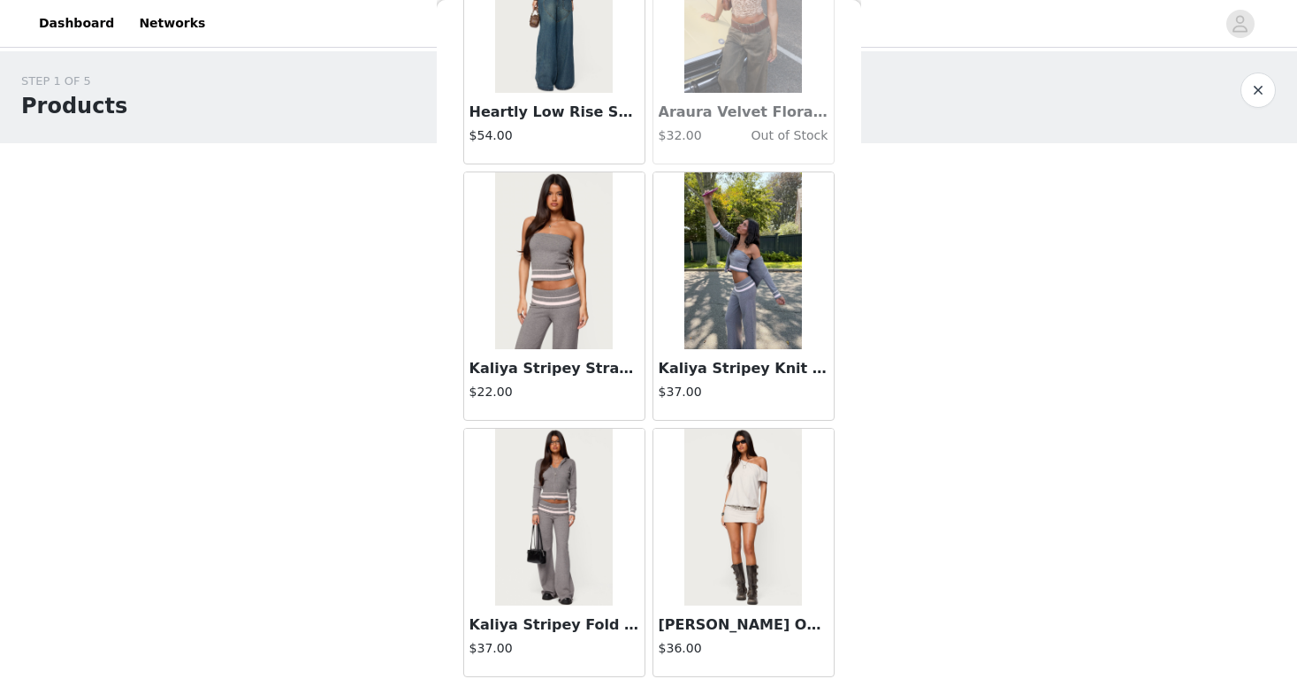
scroll to position [37927, 0]
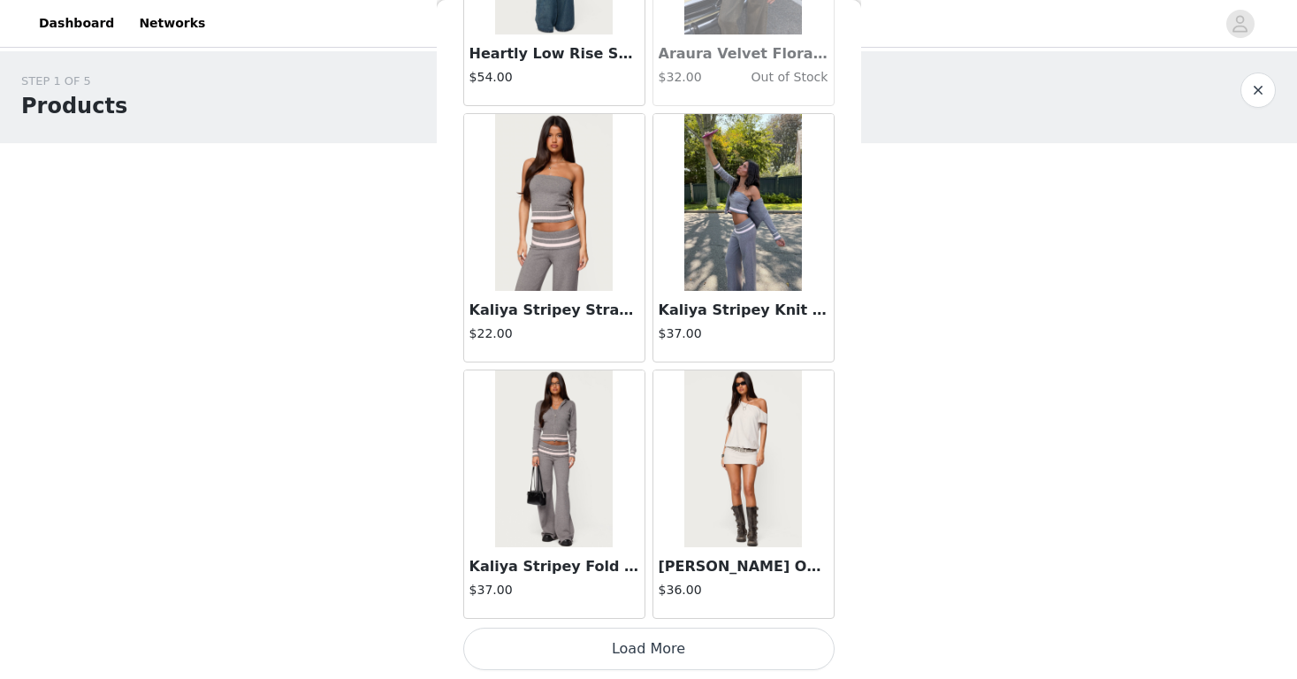
click at [607, 653] on button "Load More" at bounding box center [648, 649] width 371 height 42
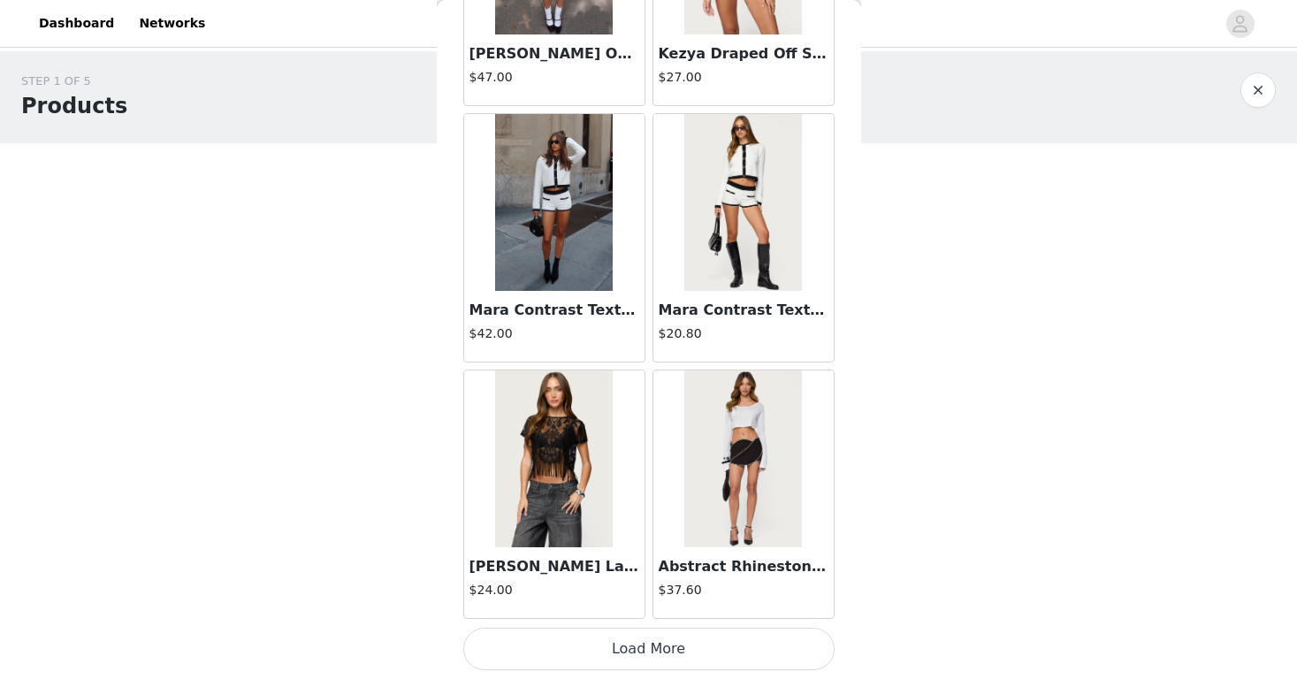
scroll to position [40492, 0]
click at [623, 642] on button "Load More" at bounding box center [648, 649] width 371 height 42
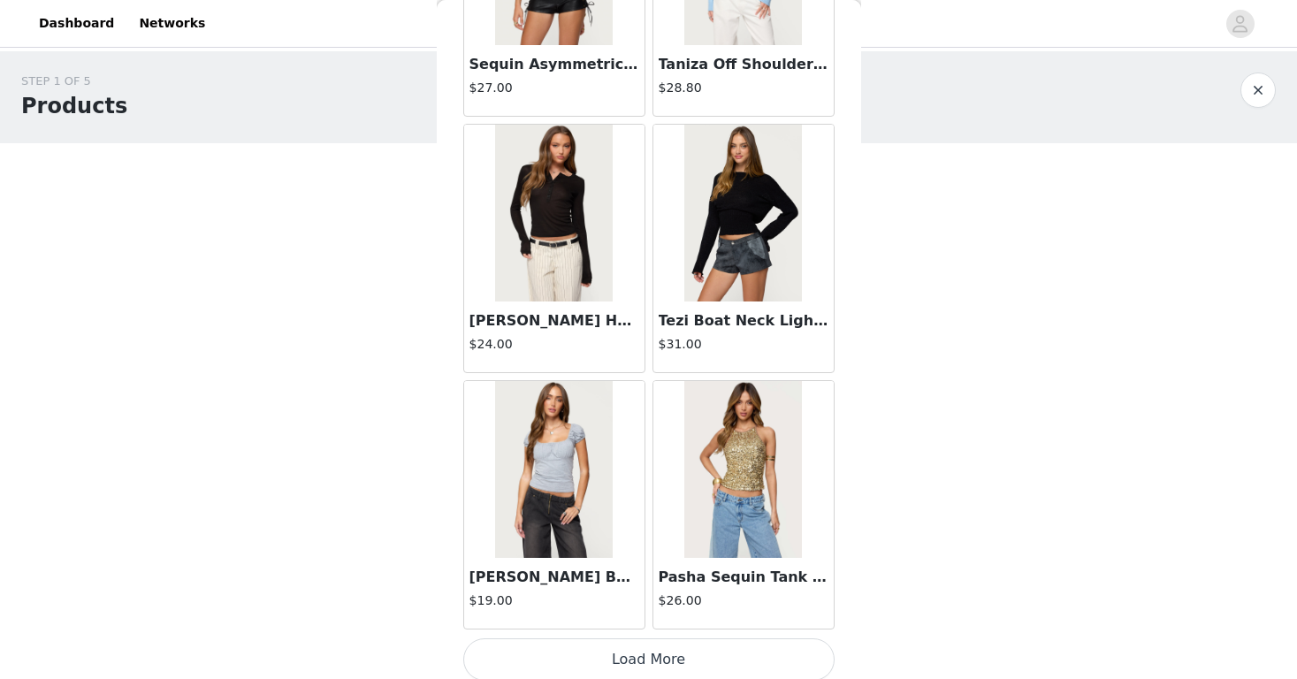
scroll to position [43056, 0]
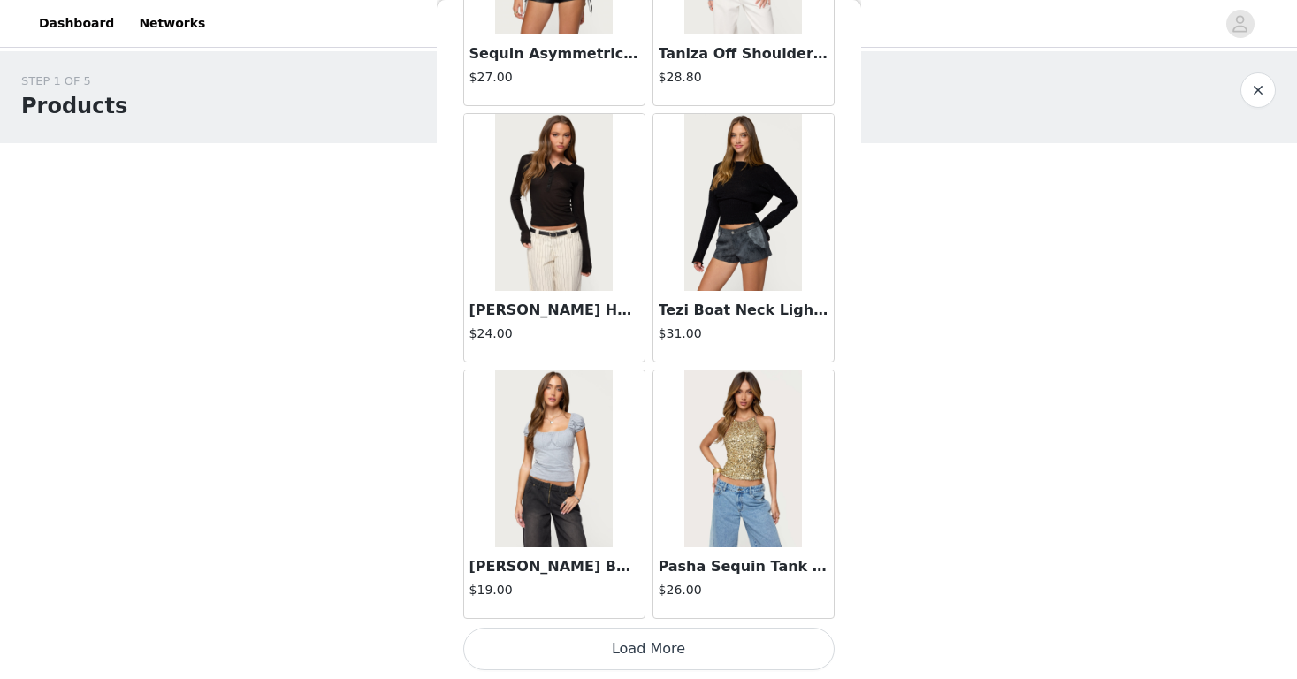
click at [614, 645] on button "Load More" at bounding box center [648, 649] width 371 height 42
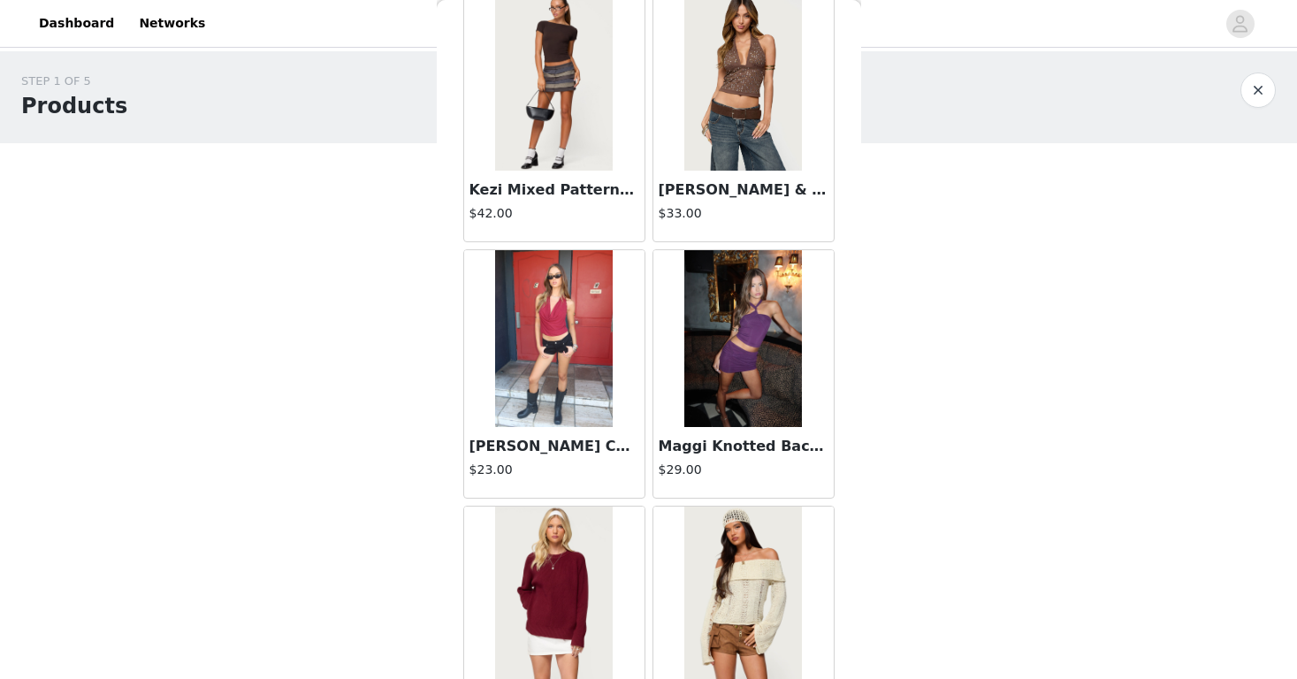
scroll to position [45620, 0]
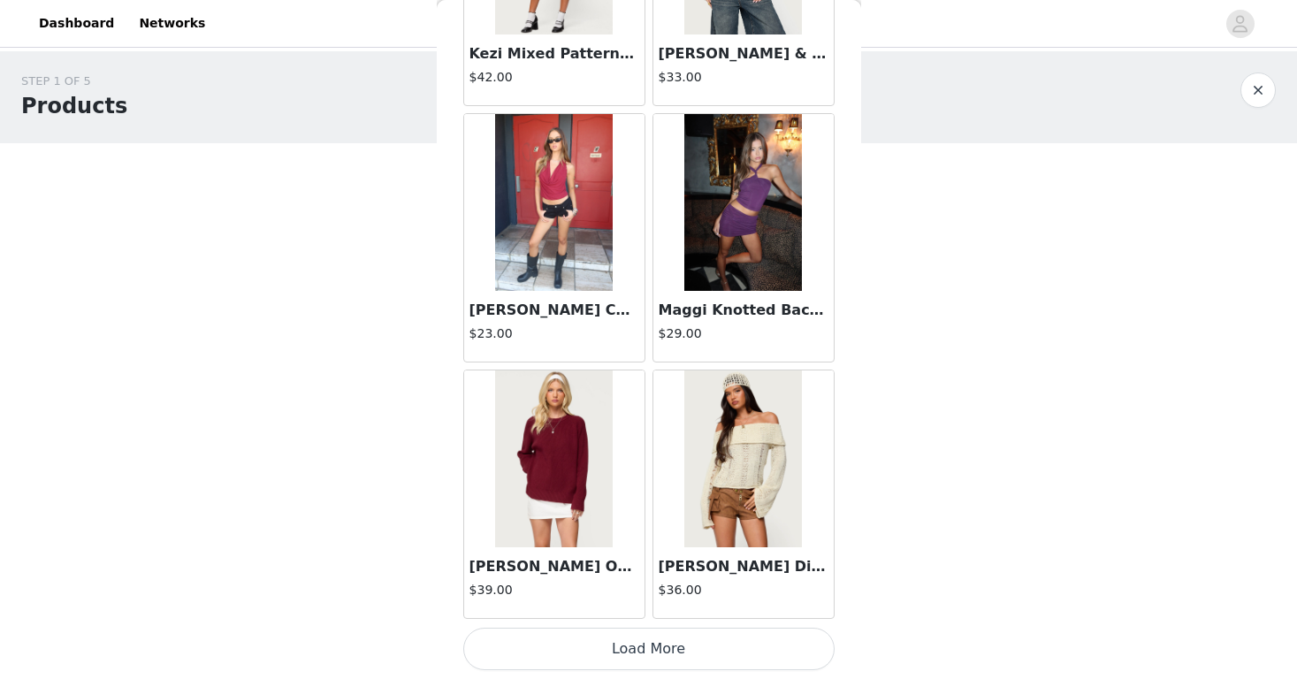
click at [509, 645] on button "Load More" at bounding box center [648, 649] width 371 height 42
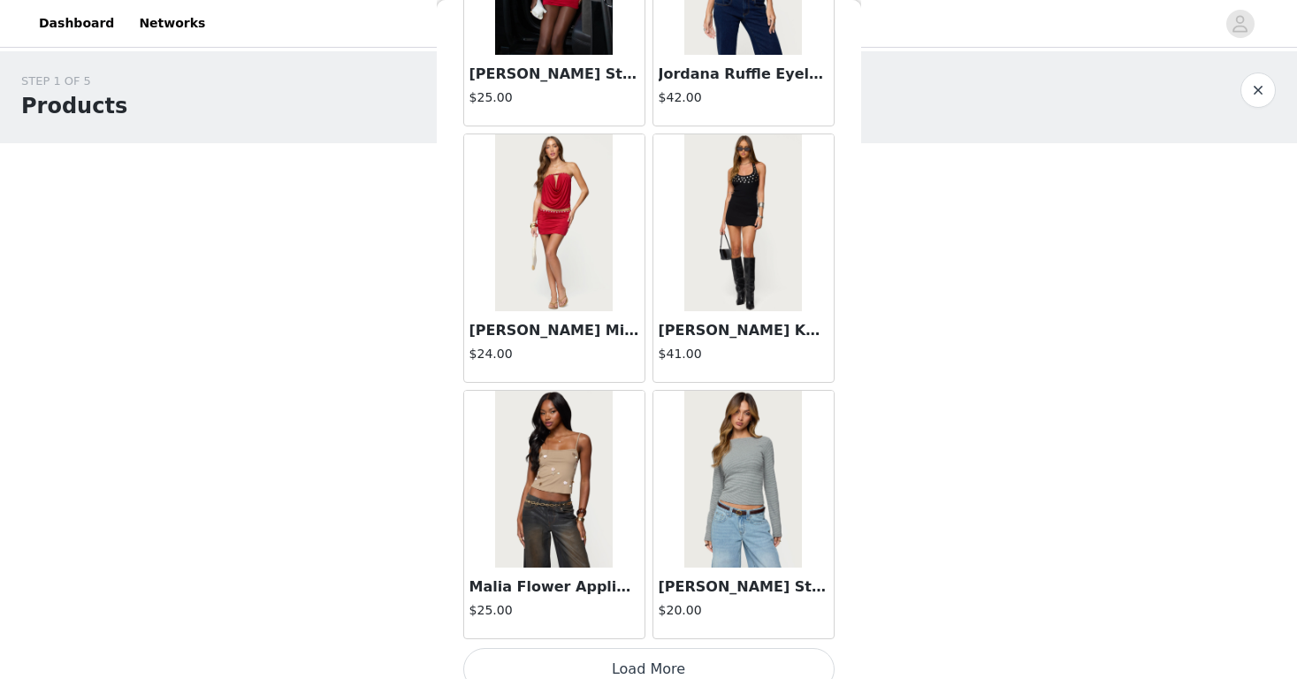
scroll to position [48184, 0]
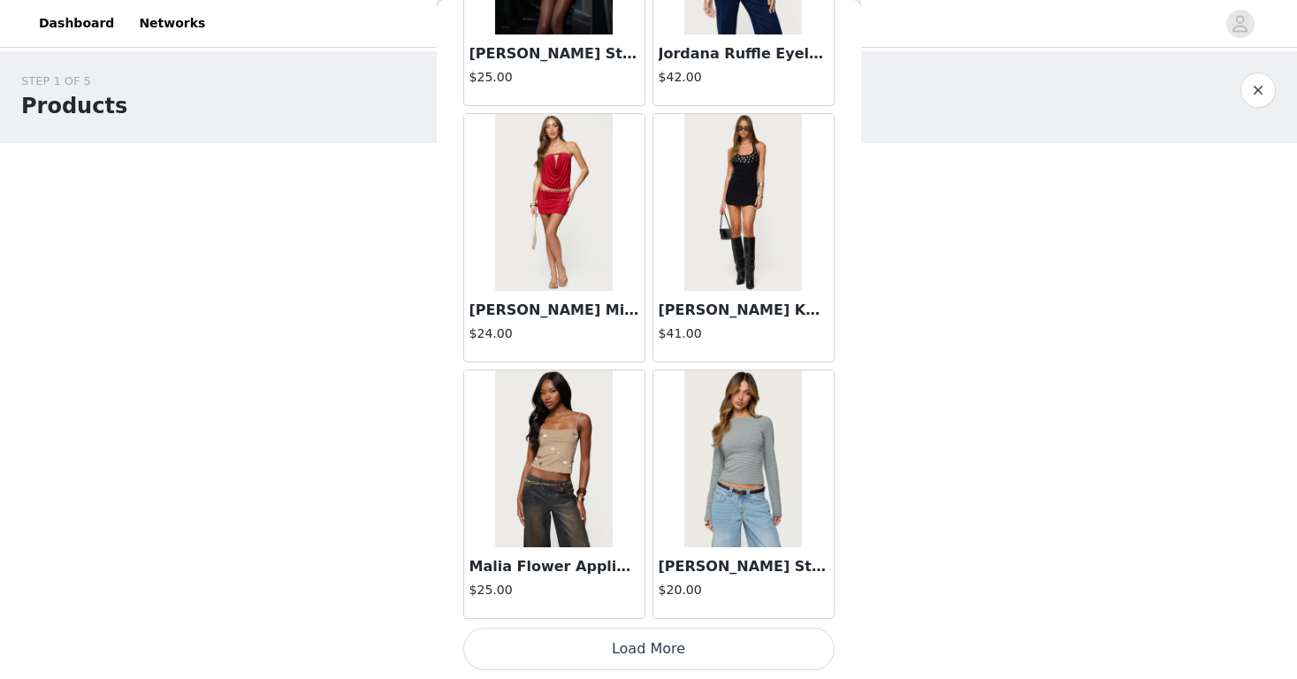
click at [533, 656] on button "Load More" at bounding box center [648, 649] width 371 height 42
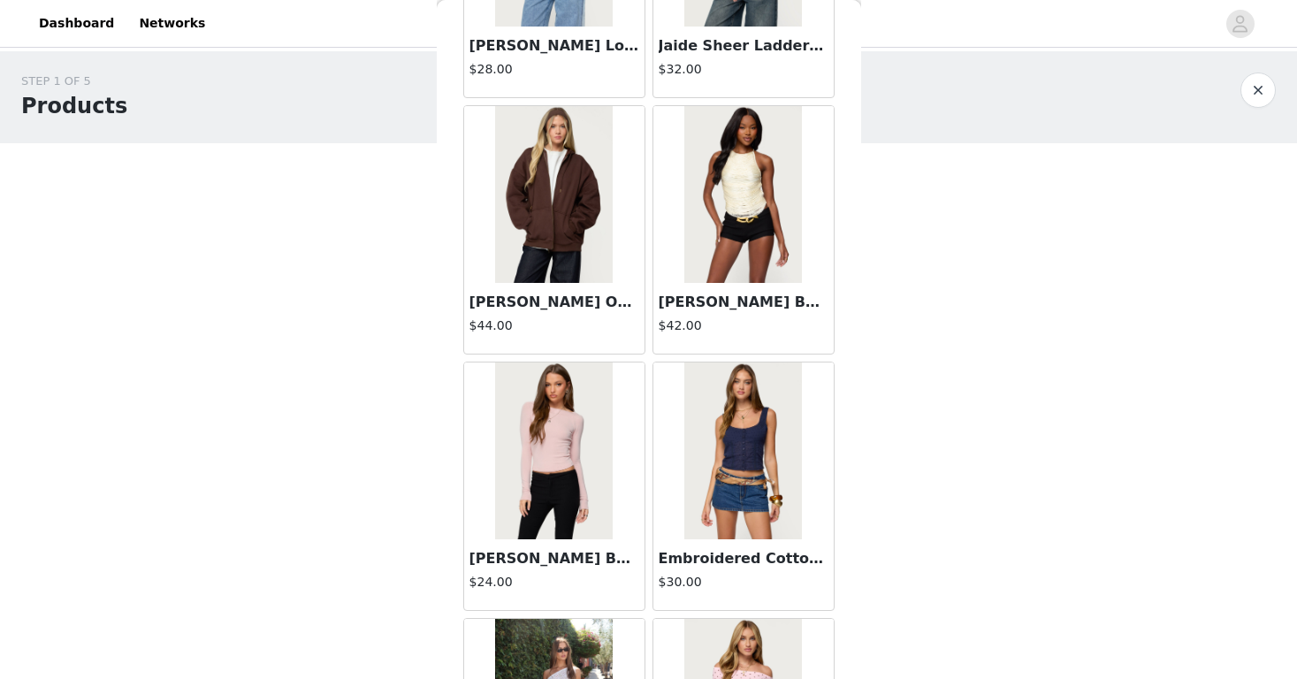
scroll to position [50749, 0]
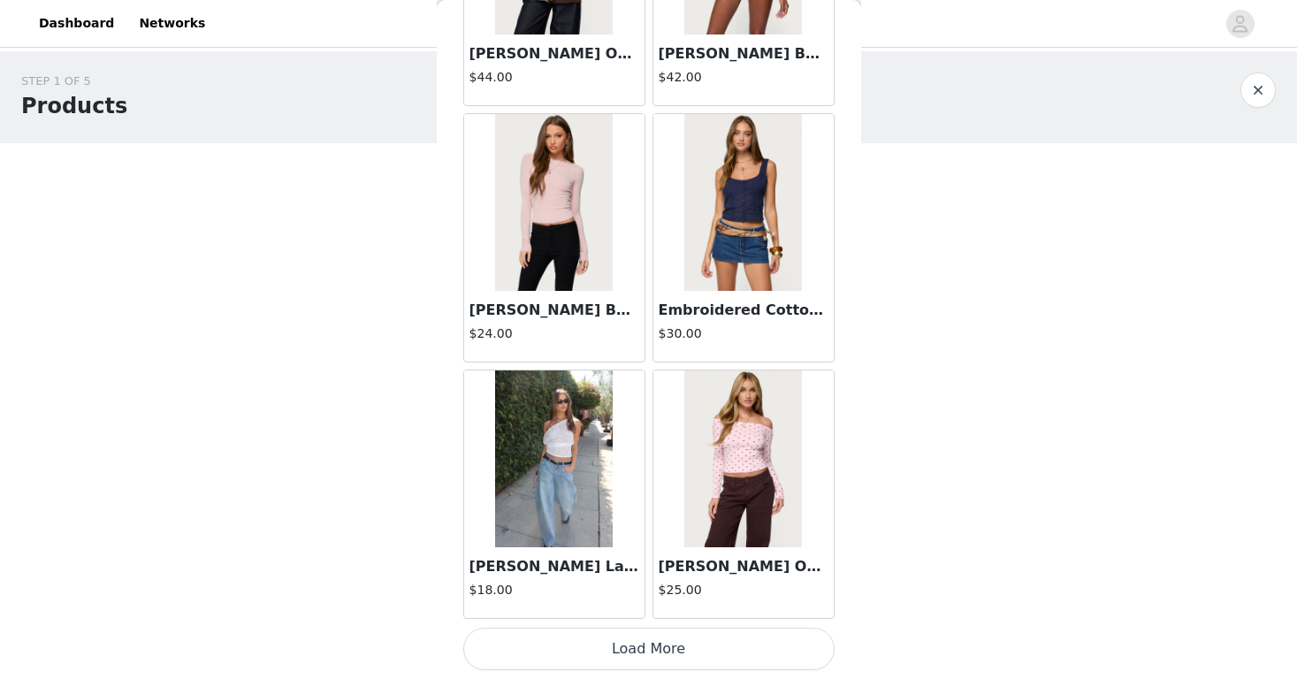
click at [584, 638] on button "Load More" at bounding box center [648, 649] width 371 height 42
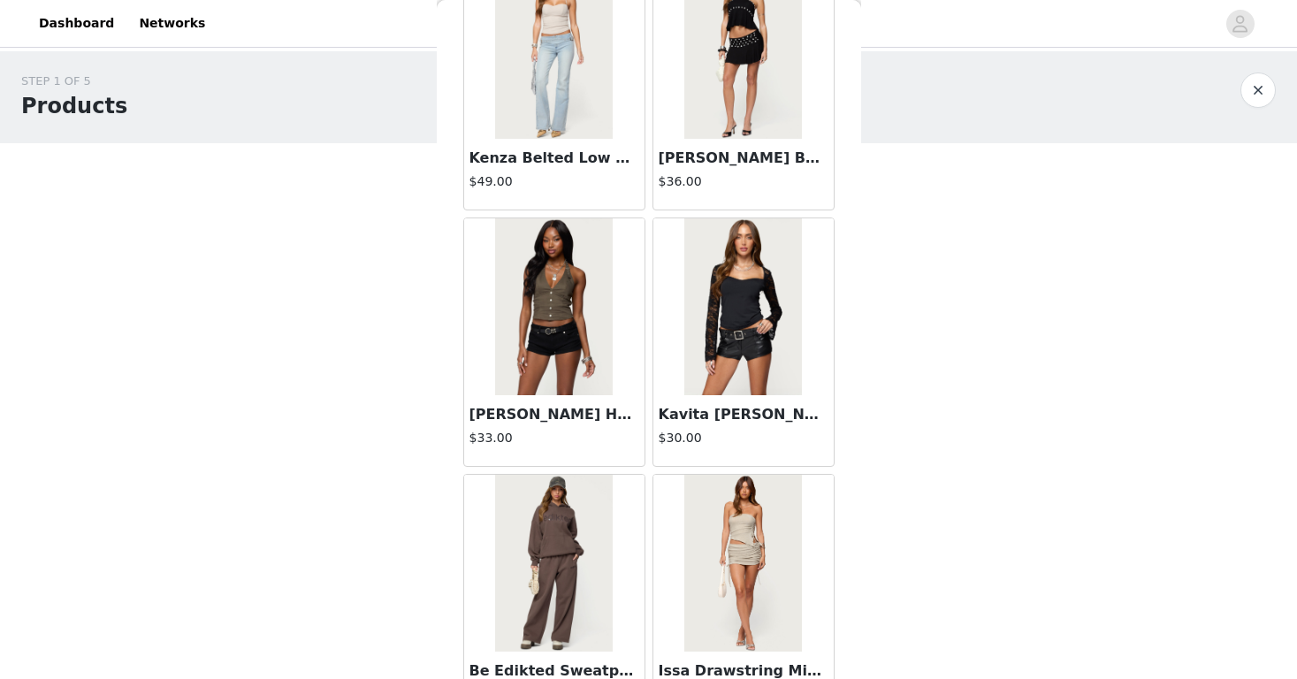
scroll to position [53313, 0]
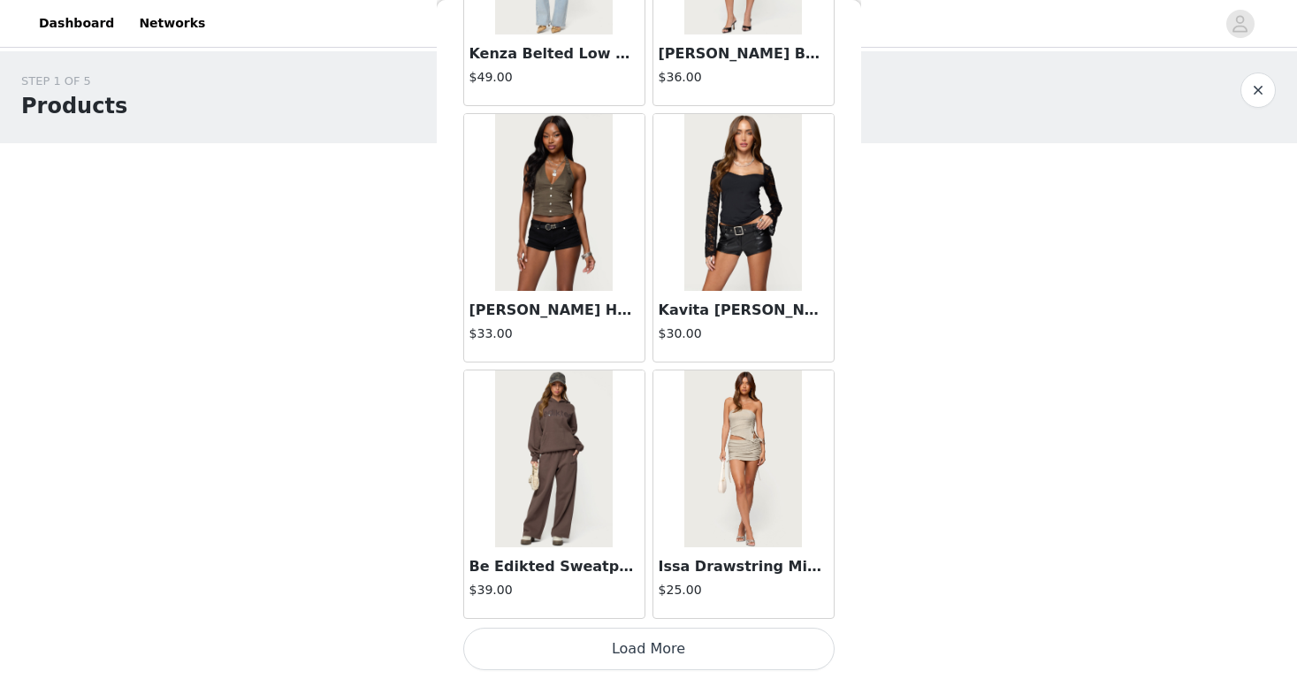
click at [600, 656] on button "Load More" at bounding box center [648, 649] width 371 height 42
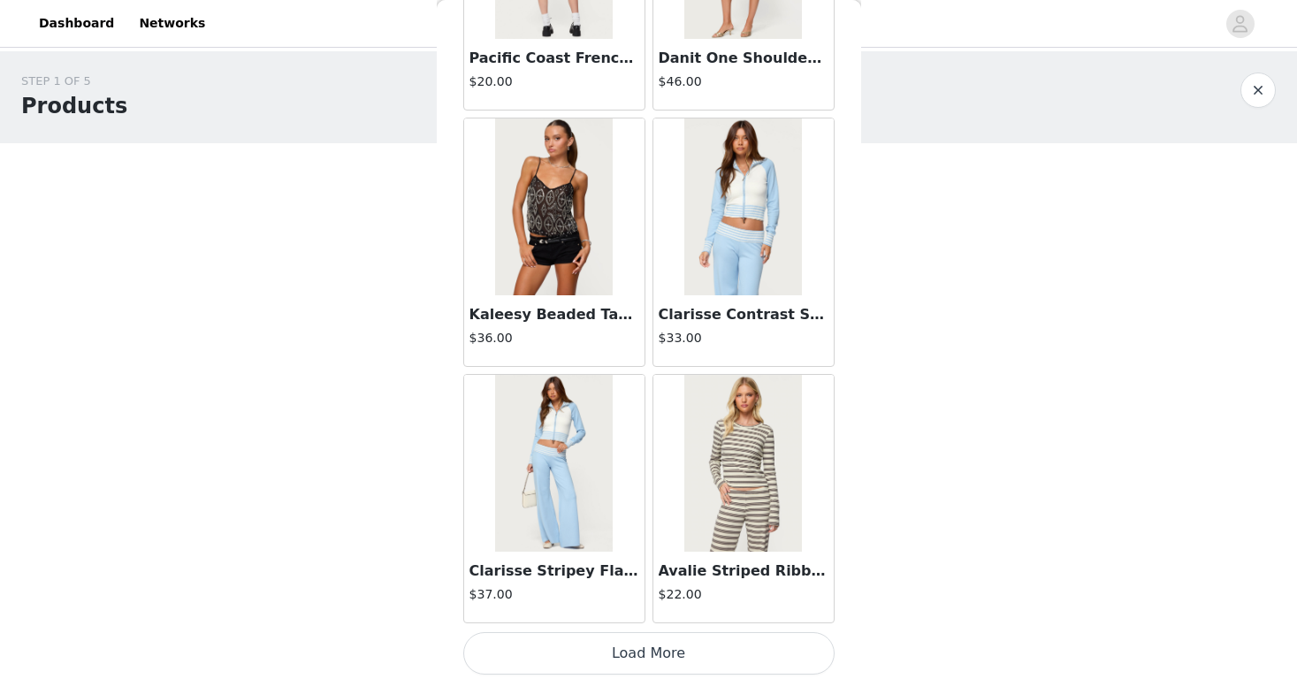
scroll to position [55877, 0]
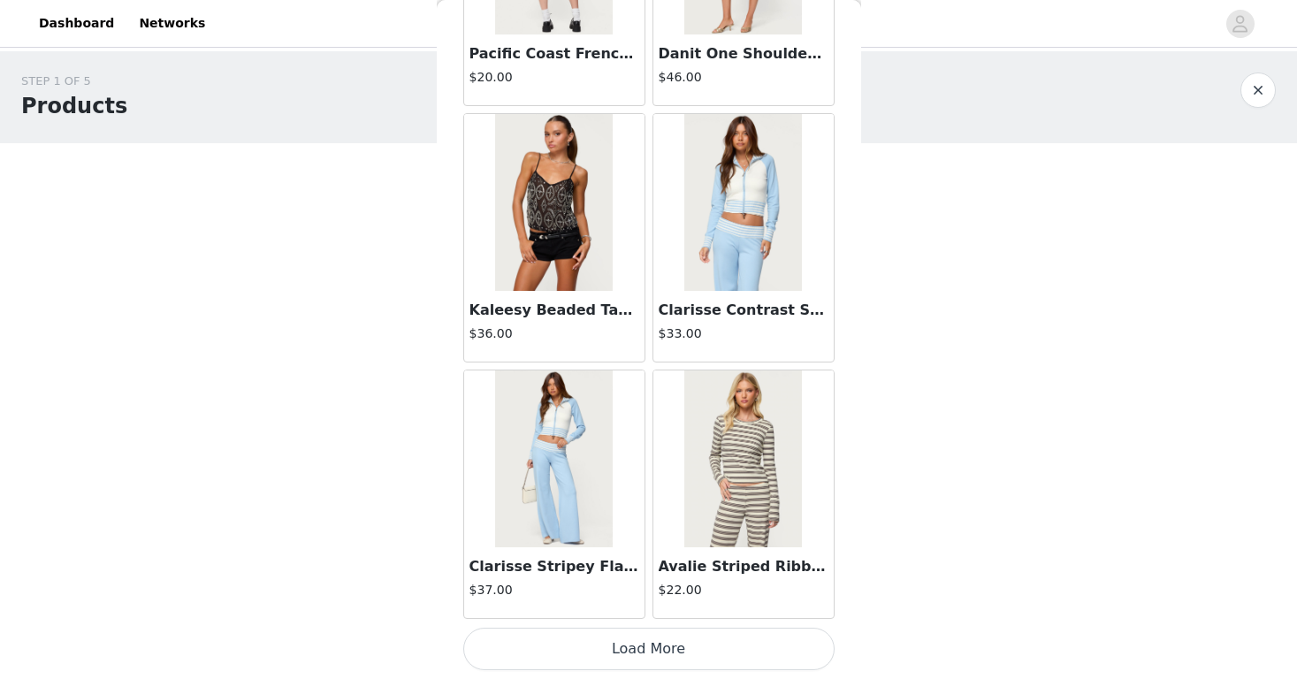
click at [602, 653] on button "Load More" at bounding box center [648, 649] width 371 height 42
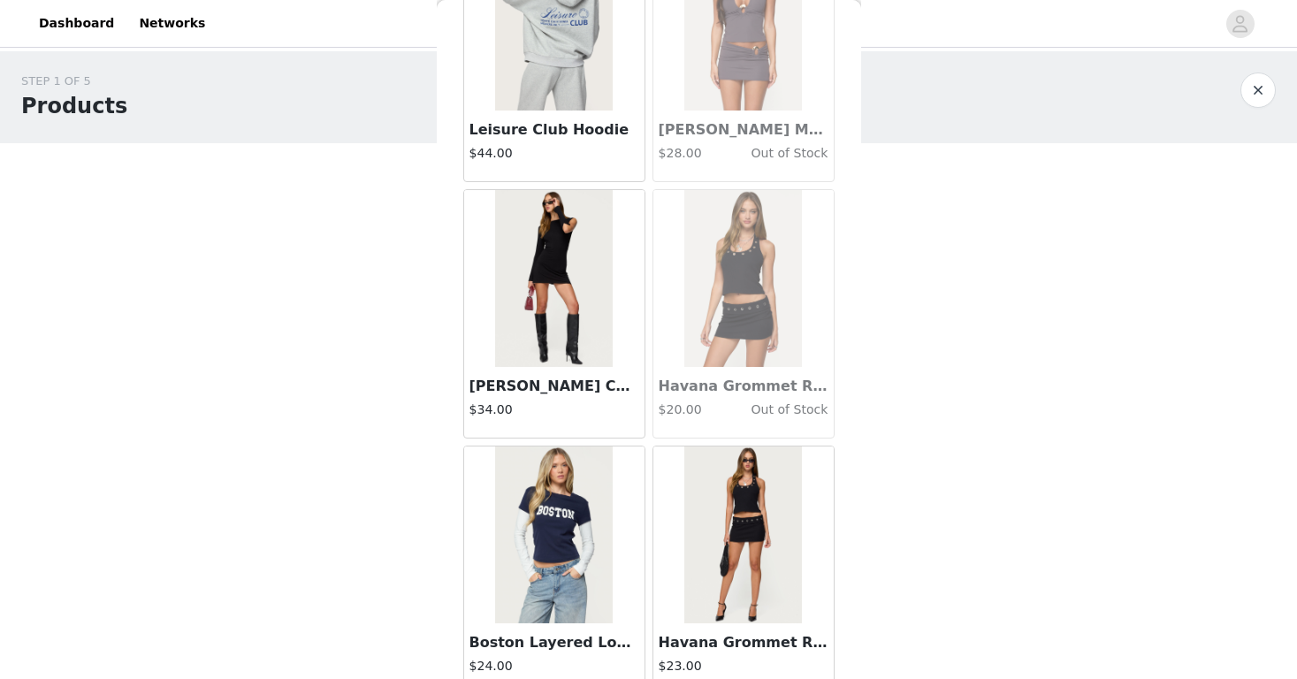
scroll to position [58442, 0]
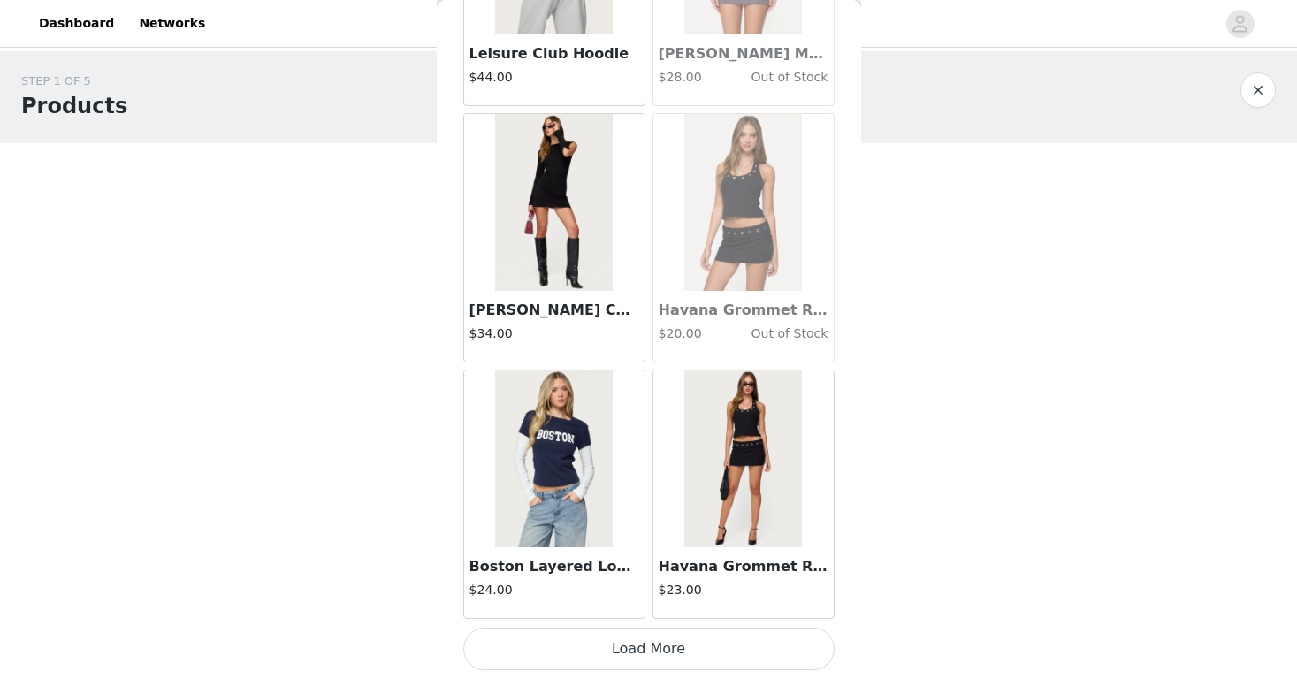
click at [610, 643] on button "Load More" at bounding box center [648, 649] width 371 height 42
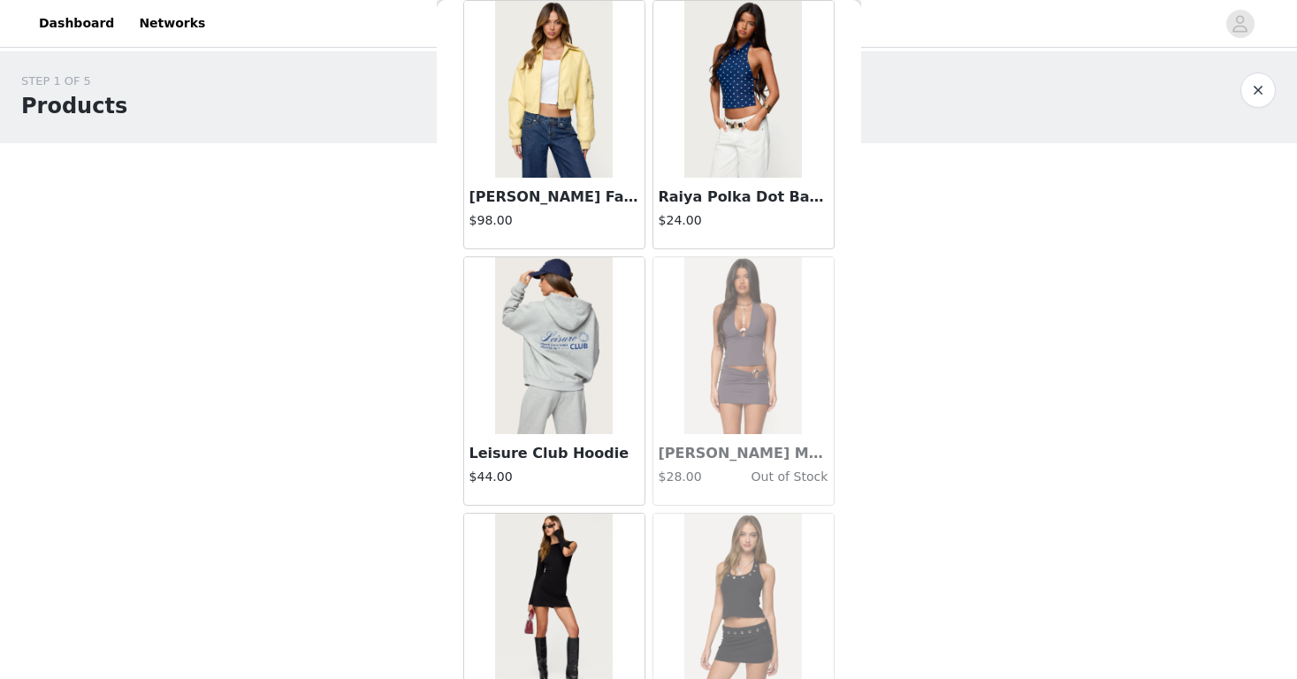
scroll to position [57370, 0]
